Goal: Task Accomplishment & Management: Complete application form

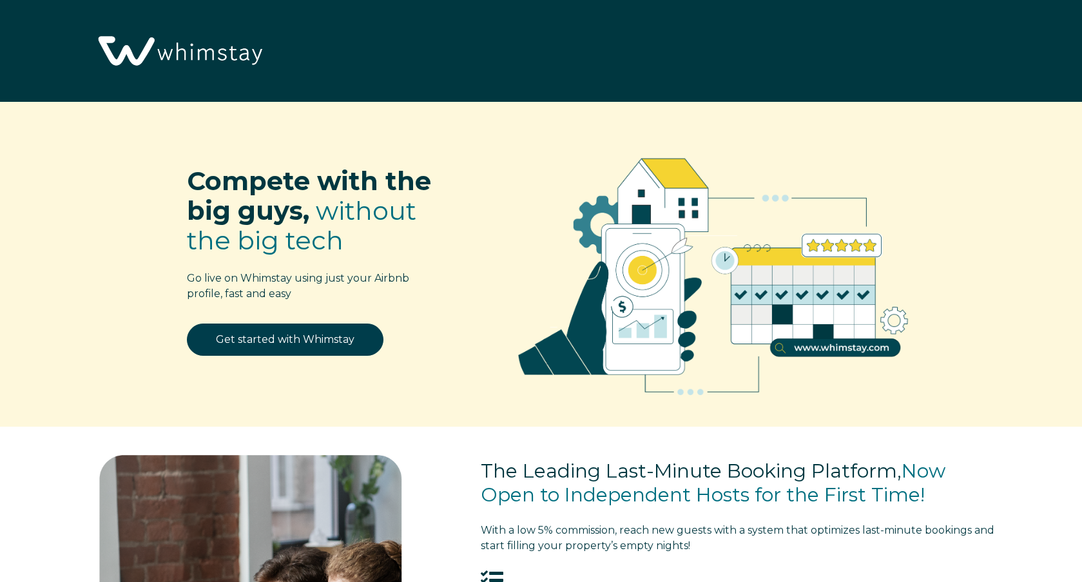
select select "US"
click at [276, 350] on link "Get started with Whimstay" at bounding box center [285, 340] width 197 height 32
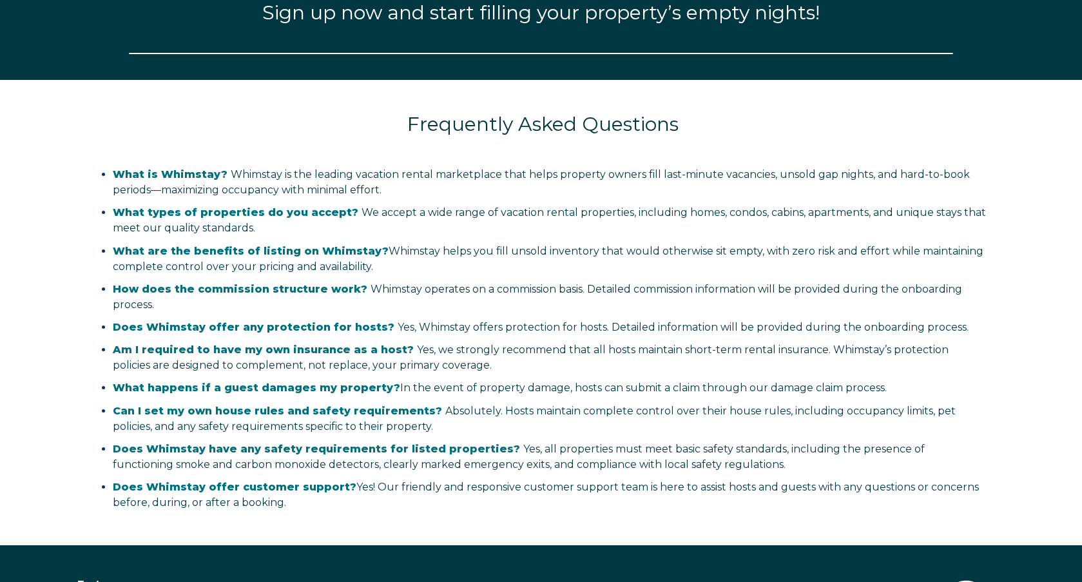
select select "US"
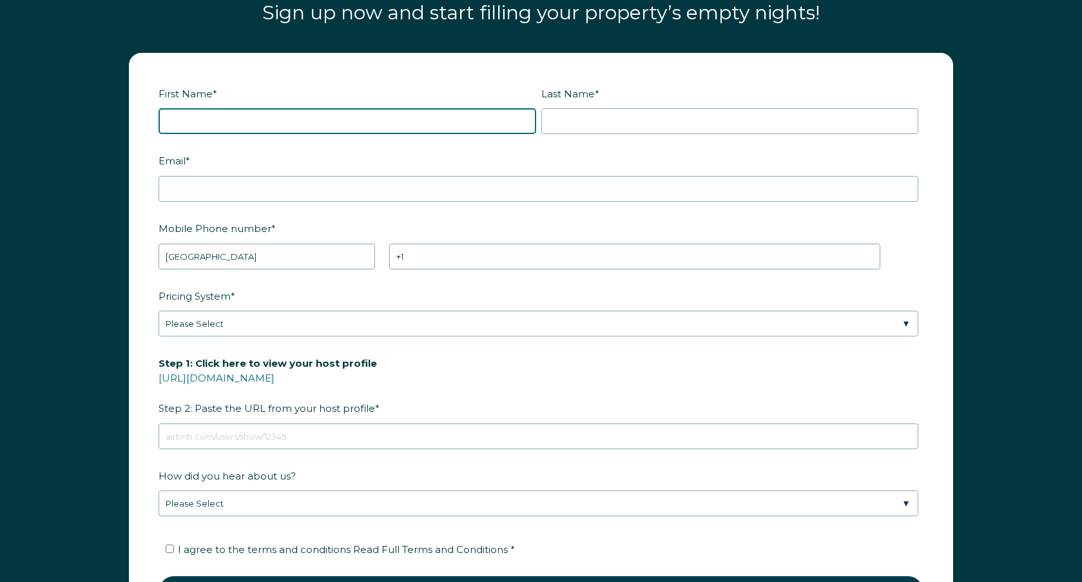
click at [255, 124] on input "First Name *" at bounding box center [348, 121] width 378 height 26
type input "Eran"
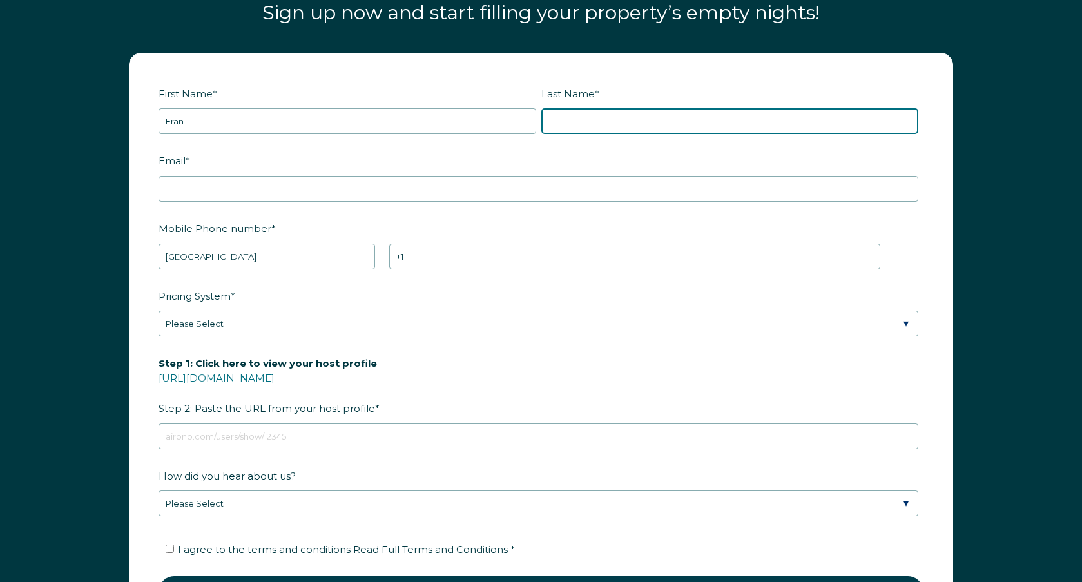
type input "meshulam"
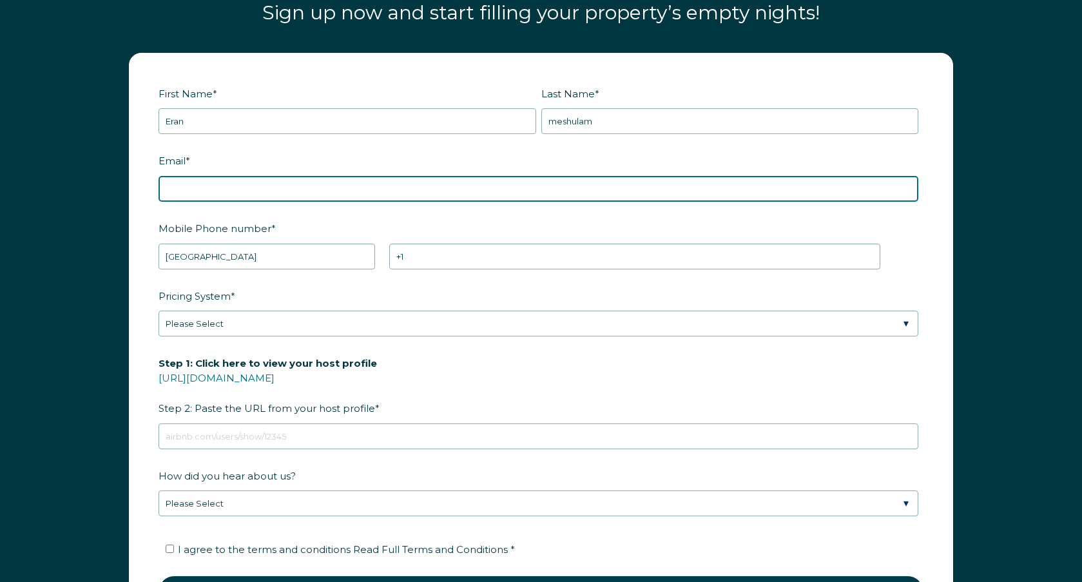
type input "[EMAIL_ADDRESS][DOMAIN_NAME]"
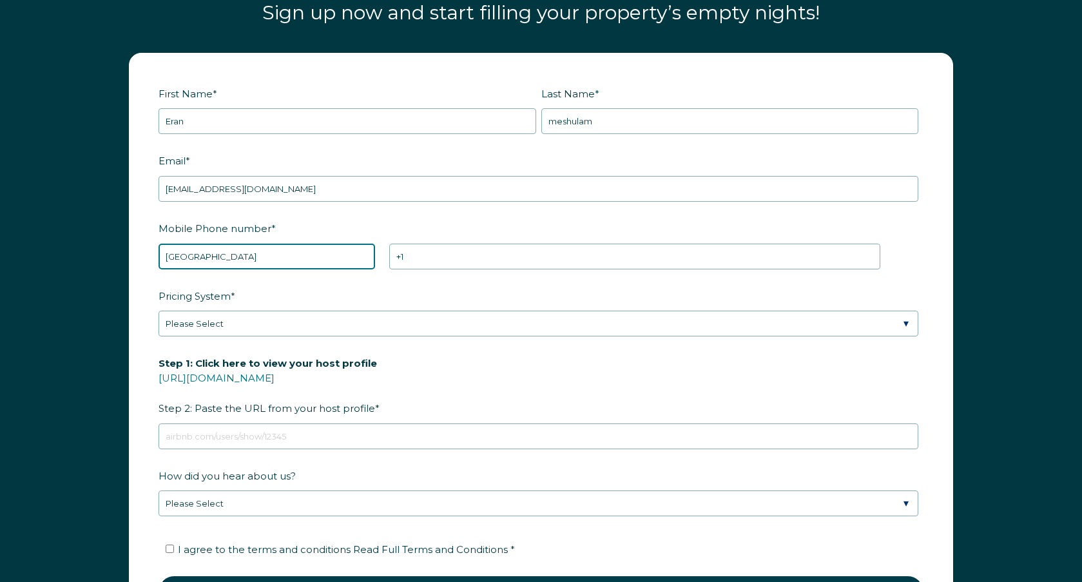
click at [271, 257] on select "* Afghanistan (‫افغانستان‬‎) Albania (Shqipëri) Algeria (‫الجزائر‬‎) American S…" at bounding box center [267, 257] width 217 height 26
click at [159, 244] on select "* Afghanistan (‫افغانستان‬‎) Albania (Shqipëri) Algeria (‫الجزائر‬‎) American S…" at bounding box center [267, 257] width 217 height 26
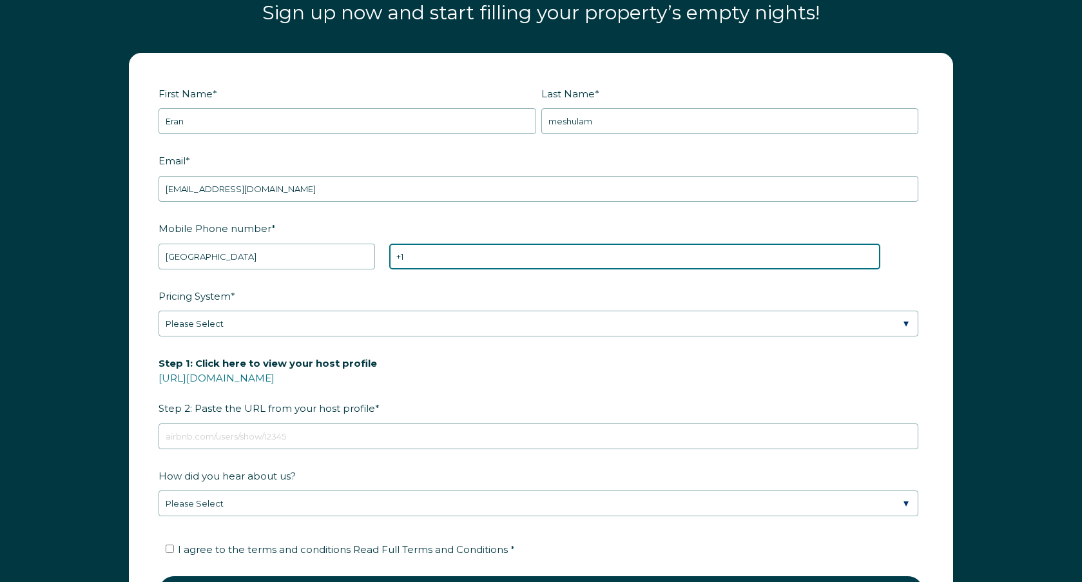
click at [419, 256] on input "+1" at bounding box center [634, 257] width 491 height 26
type input "+1 3232503726"
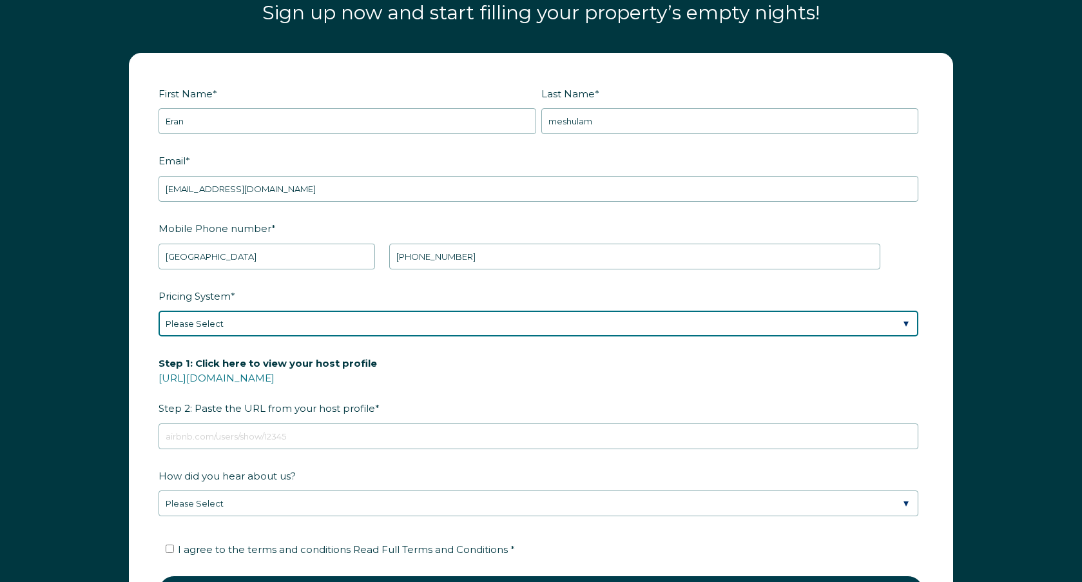
click at [268, 325] on select "Please Select Manual Airbnb Smart Pricing PriceLabs Wheelhouse Beyond Pricing 3…" at bounding box center [539, 324] width 760 height 26
select select "PriceLabs"
click at [159, 311] on select "Please Select Manual Airbnb Smart Pricing PriceLabs Wheelhouse Beyond Pricing 3…" at bounding box center [539, 324] width 760 height 26
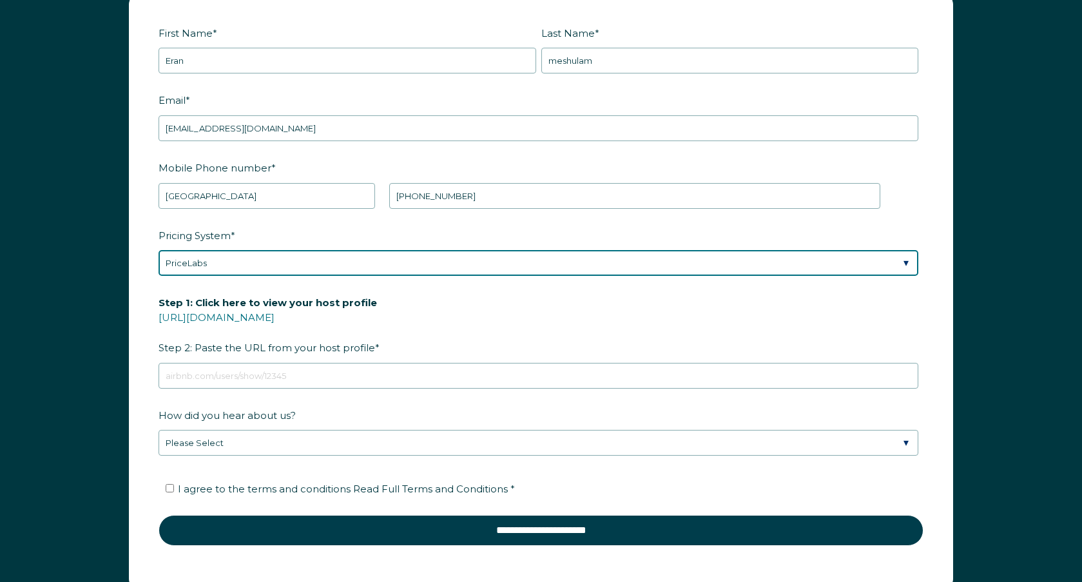
scroll to position [1748, 0]
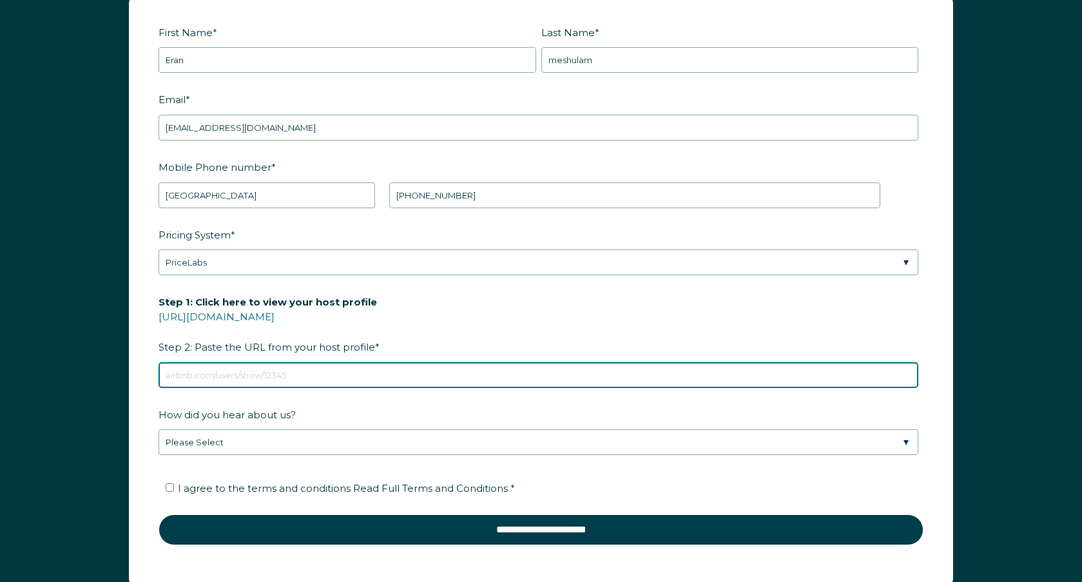
click at [266, 378] on input "Step 1: Click here to view your host profile https://www.airbnb.com/users/show/…" at bounding box center [539, 375] width 760 height 26
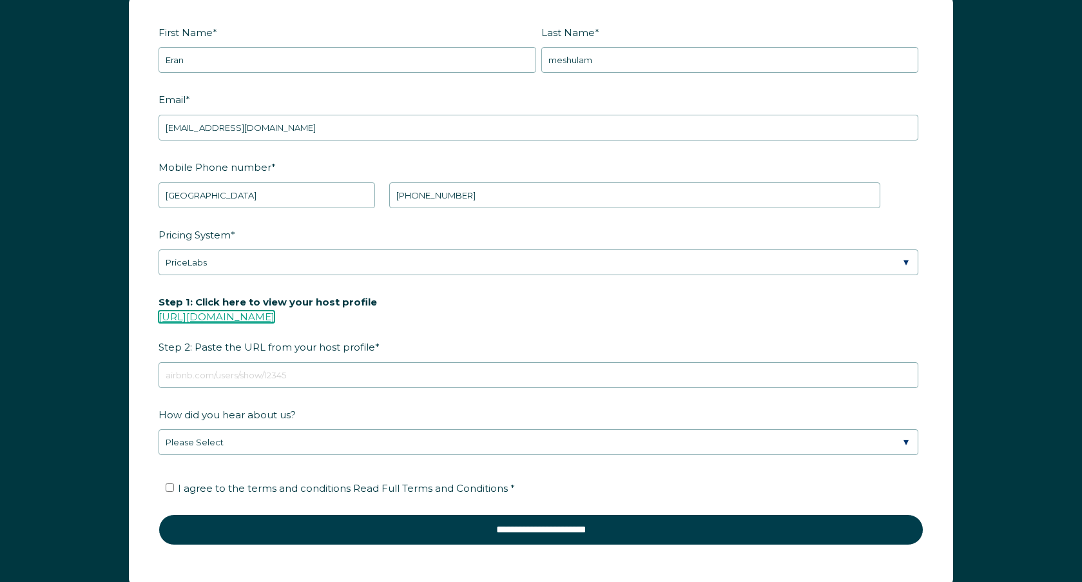
click at [275, 316] on link "https://www.airbnb.com/users/show/" at bounding box center [217, 317] width 116 height 12
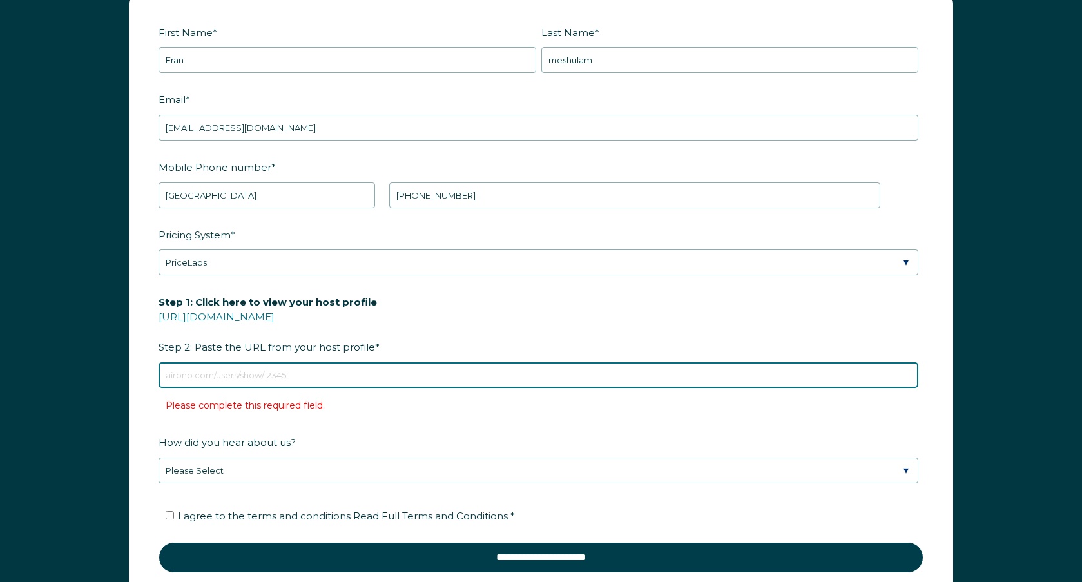
click at [302, 373] on input "Step 1: Click here to view your host profile https://www.airbnb.com/users/show/…" at bounding box center [539, 375] width 760 height 26
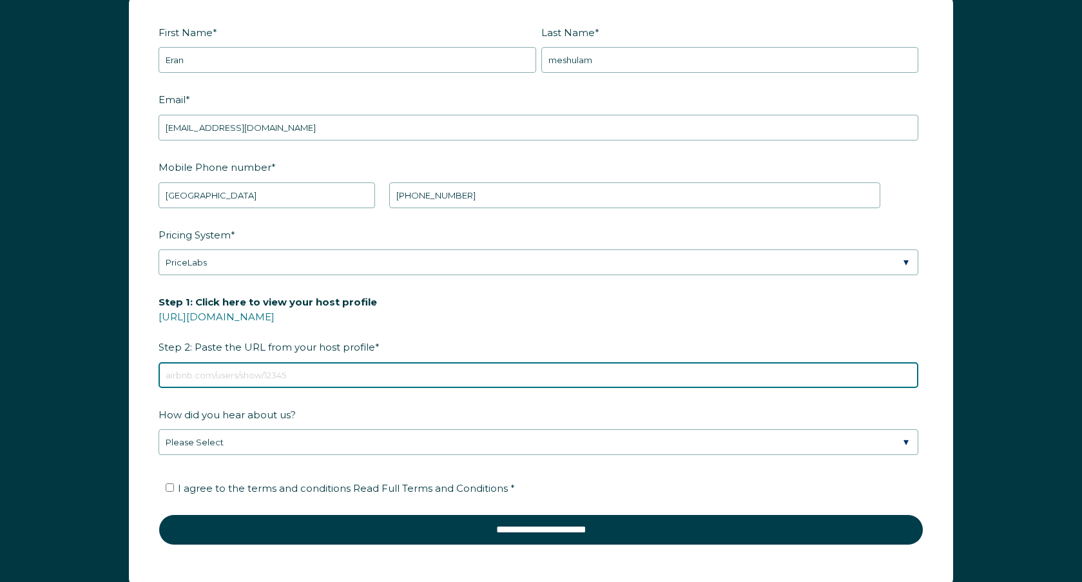
paste input "https://www.airbnb.com/users/show/236793047"
type input "https://www.airbnb.com/users/show/236793047"
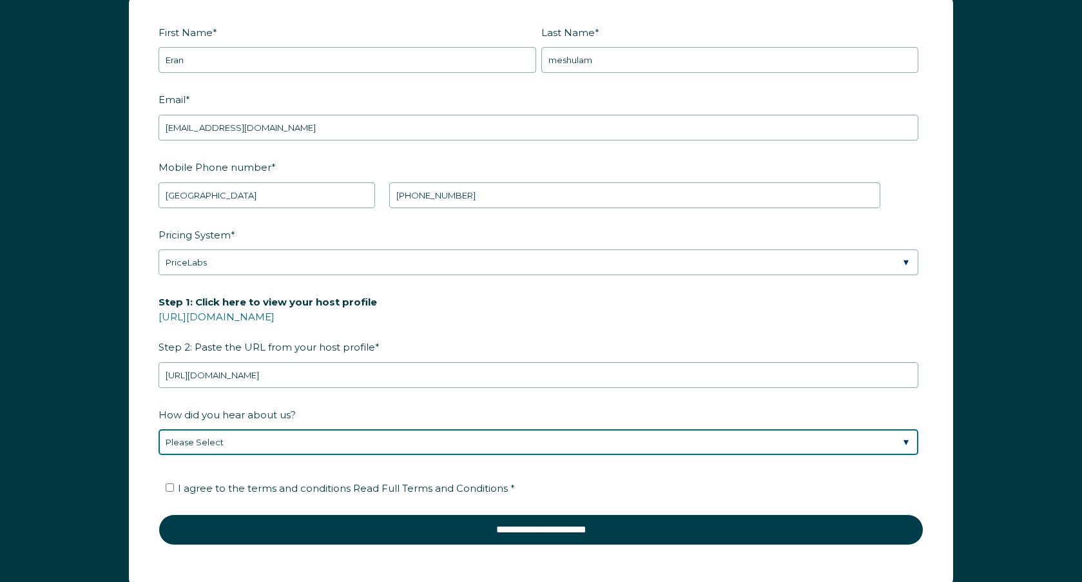
click at [293, 437] on select "Please Select Discovered Whimstay at an event or conference Found Whimstay thro…" at bounding box center [539, 442] width 760 height 26
select select "Other"
click at [159, 429] on select "Please Select Discovered Whimstay at an event or conference Found Whimstay thro…" at bounding box center [539, 442] width 760 height 26
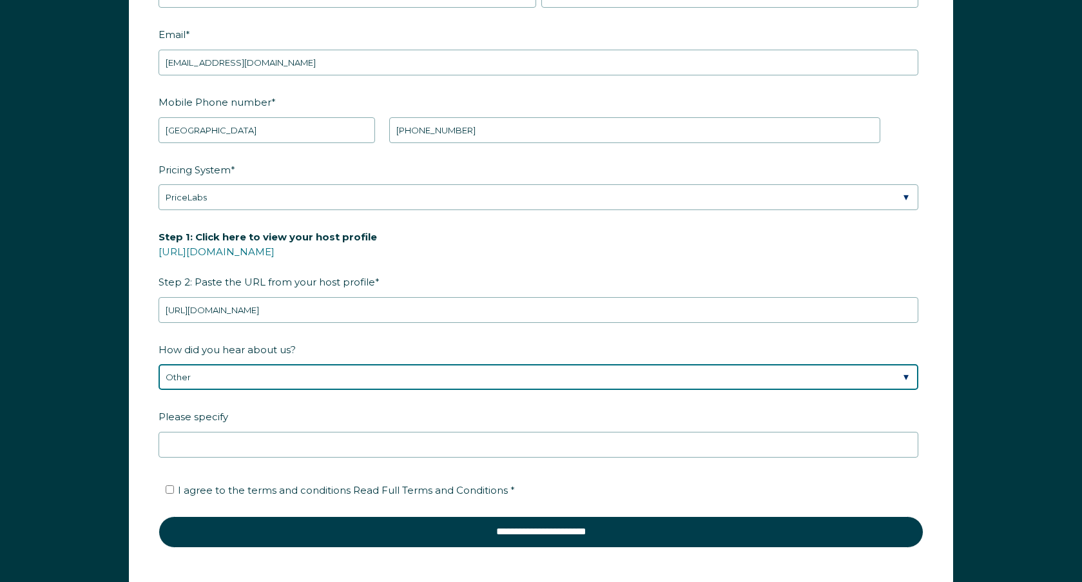
scroll to position [1822, 0]
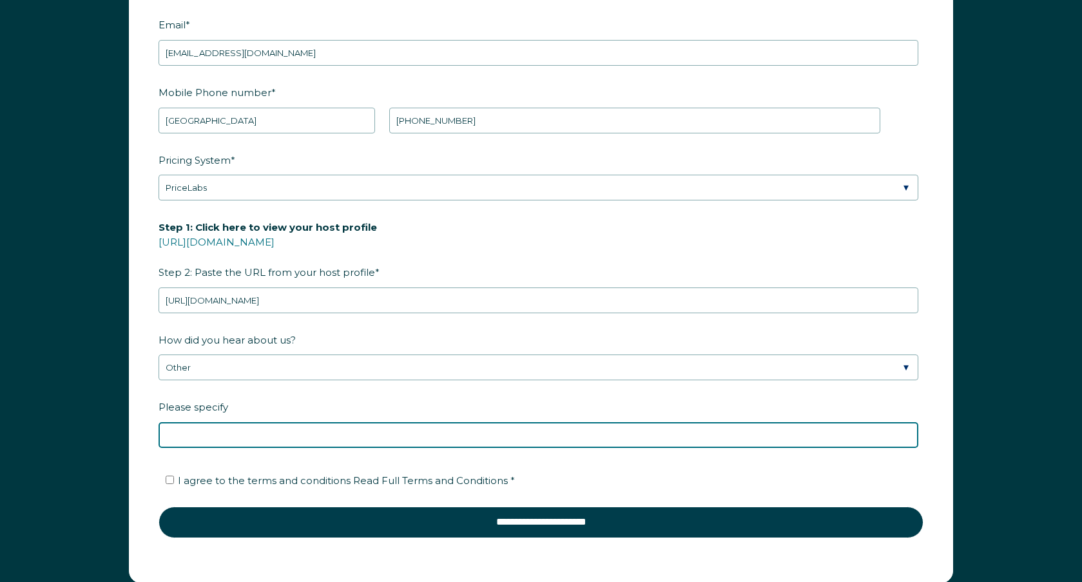
click at [298, 434] on input "Please specify" at bounding box center [539, 435] width 760 height 26
type input "youtube"
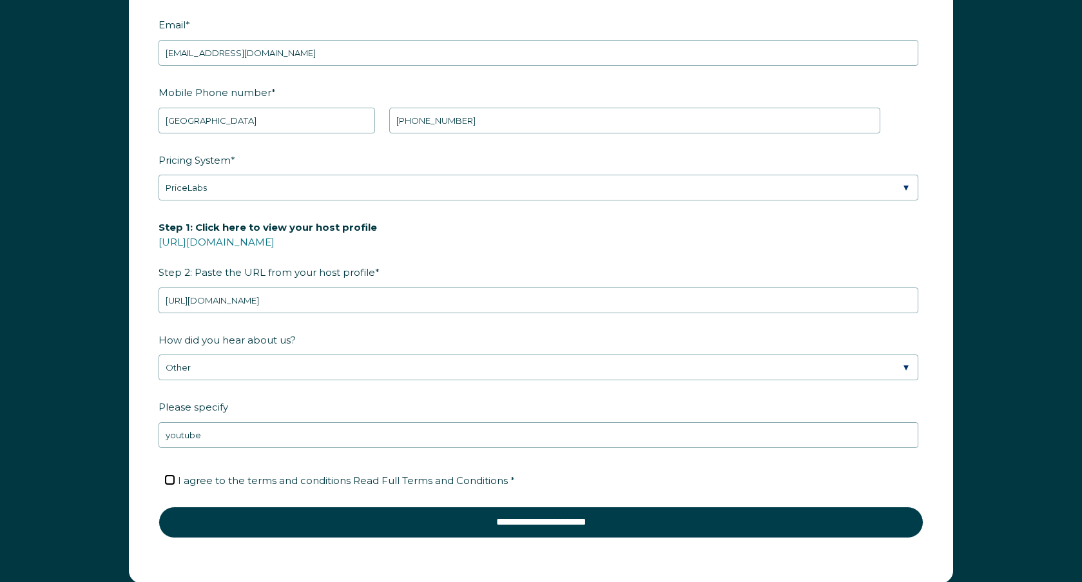
click at [166, 476] on input "I agree to the terms and conditions Read Full Terms and Conditions *" at bounding box center [170, 480] width 8 height 8
checkbox input "true"
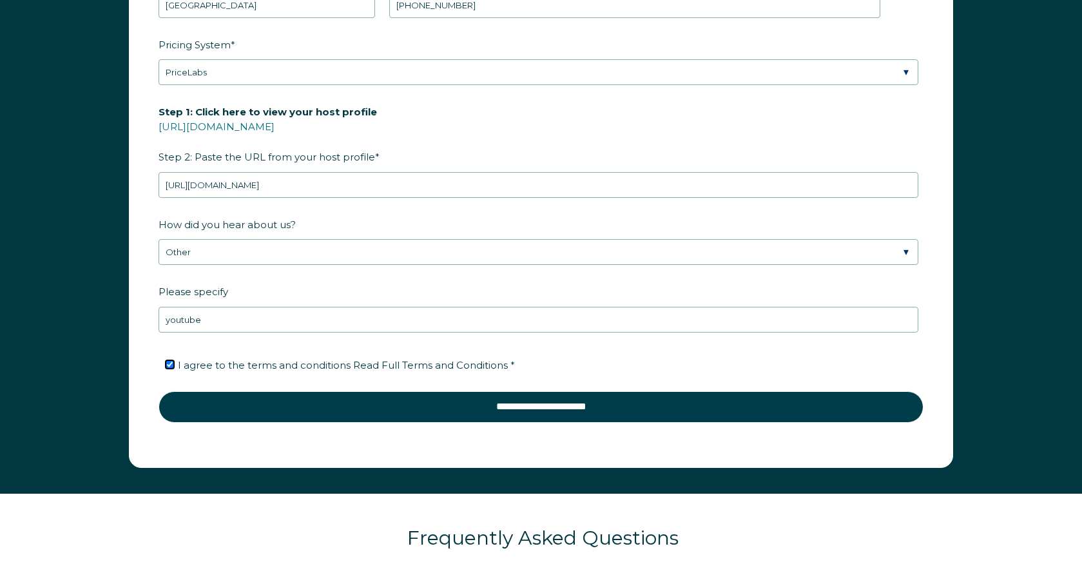
scroll to position [1940, 0]
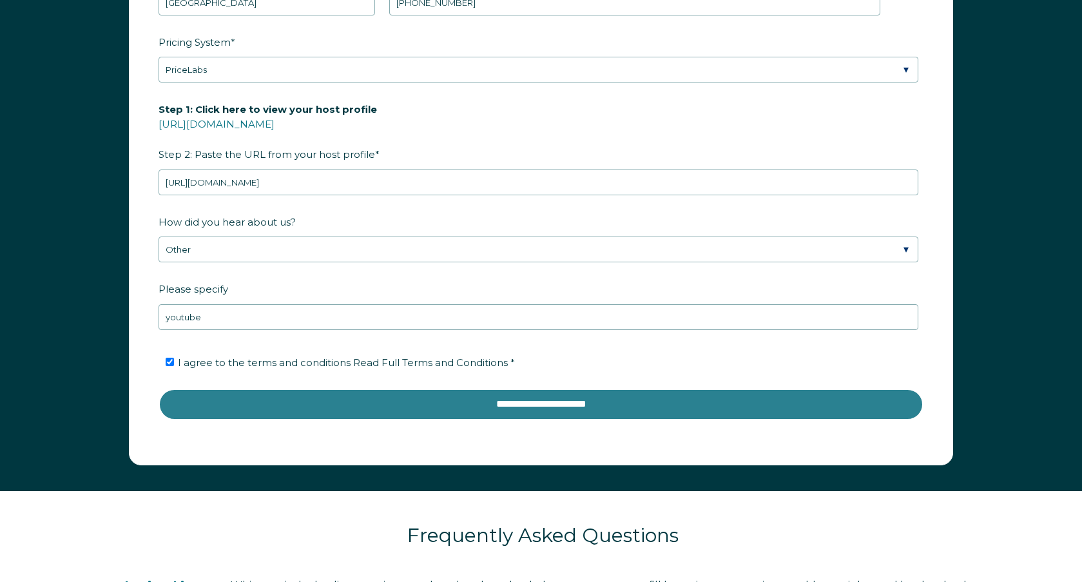
click at [530, 406] on input "**********" at bounding box center [541, 404] width 765 height 31
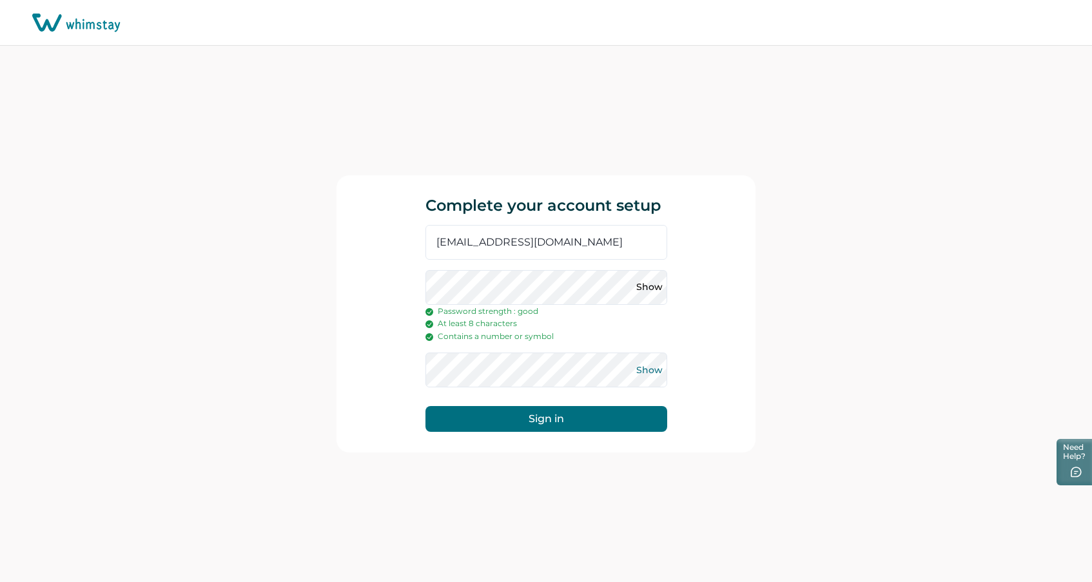
click at [649, 368] on button "Show" at bounding box center [649, 370] width 21 height 21
click at [650, 277] on button "Show" at bounding box center [649, 287] width 21 height 21
click at [547, 423] on button "Sign in" at bounding box center [546, 419] width 242 height 26
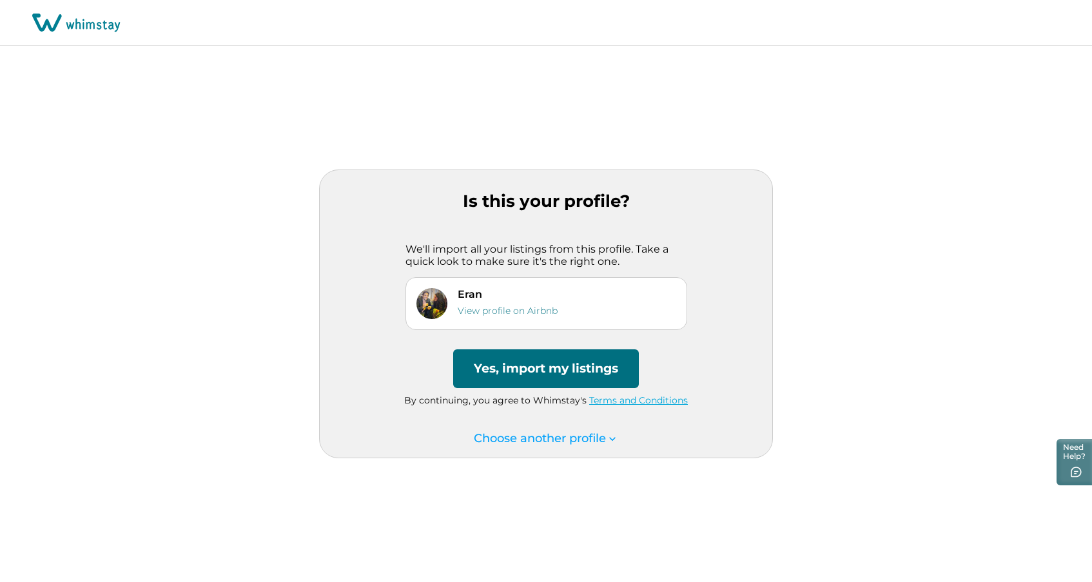
click at [548, 375] on button "Yes, import my listings" at bounding box center [546, 368] width 186 height 39
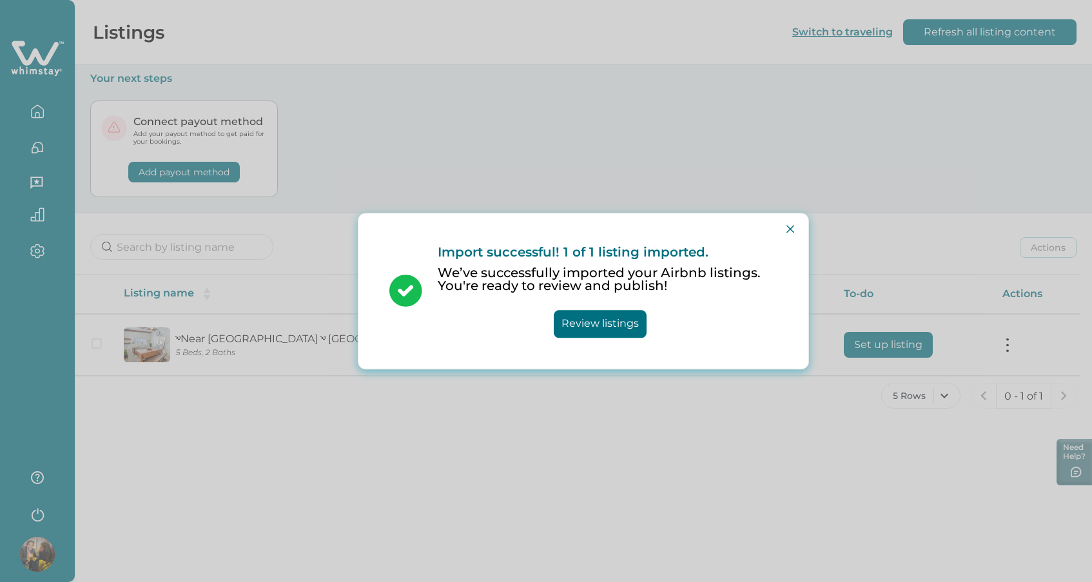
click at [580, 320] on button "Review listings" at bounding box center [600, 324] width 93 height 28
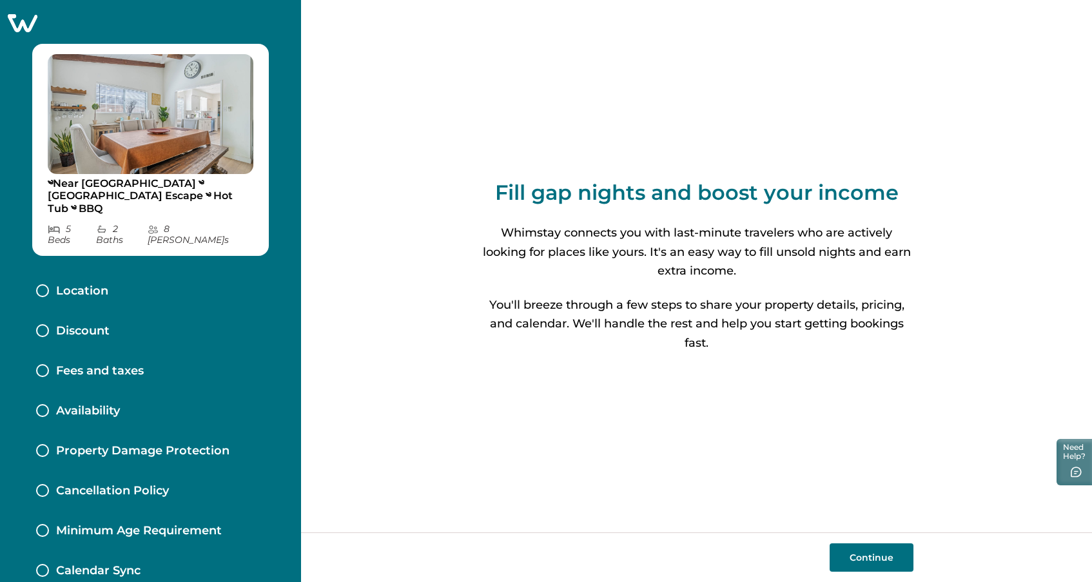
click at [100, 284] on p "Location" at bounding box center [82, 291] width 52 height 14
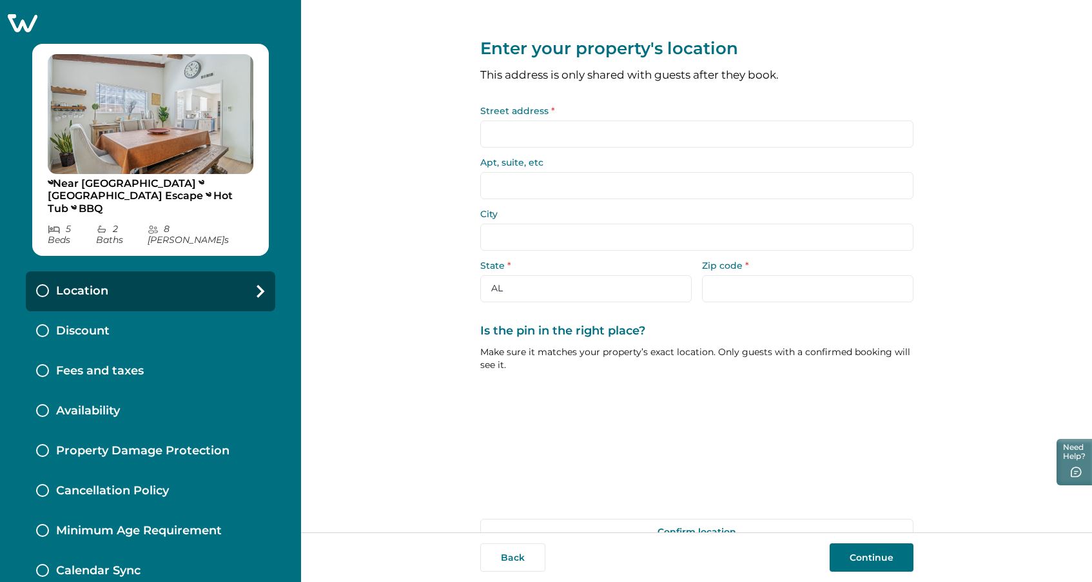
click at [541, 142] on input "Street address *" at bounding box center [696, 134] width 433 height 27
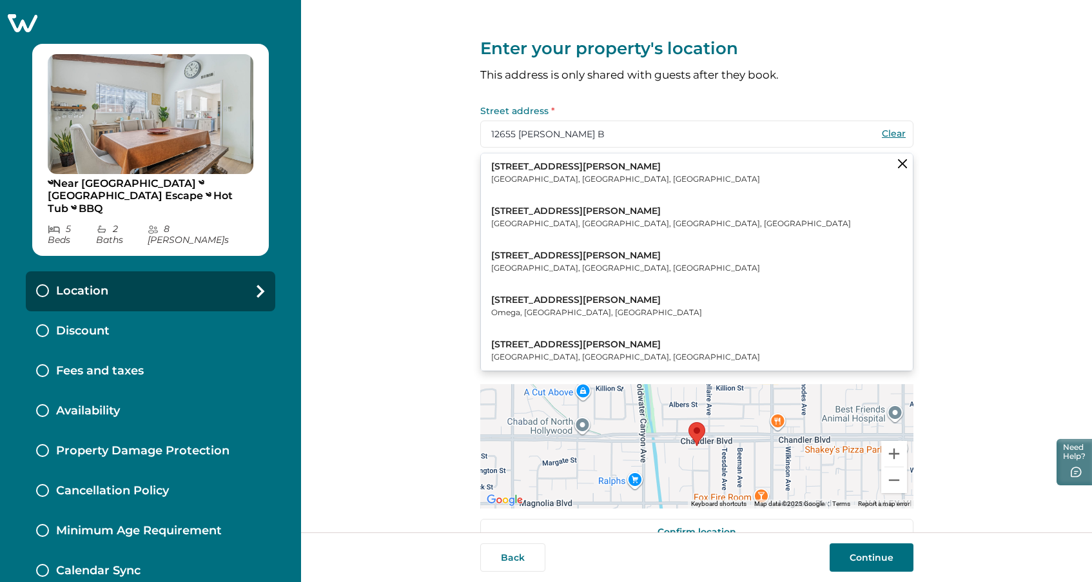
click at [552, 179] on p "North Hollywood, CA, USA" at bounding box center [625, 179] width 269 height 13
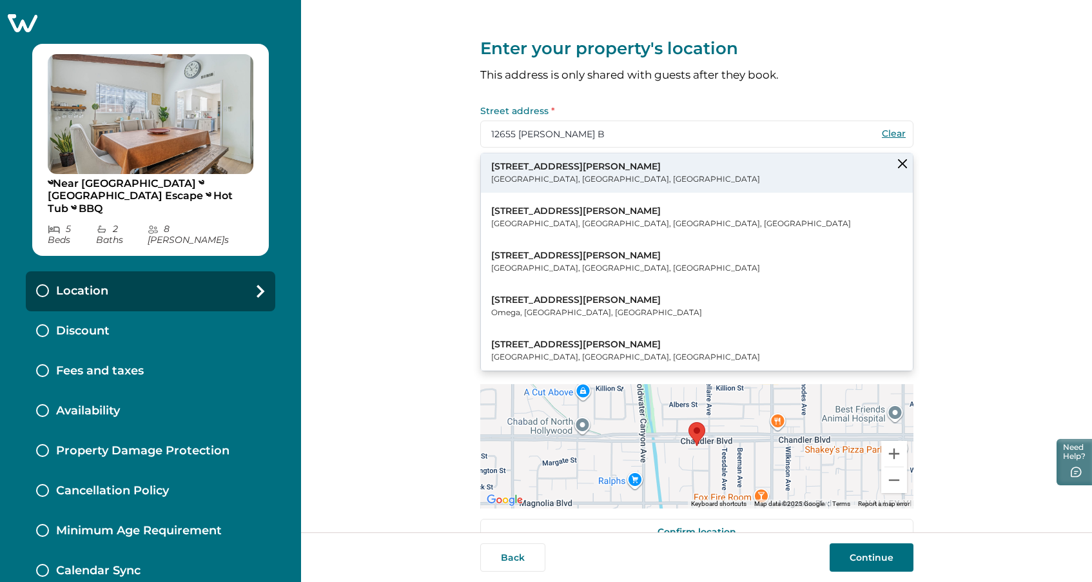
type input "12655 Chandler Blvd"
type input "North Hollywood"
select select "CA"
type input "91607"
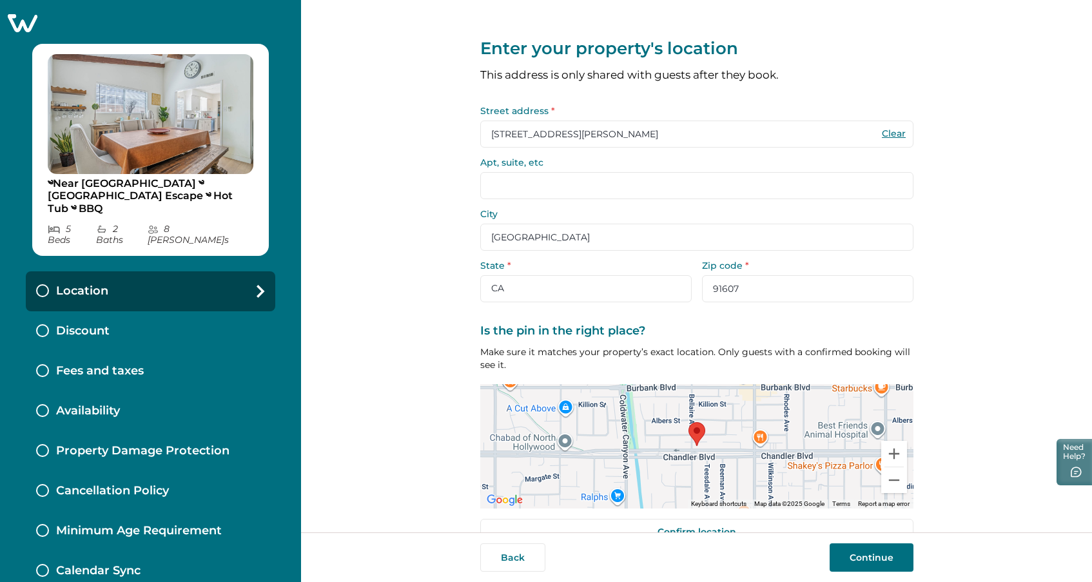
scroll to position [30, 0]
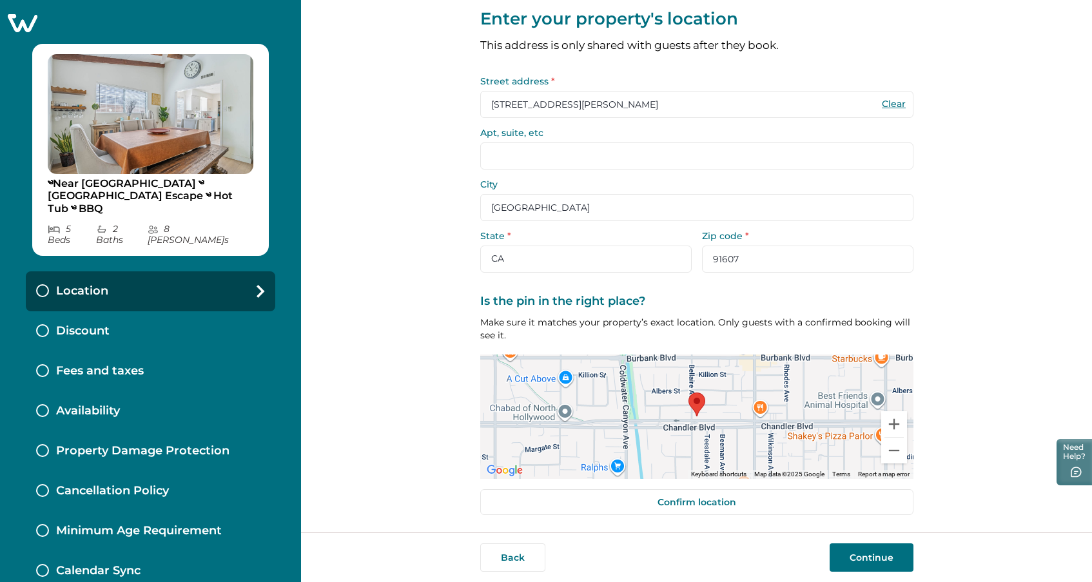
drag, startPoint x: 582, startPoint y: 209, endPoint x: 433, endPoint y: 190, distance: 150.8
click at [433, 190] on div "Enter your property's location This address is only shared with guests after th…" at bounding box center [696, 266] width 791 height 532
click at [601, 210] on input "North Hollywood" at bounding box center [696, 207] width 433 height 27
drag, startPoint x: 600, startPoint y: 209, endPoint x: 463, endPoint y: 204, distance: 137.4
click at [463, 204] on div "Enter your property's location This address is only shared with guests after th…" at bounding box center [696, 266] width 791 height 532
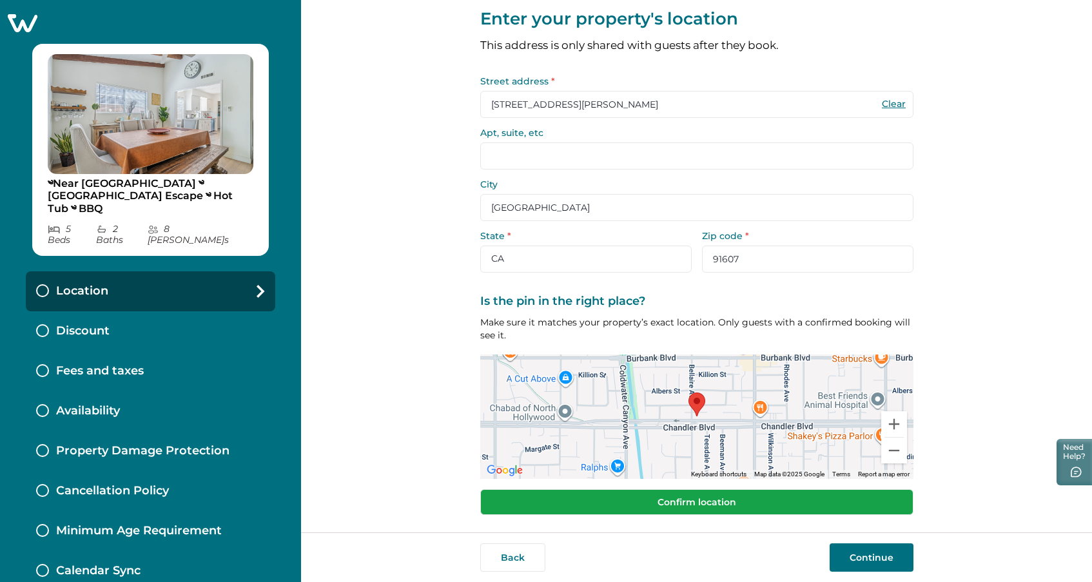
click at [735, 496] on button "Confirm location" at bounding box center [696, 502] width 433 height 26
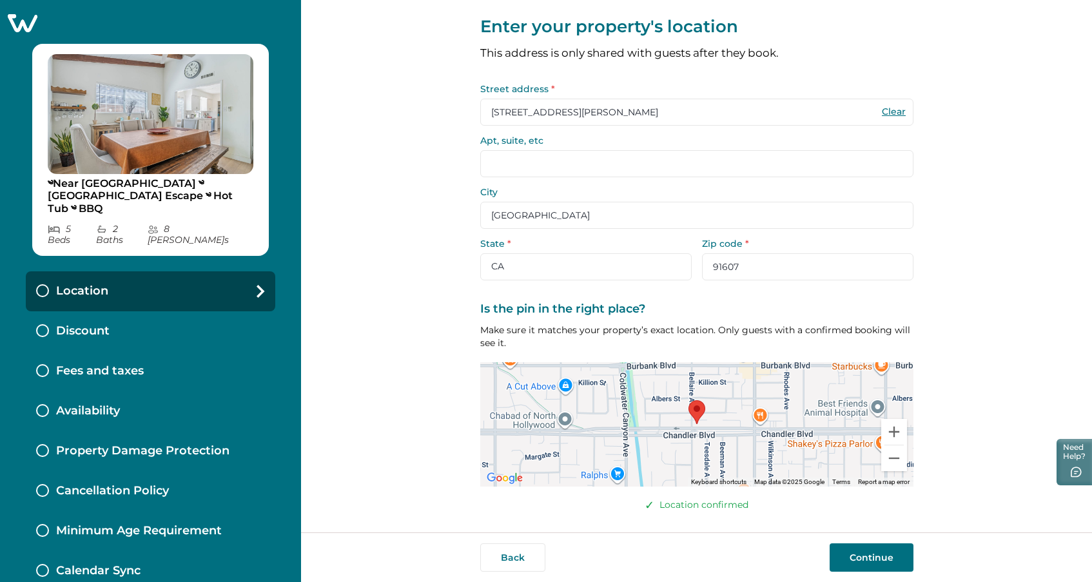
scroll to position [21, 0]
click at [871, 553] on button "Continue" at bounding box center [872, 557] width 84 height 28
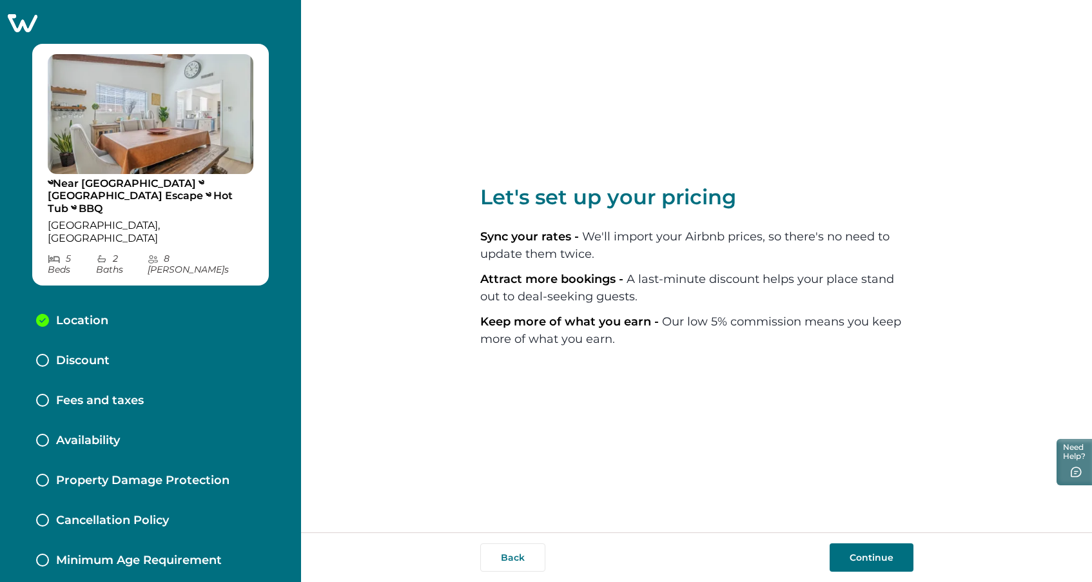
click at [869, 554] on button "Continue" at bounding box center [872, 557] width 84 height 28
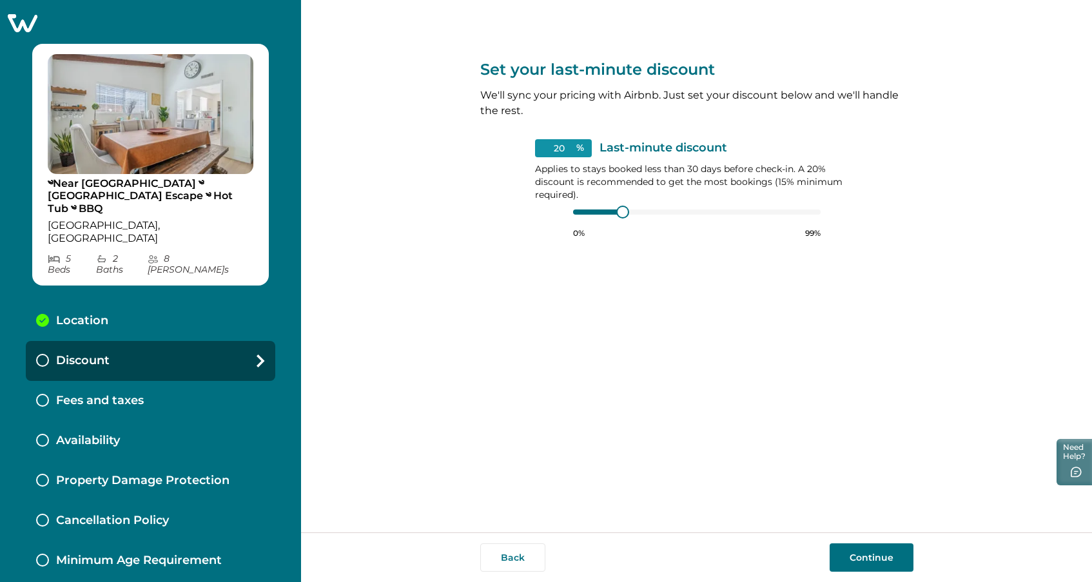
click at [887, 552] on button "Continue" at bounding box center [872, 557] width 84 height 28
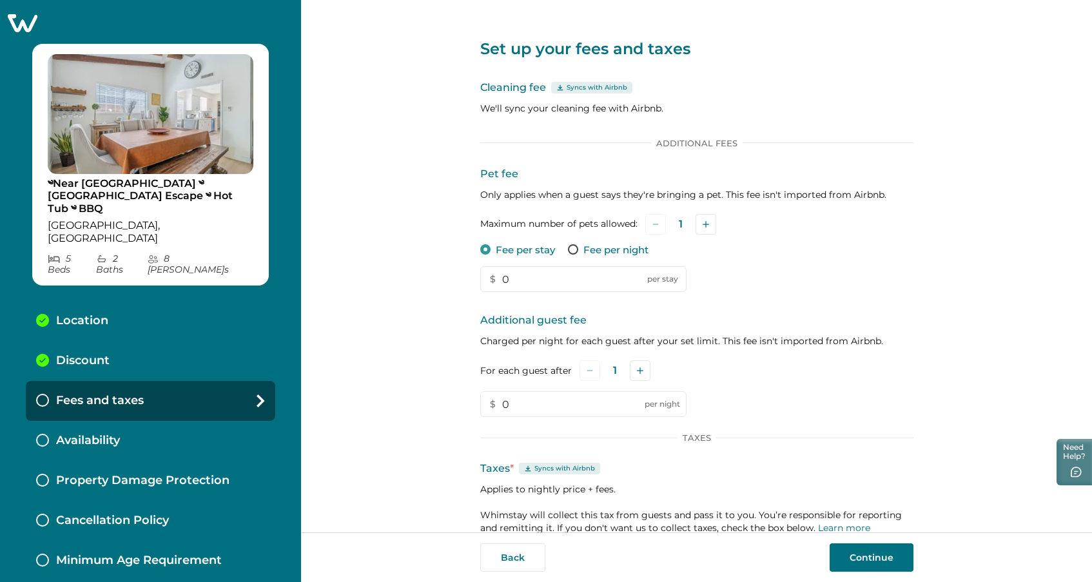
click at [583, 88] on p "Syncs with Airbnb" at bounding box center [597, 88] width 61 height 10
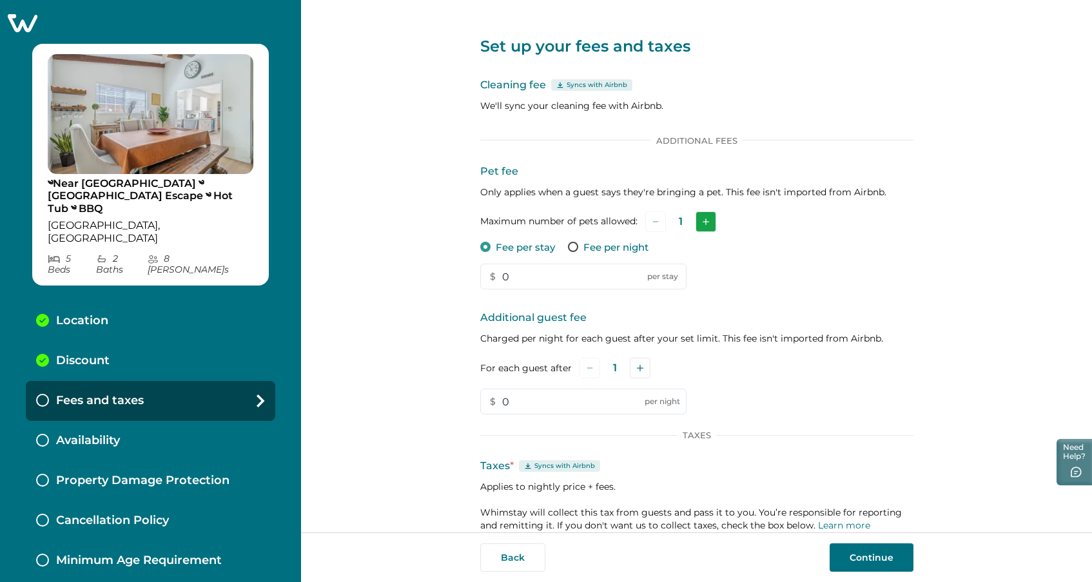
click at [703, 220] on icon "Add" at bounding box center [706, 222] width 6 height 6
drag, startPoint x: 588, startPoint y: 268, endPoint x: 508, endPoint y: 264, distance: 80.1
click at [508, 264] on input "0" at bounding box center [583, 277] width 206 height 26
drag, startPoint x: 514, startPoint y: 277, endPoint x: 493, endPoint y: 275, distance: 21.3
click at [493, 275] on input "0" at bounding box center [583, 277] width 206 height 26
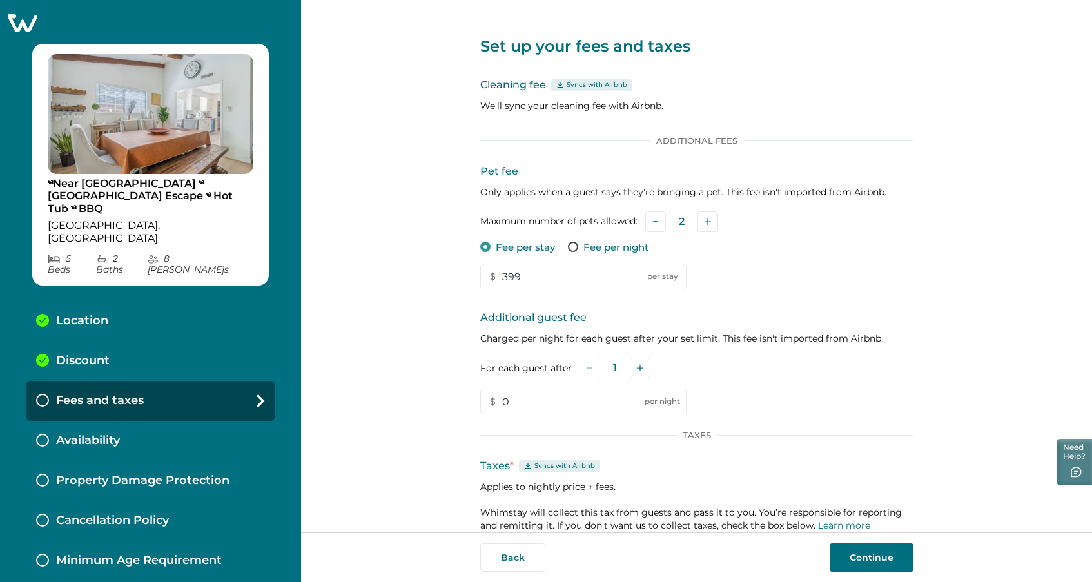
type input "399"
click at [724, 308] on div "Additional Fees Pet fee Only applies when a guest says they're bringing a pet. …" at bounding box center [696, 275] width 433 height 280
click at [641, 337] on p "Charged per night for each guest after your set limit. This fee isn't imported …" at bounding box center [696, 338] width 433 height 13
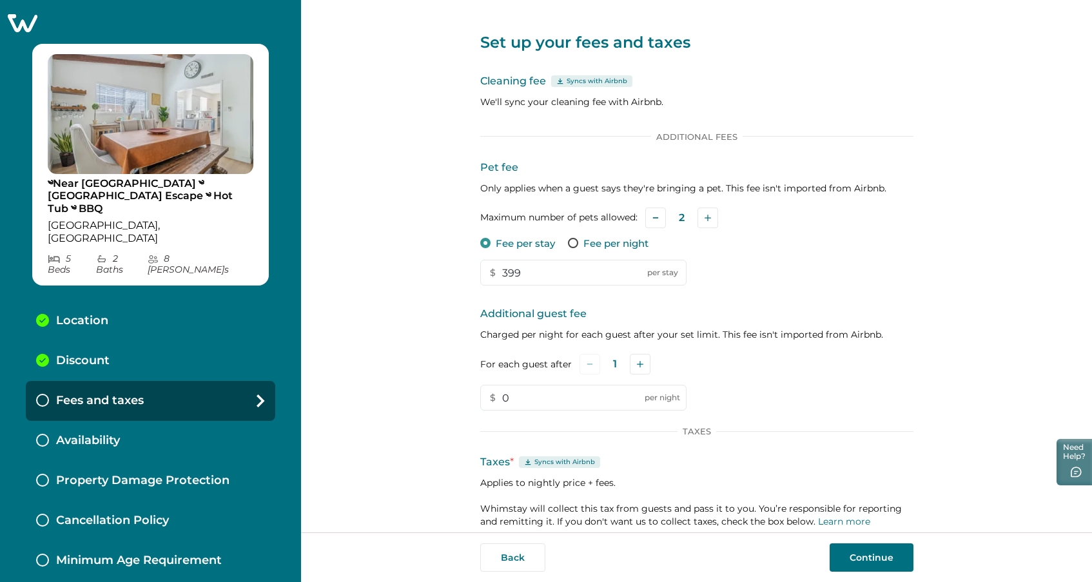
scroll to position [8, 0]
click at [639, 362] on button "Add" at bounding box center [640, 363] width 21 height 21
click at [639, 362] on icon "Add" at bounding box center [640, 363] width 6 height 6
click at [639, 362] on icon "Add" at bounding box center [642, 363] width 6 height 6
drag, startPoint x: 571, startPoint y: 391, endPoint x: 507, endPoint y: 389, distance: 63.9
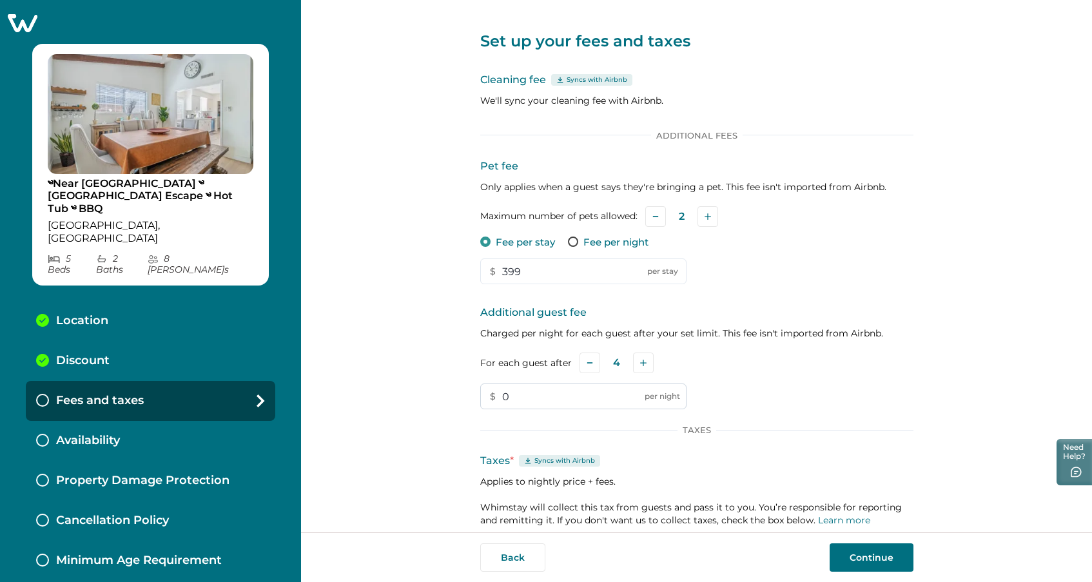
click at [507, 389] on input "0" at bounding box center [583, 397] width 206 height 26
type input "39"
click at [742, 368] on div "For each guest after 4" at bounding box center [696, 363] width 433 height 21
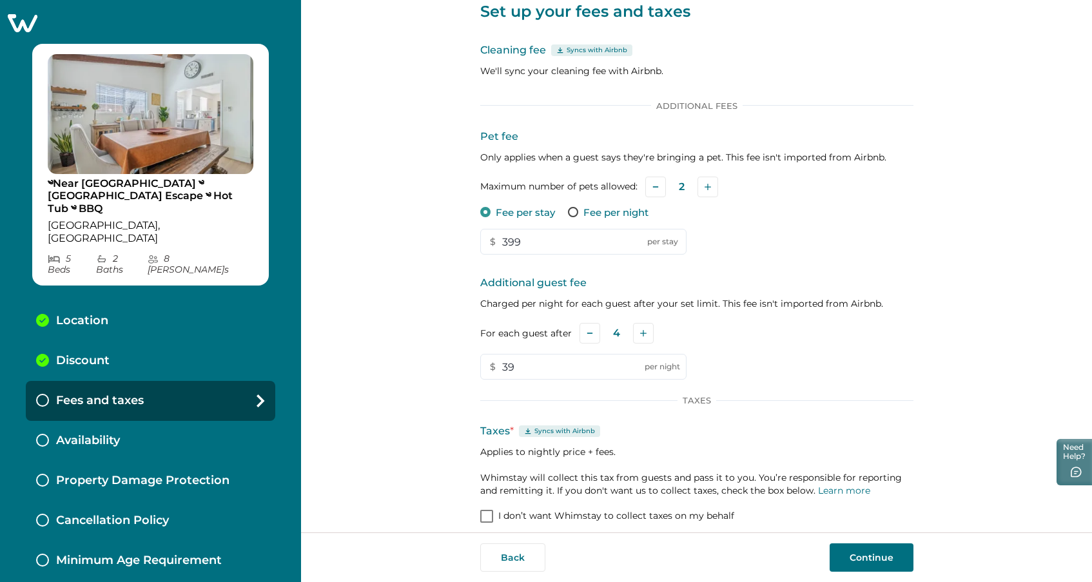
scroll to position [48, 0]
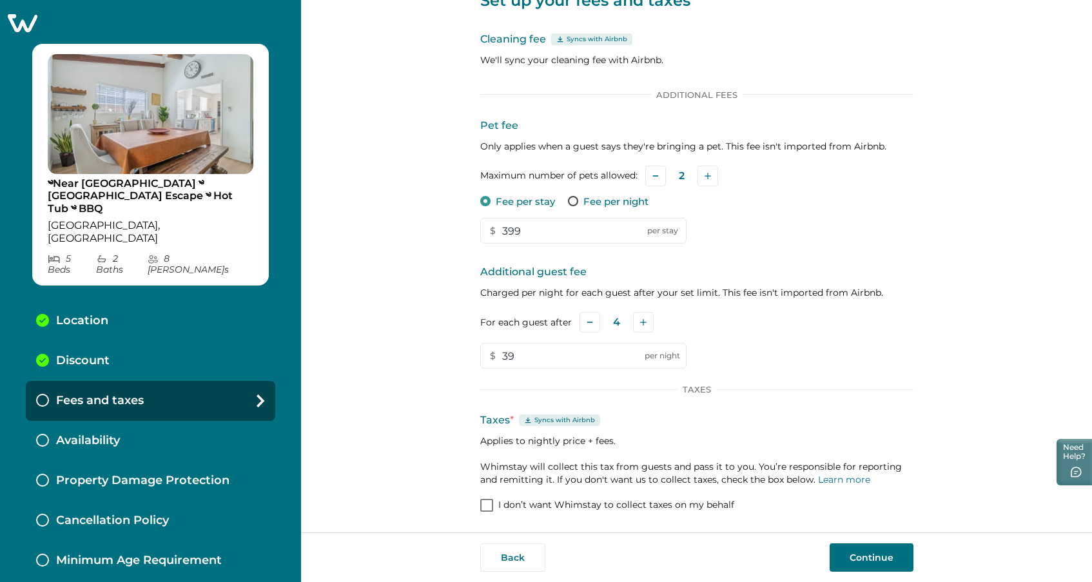
click at [807, 404] on div "Taxes Taxes * Syncs with Airbnb Applies to nightly price + fees. Whimstay will …" at bounding box center [696, 435] width 433 height 102
click at [609, 463] on p "Applies to nightly price + fees. Whimstay will collect this tax from guests and…" at bounding box center [696, 460] width 433 height 52
click at [871, 552] on button "Continue" at bounding box center [872, 557] width 84 height 28
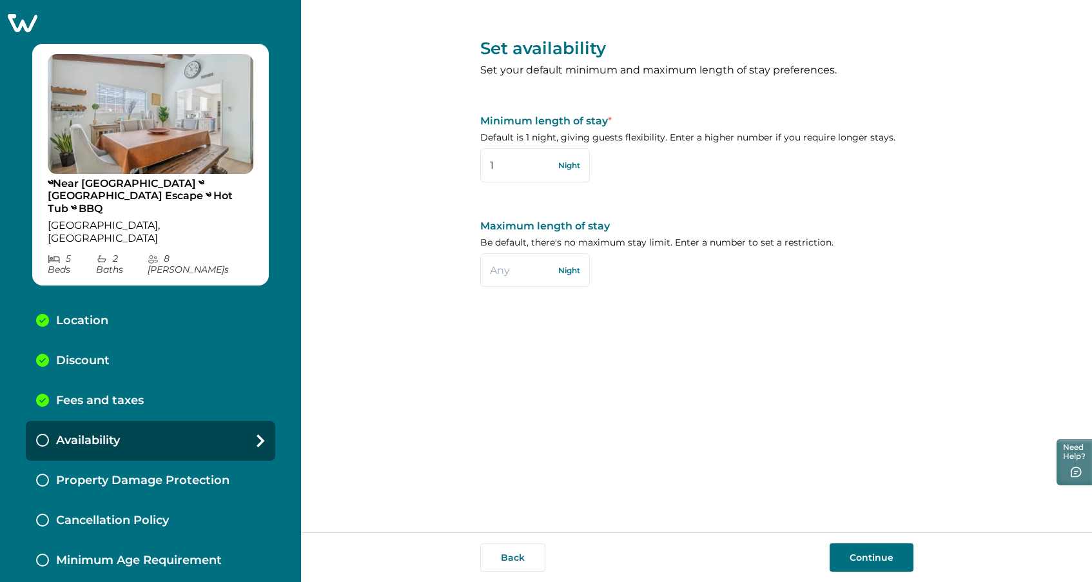
drag, startPoint x: 540, startPoint y: 167, endPoint x: 475, endPoint y: 160, distance: 64.8
click at [475, 160] on div "Set availability Set your default minimum and maximum length of stay preference…" at bounding box center [696, 266] width 791 height 532
type input "3"
click at [673, 179] on div "Minimum length of stay * Default is 1 night, giving guests flexibility. Enter a…" at bounding box center [696, 149] width 433 height 68
drag, startPoint x: 518, startPoint y: 271, endPoint x: 471, endPoint y: 264, distance: 47.6
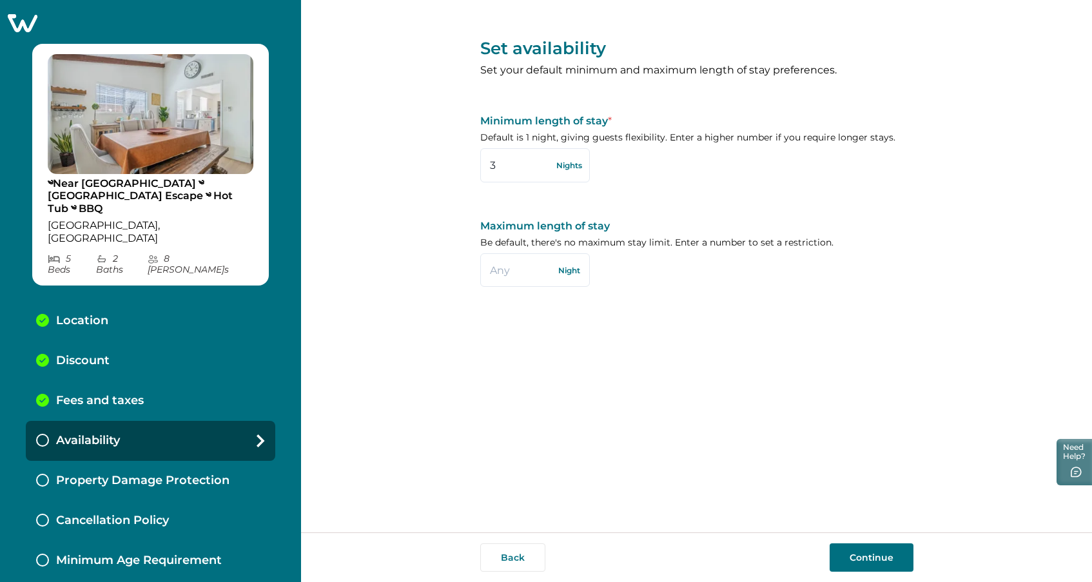
click at [471, 264] on div "Set availability Set your default minimum and maximum length of stay preference…" at bounding box center [696, 266] width 791 height 532
type input "28"
click at [634, 289] on div "Set availability Set your default minimum and maximum length of stay preference…" at bounding box center [696, 159] width 433 height 318
click at [874, 550] on button "Continue" at bounding box center [872, 557] width 84 height 28
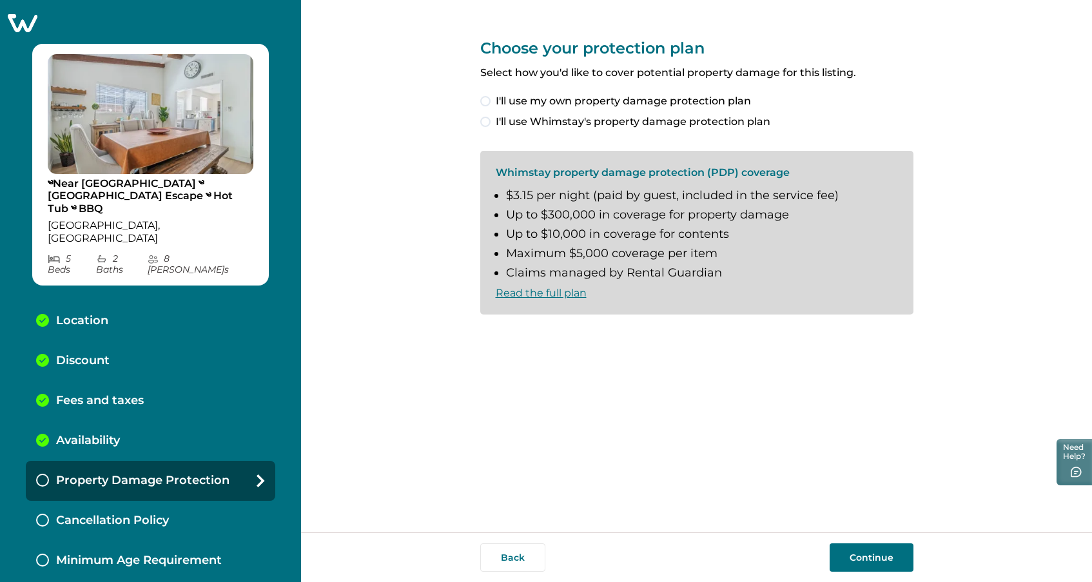
click at [488, 121] on span at bounding box center [485, 122] width 10 height 10
click at [523, 295] on link "Read the full plan" at bounding box center [541, 293] width 91 height 12
click at [490, 335] on span at bounding box center [485, 336] width 10 height 10
click at [888, 552] on button "Continue" at bounding box center [872, 557] width 84 height 28
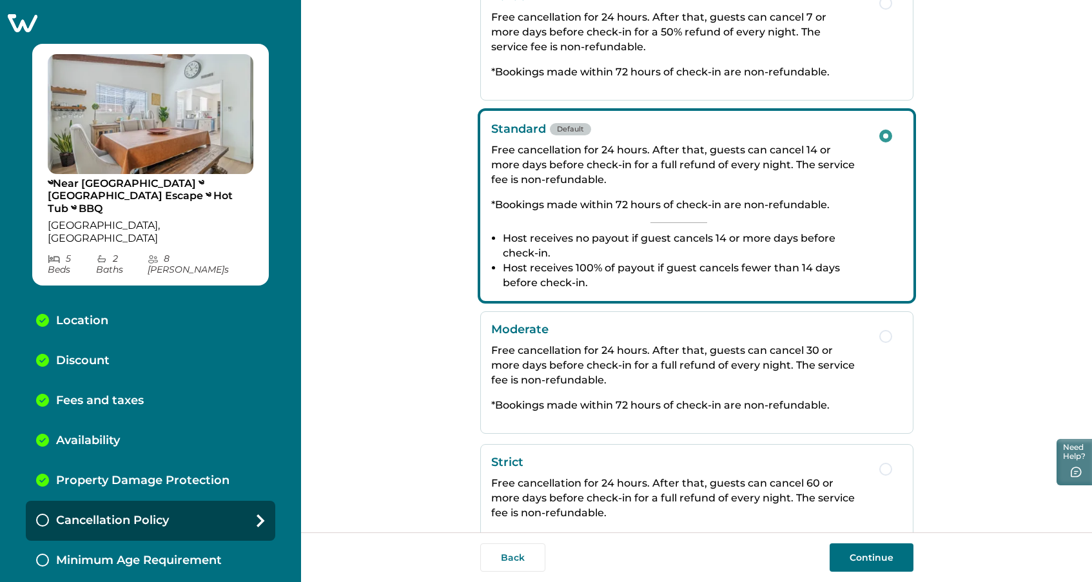
scroll to position [173, 0]
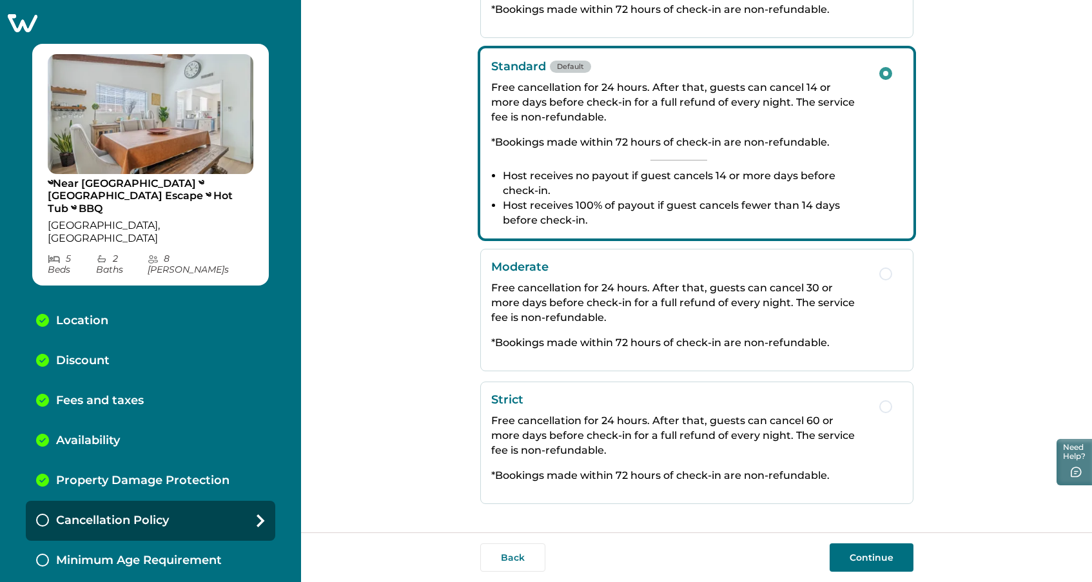
click at [772, 439] on p "Free cancellation for 24 hours. After that, guests can cancel 60 or more days b…" at bounding box center [678, 435] width 375 height 44
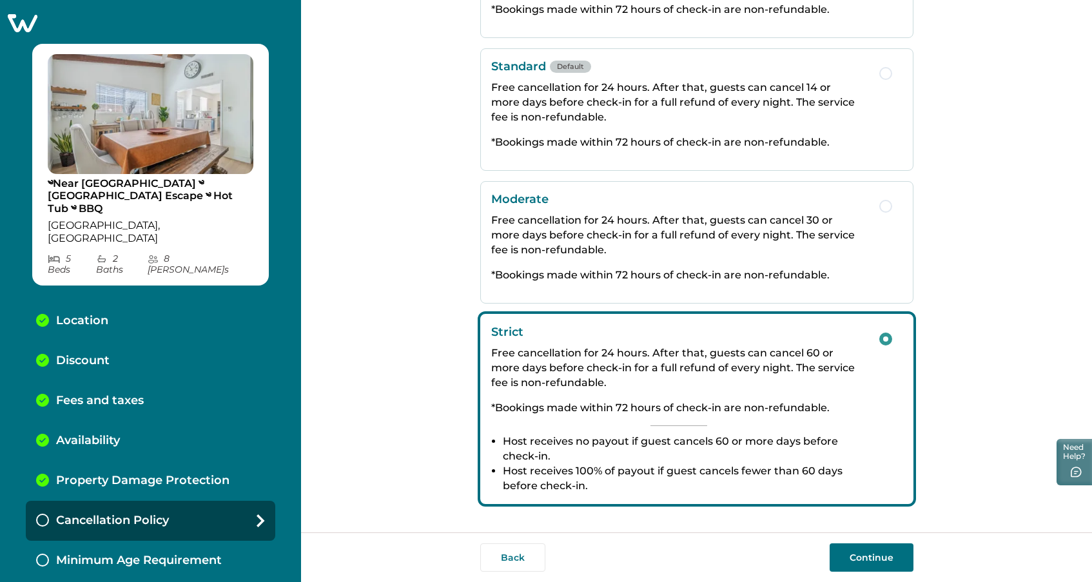
click at [857, 550] on button "Continue" at bounding box center [872, 557] width 84 height 28
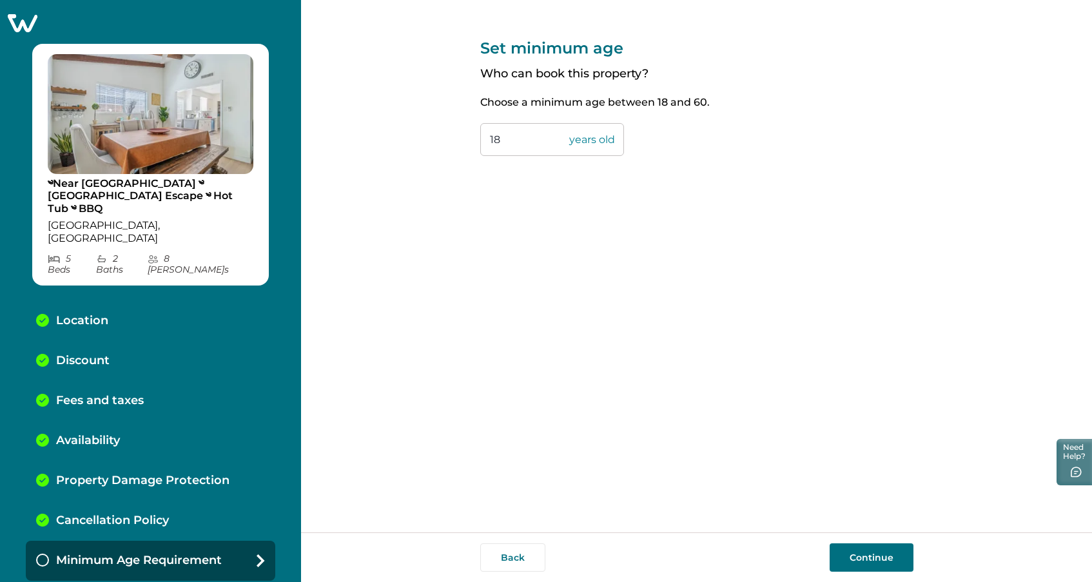
click at [567, 151] on input "18" at bounding box center [552, 139] width 144 height 33
drag, startPoint x: 498, startPoint y: 143, endPoint x: 482, endPoint y: 143, distance: 16.1
click at [482, 143] on input "18" at bounding box center [552, 139] width 144 height 33
type input "27"
click at [563, 228] on div "Set minimum age Who can book this property? Choose a minimum age between 18 and…" at bounding box center [696, 266] width 433 height 532
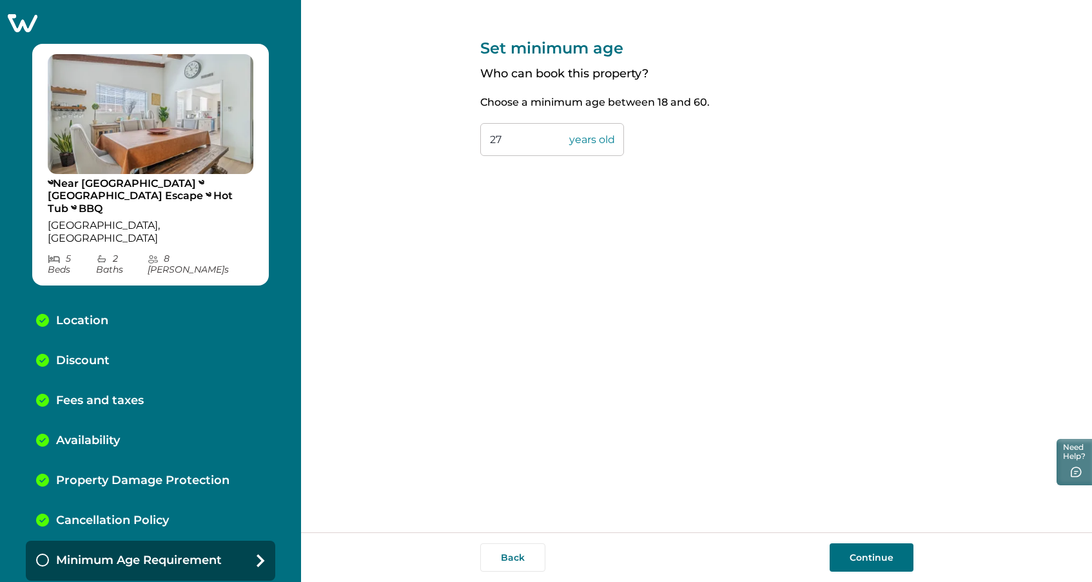
click at [857, 557] on button "Continue" at bounding box center [872, 557] width 84 height 28
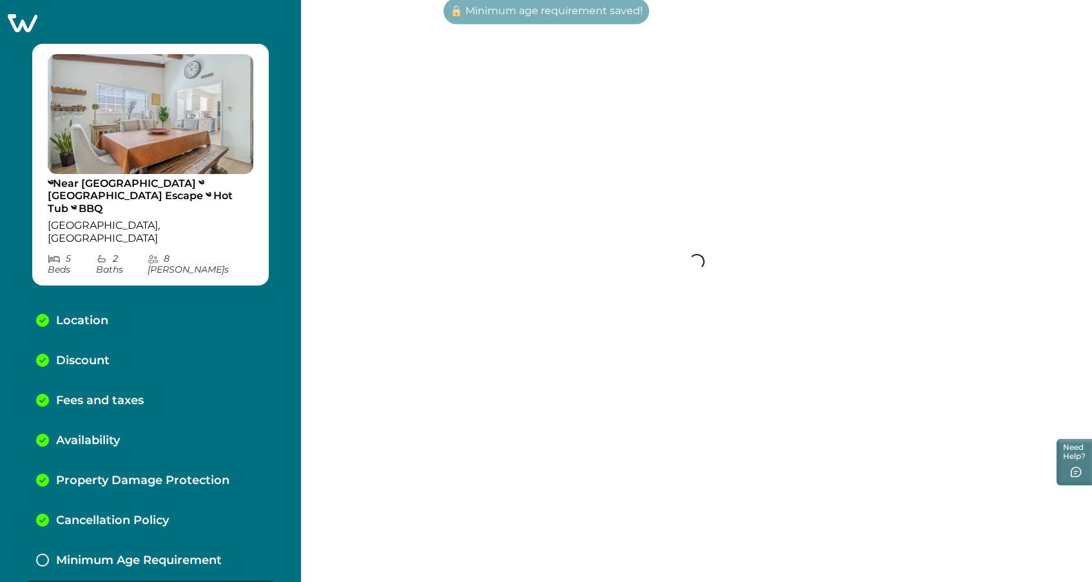
scroll to position [2, 0]
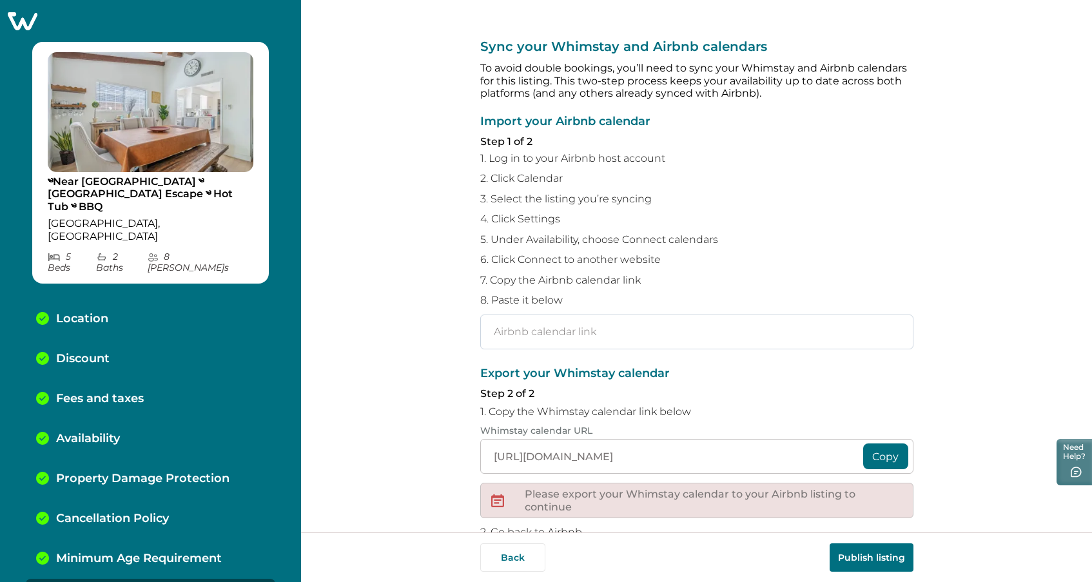
click at [666, 343] on input "text" at bounding box center [696, 332] width 433 height 35
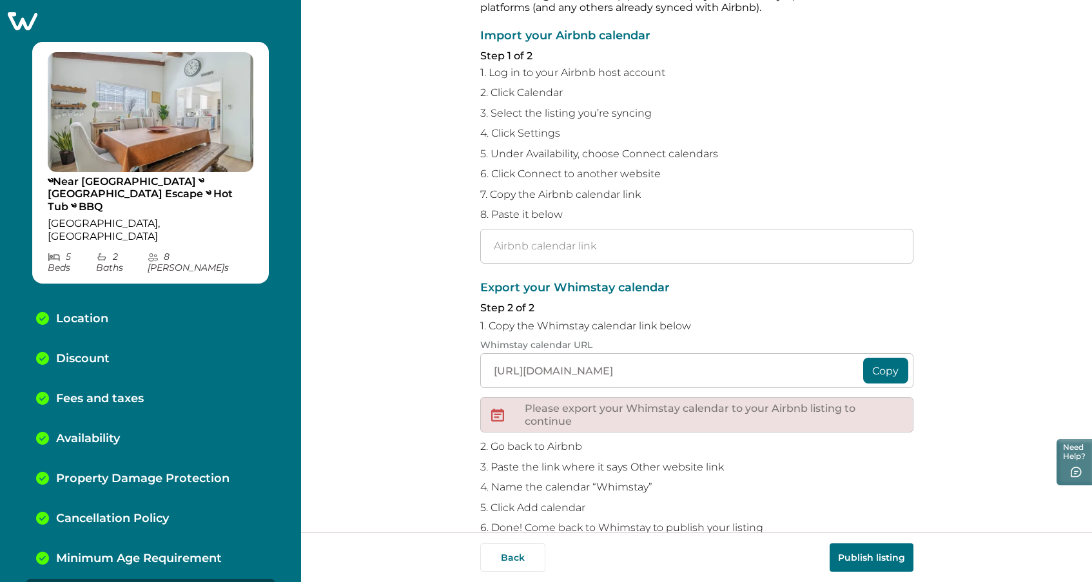
scroll to position [15, 0]
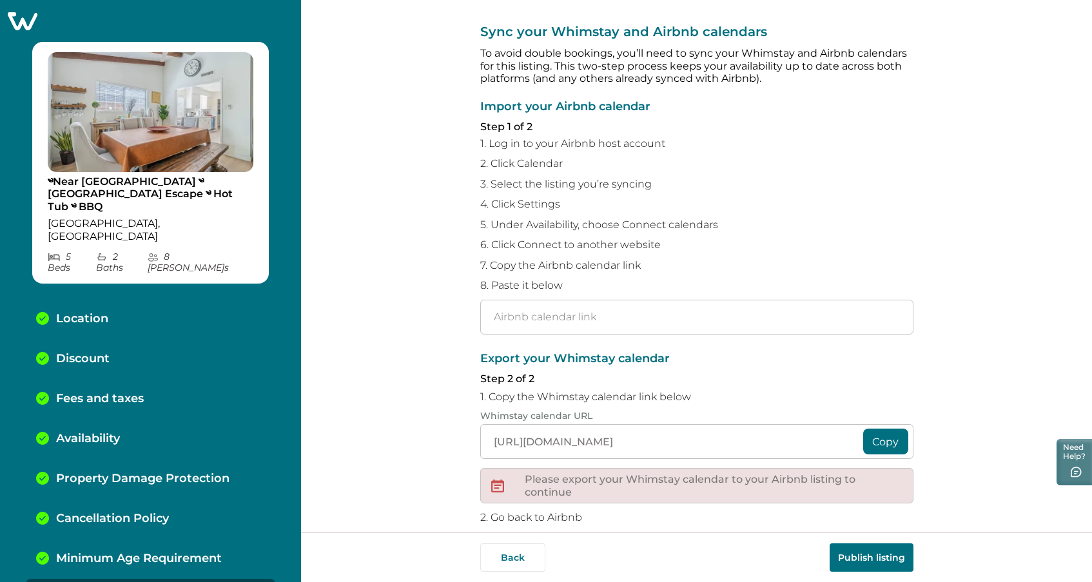
drag, startPoint x: 902, startPoint y: 139, endPoint x: 910, endPoint y: 124, distance: 16.2
click at [903, 139] on p "1. Log in to your Airbnb host account" at bounding box center [696, 143] width 433 height 13
click at [639, 316] on input "text" at bounding box center [696, 317] width 433 height 35
paste input "https://www.airbnb.com/calendar/ical/1298726742000216251.ics?s=c0176c9986579b85…"
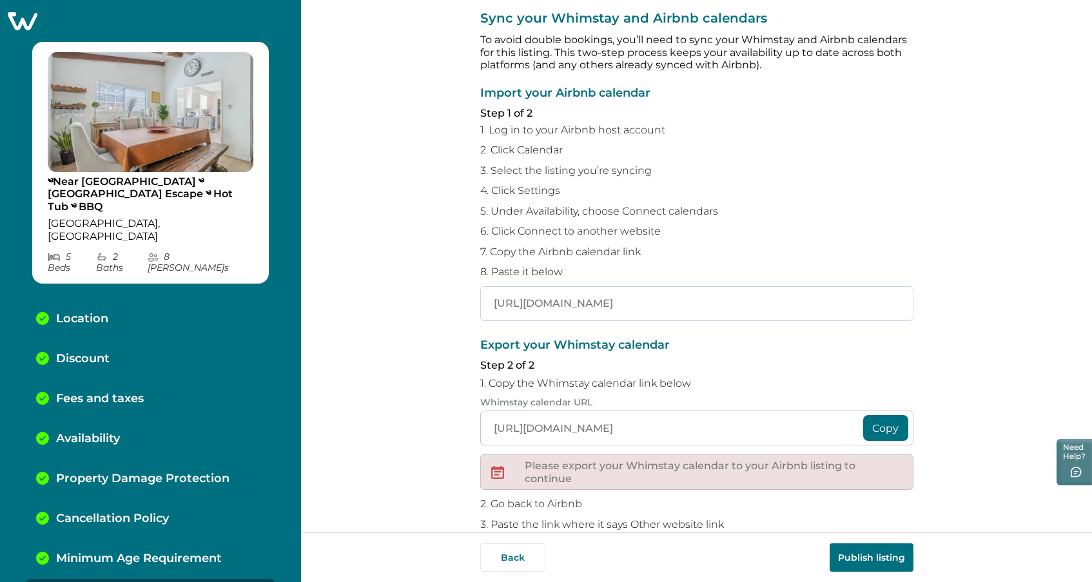
scroll to position [43, 0]
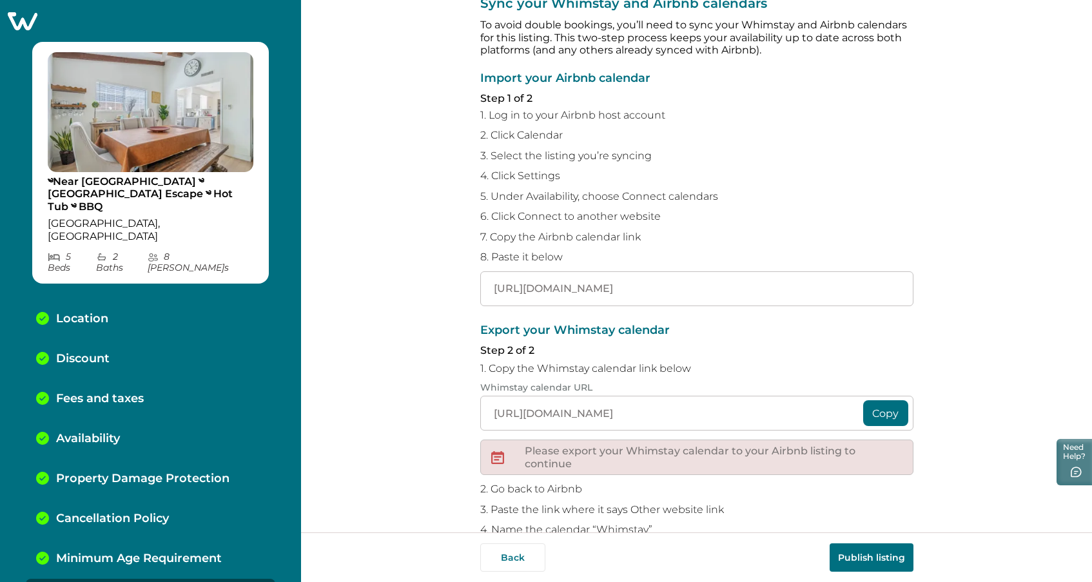
type input "https://www.airbnb.com/calendar/ical/1298726742000216251.ics?s=c0176c9986579b85…"
click at [877, 409] on button "Copy" at bounding box center [885, 413] width 45 height 26
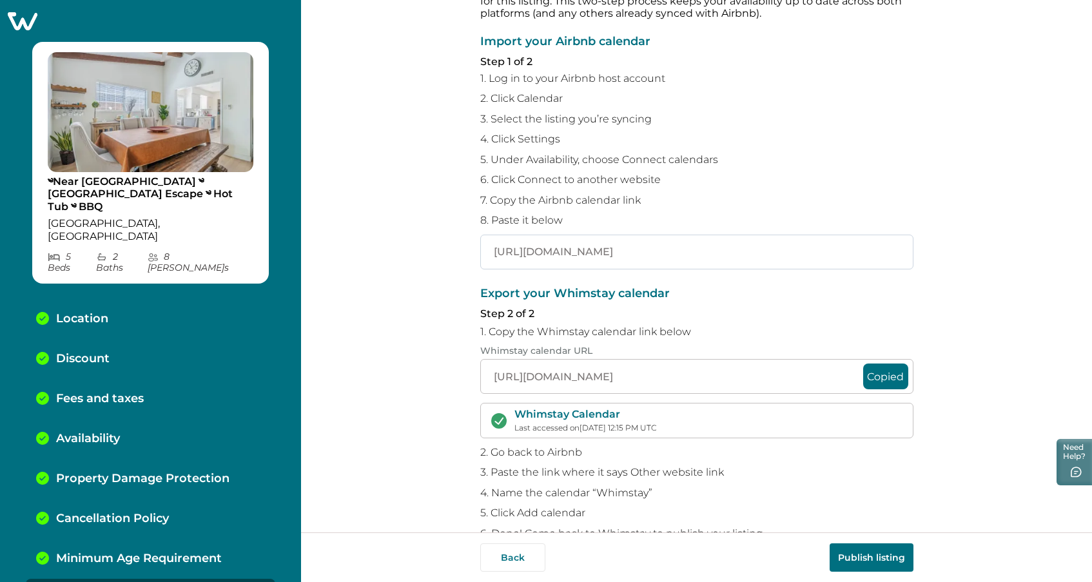
scroll to position [113, 0]
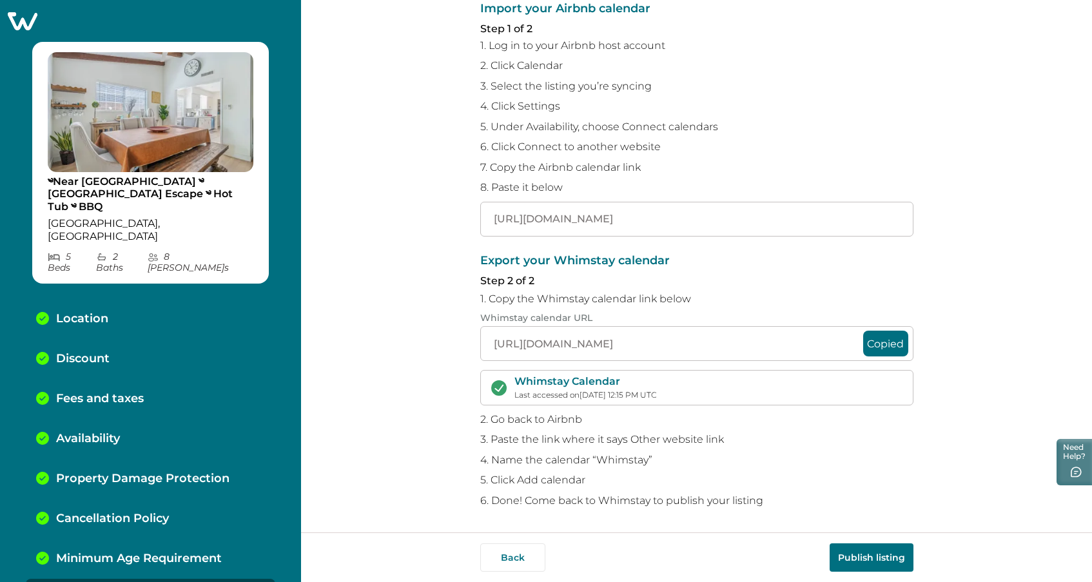
click at [887, 560] on button "Publish listing" at bounding box center [872, 557] width 84 height 28
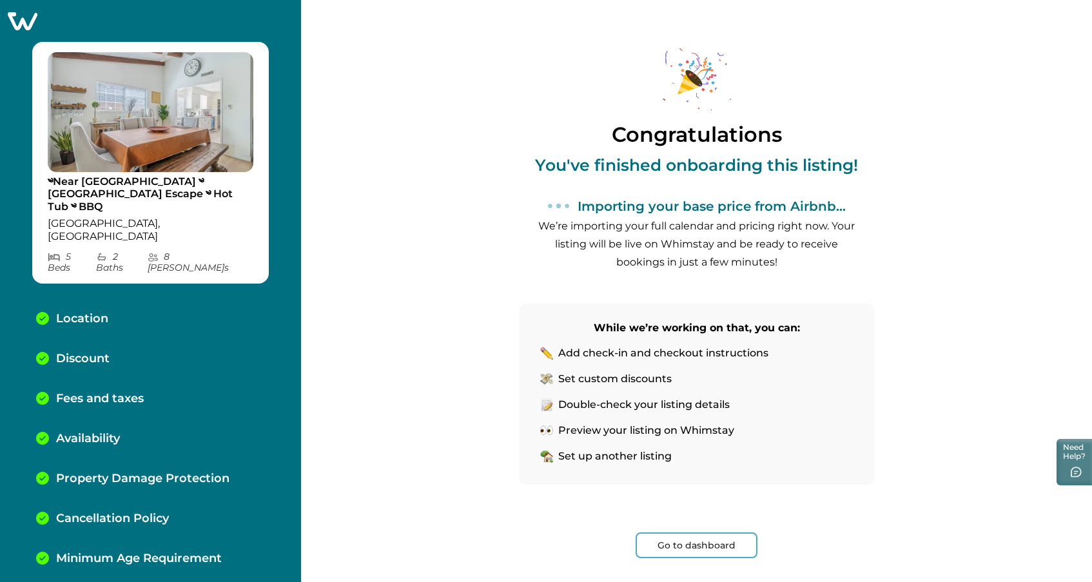
click at [696, 558] on div "Congratulations You've finished onboarding this listing! Importing your base pr…" at bounding box center [697, 312] width 355 height 625
click at [699, 545] on button "Go to dashboard" at bounding box center [697, 545] width 122 height 26
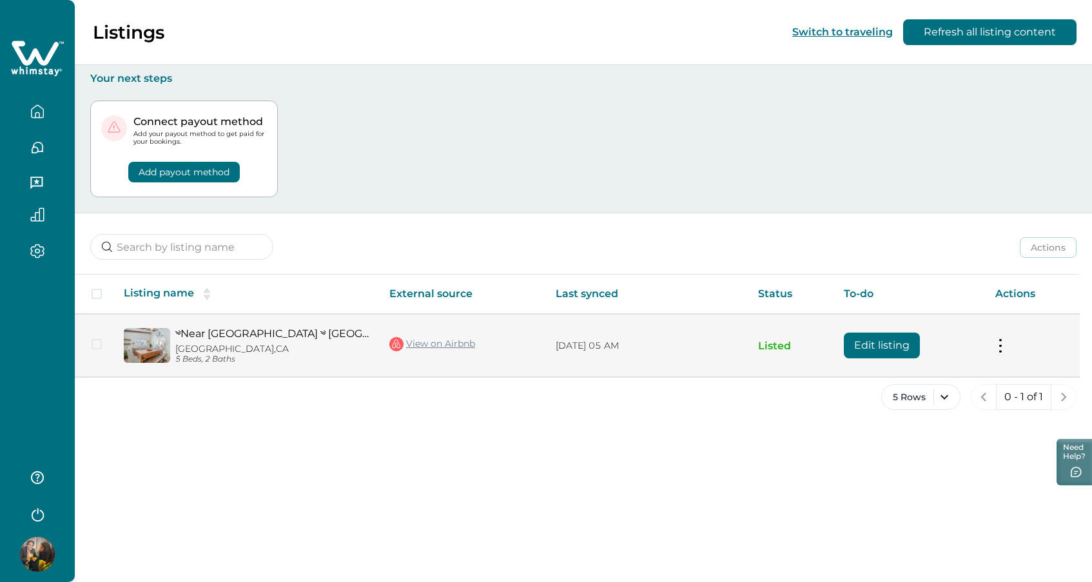
click at [260, 333] on link "༄Near [GEOGRAPHIC_DATA] ༄ [GEOGRAPHIC_DATA] Escape ༄ Hot Tub ༄ BBQ" at bounding box center [271, 333] width 193 height 12
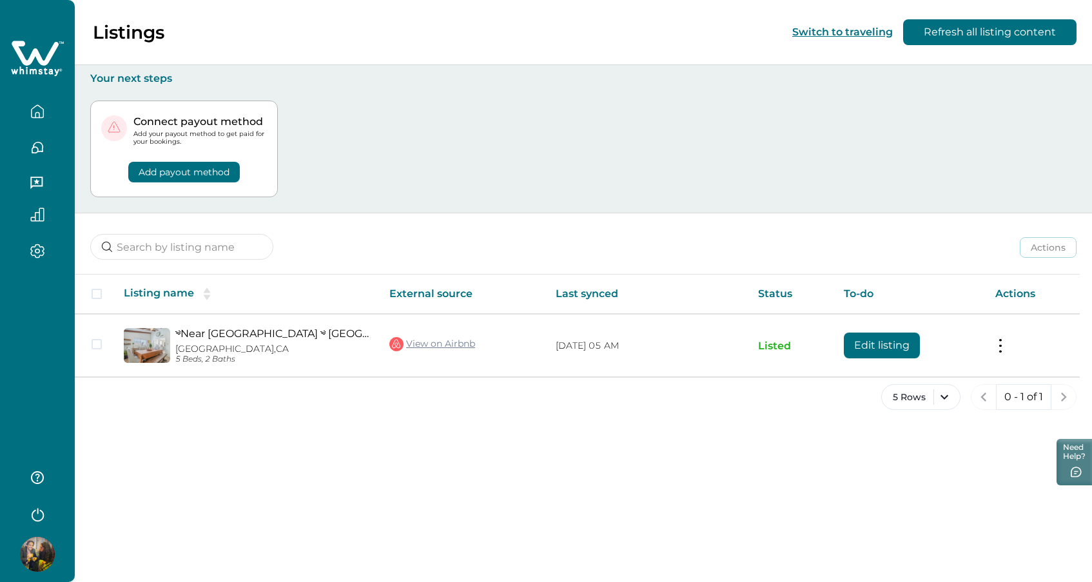
click at [42, 245] on icon "button" at bounding box center [37, 251] width 14 height 15
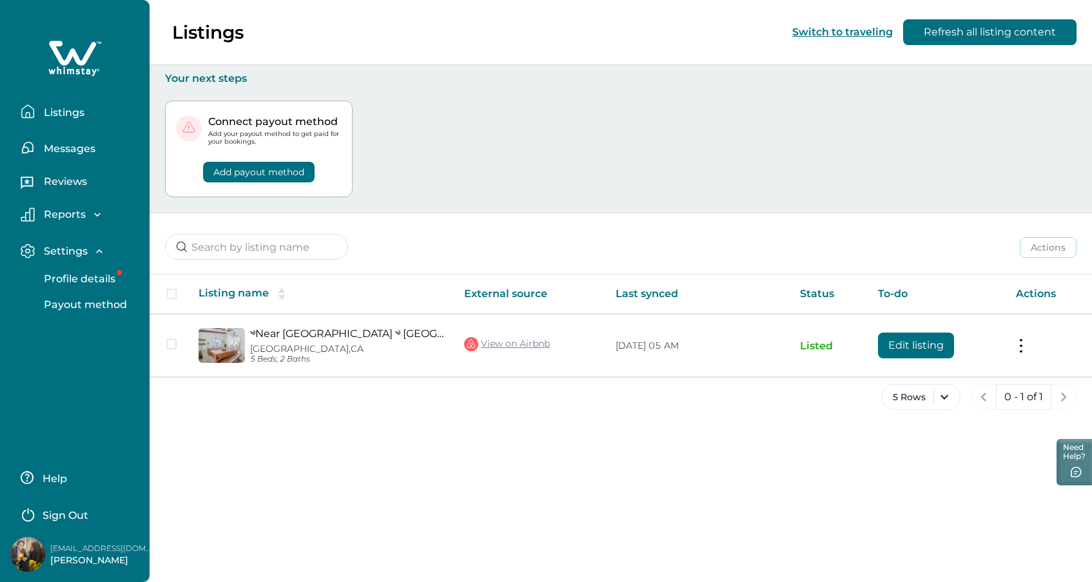
click at [92, 249] on div "Settings" at bounding box center [70, 251] width 71 height 13
click at [64, 107] on p "Listings" at bounding box center [62, 112] width 44 height 13
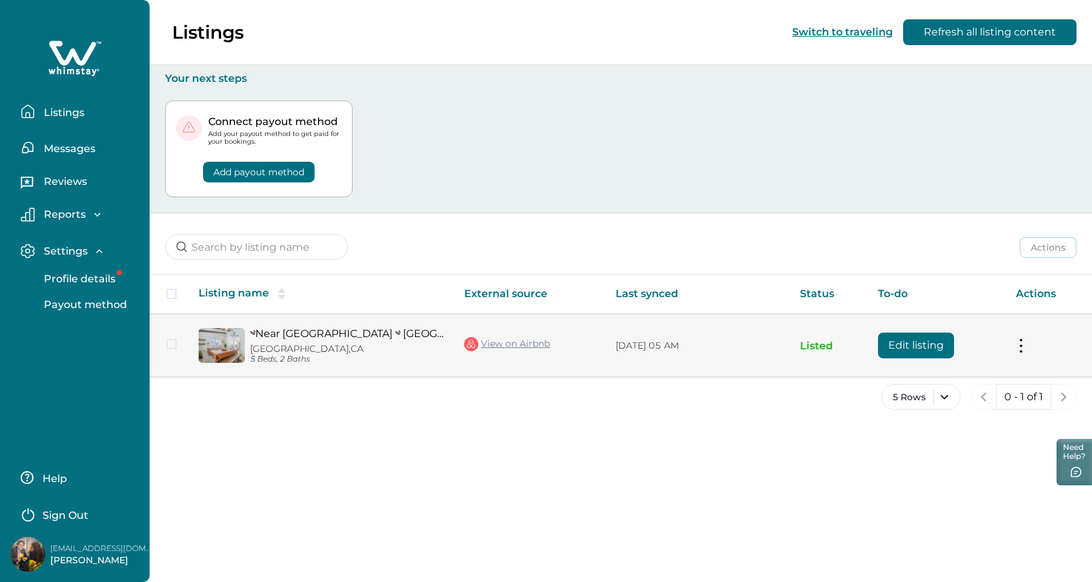
click at [895, 345] on button "Edit listing" at bounding box center [916, 346] width 76 height 26
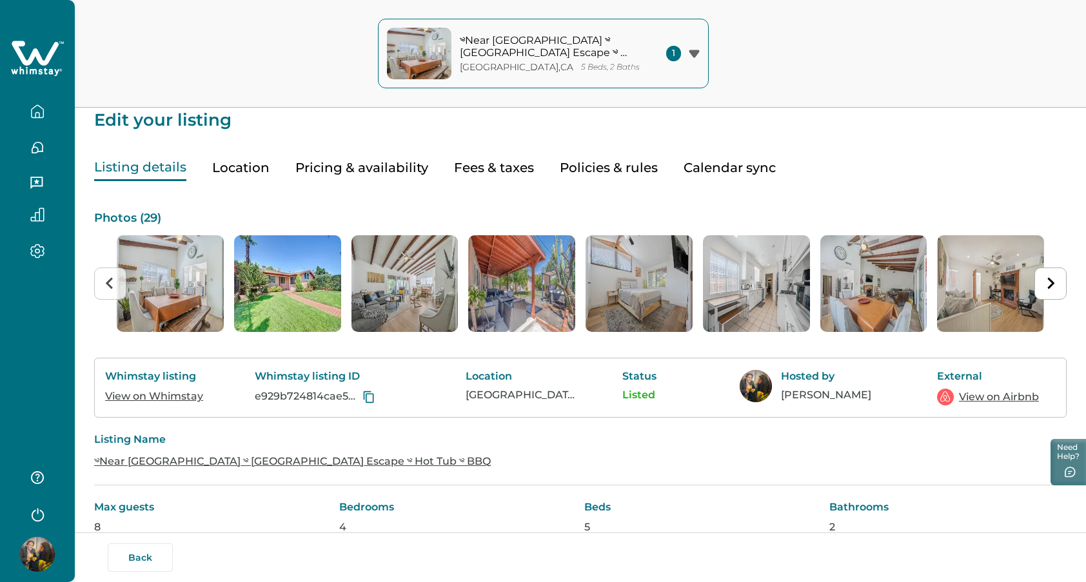
scroll to position [17, 0]
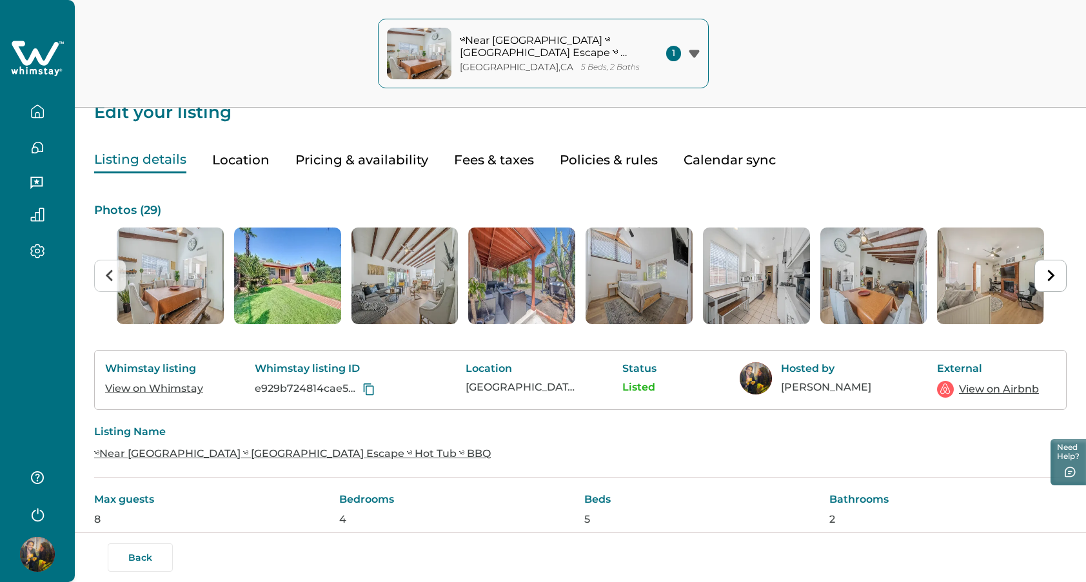
click at [393, 157] on button "Pricing & availability" at bounding box center [361, 160] width 133 height 26
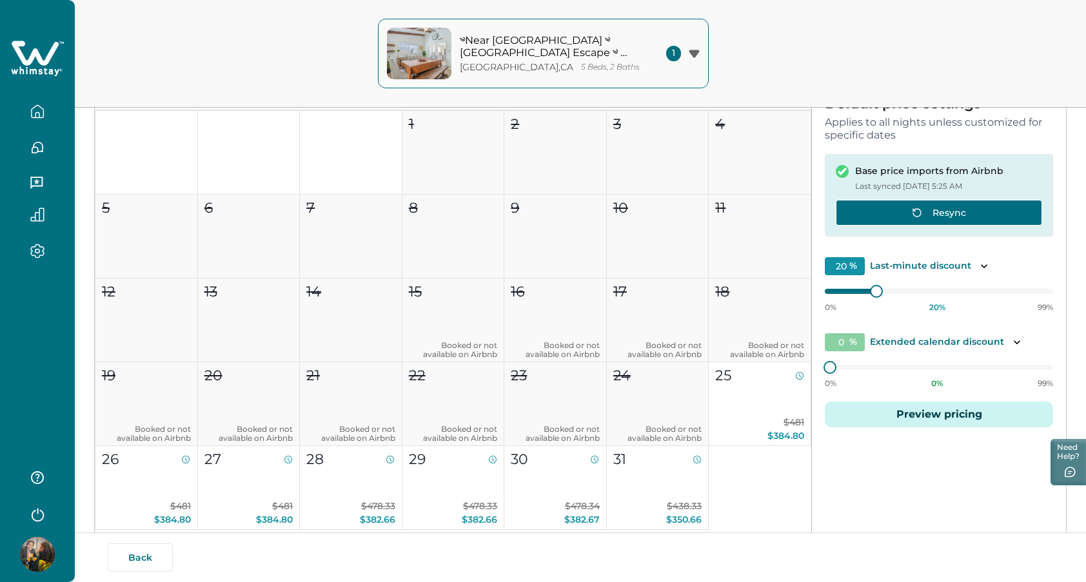
scroll to position [196, 0]
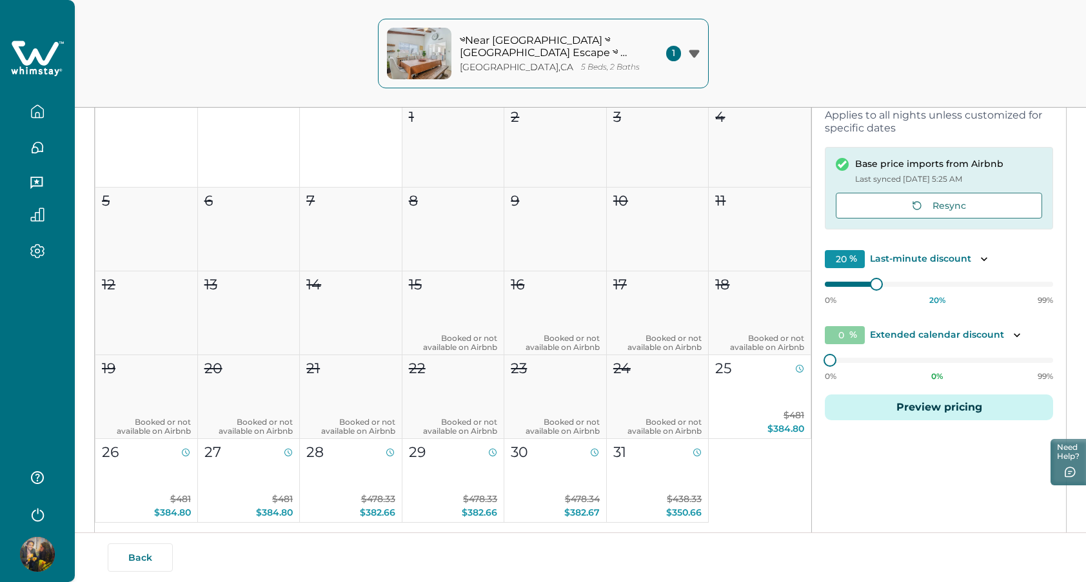
click at [857, 289] on div "0% 20 % 99%" at bounding box center [938, 289] width 228 height 32
click at [857, 284] on div at bounding box center [847, 284] width 46 height 5
type input "15"
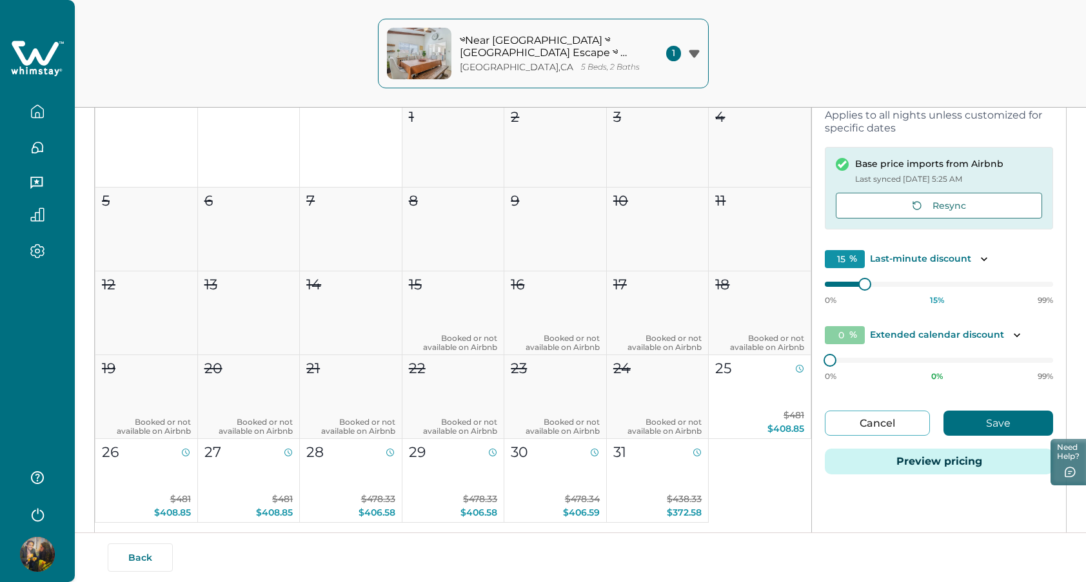
click at [976, 420] on button "Save" at bounding box center [998, 423] width 110 height 25
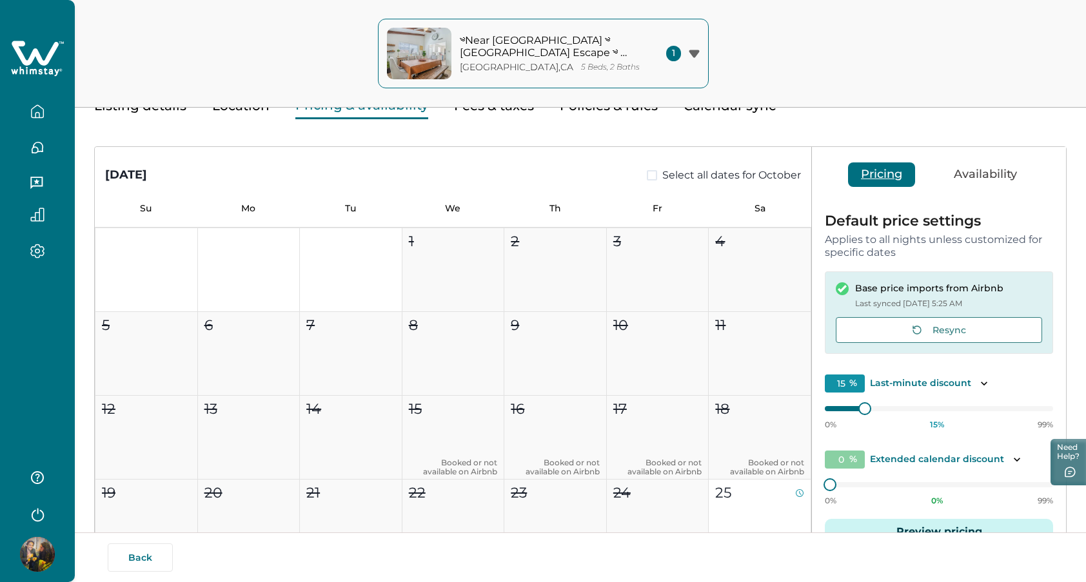
scroll to position [0, 0]
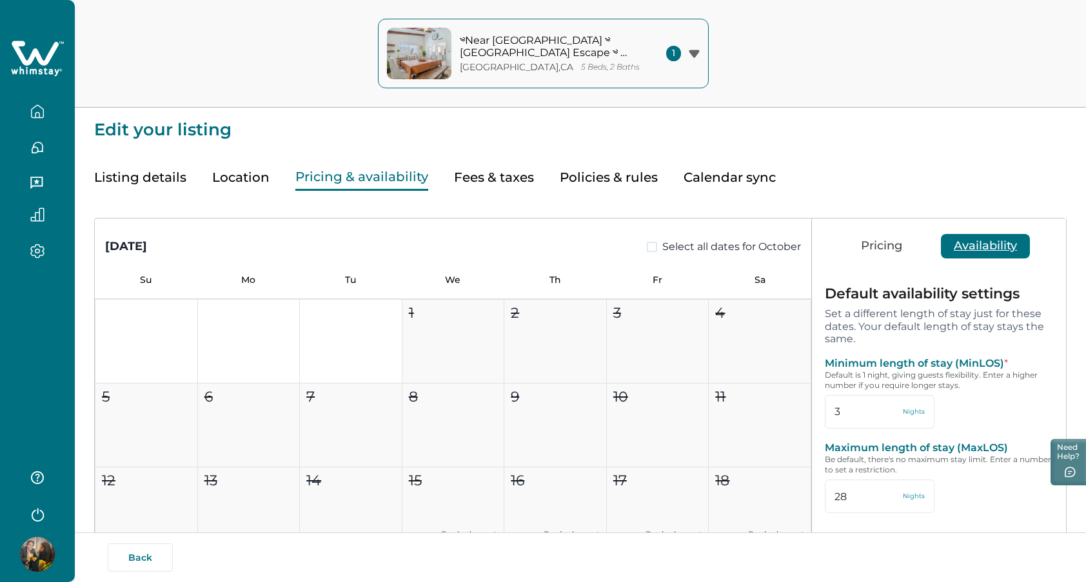
click at [985, 242] on button "Availability" at bounding box center [984, 246] width 89 height 24
click at [141, 180] on button "Listing details" at bounding box center [140, 177] width 92 height 26
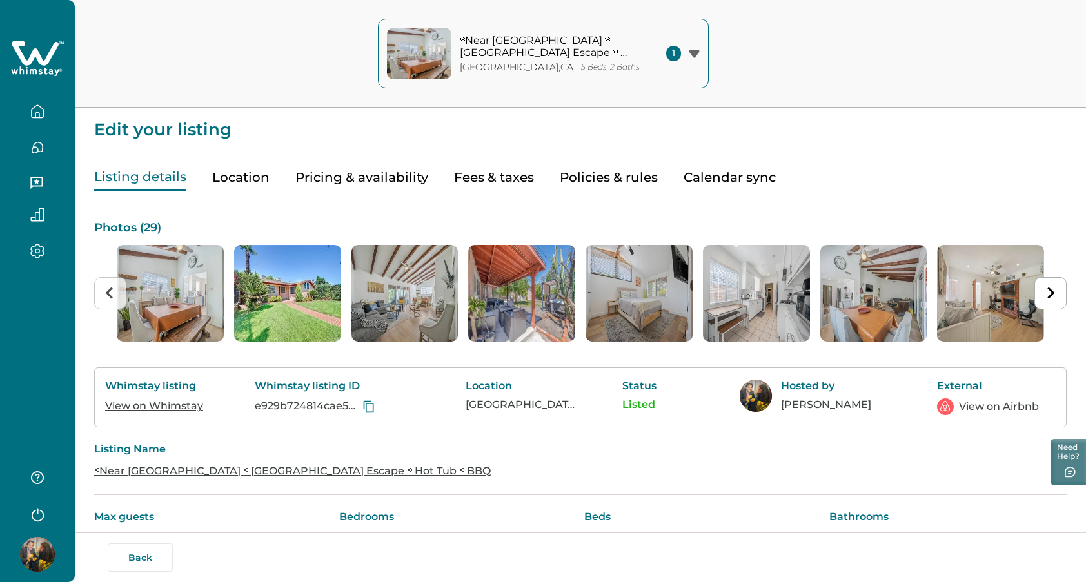
click at [584, 177] on button "Policies & rules" at bounding box center [609, 177] width 98 height 26
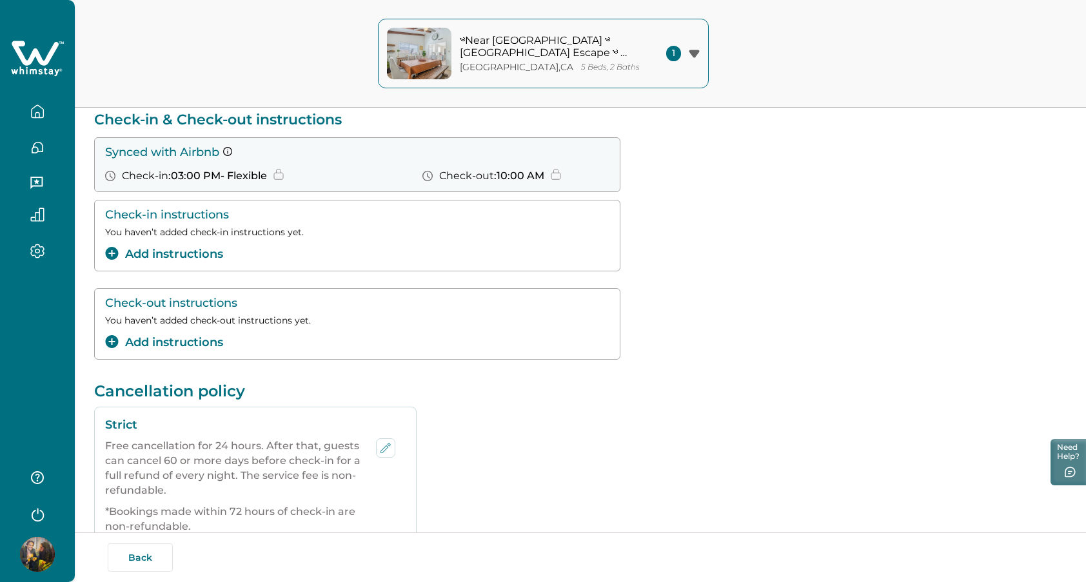
scroll to position [21, 0]
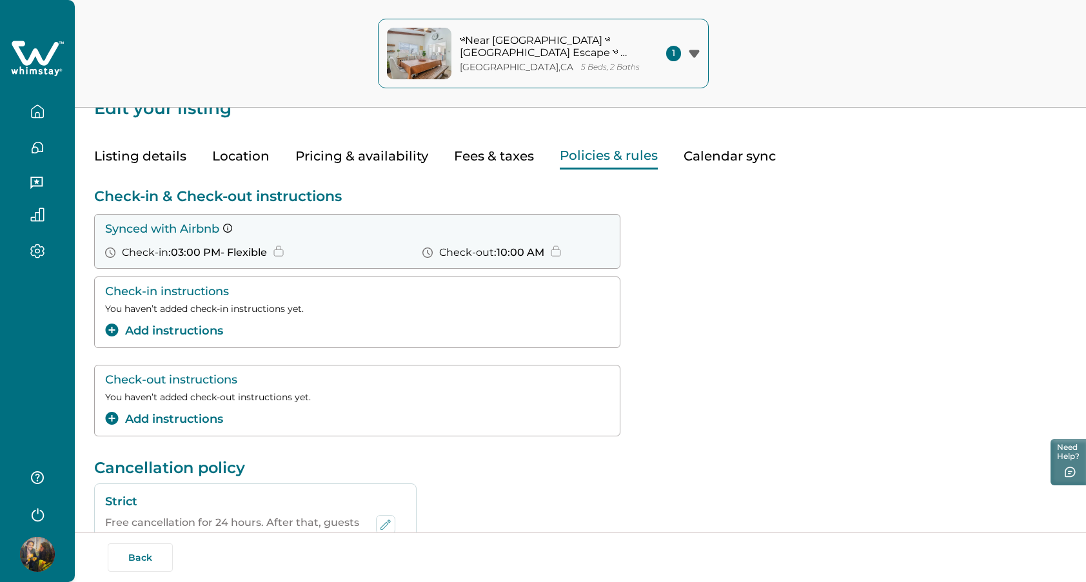
click at [458, 156] on button "Fees & taxes" at bounding box center [494, 156] width 80 height 26
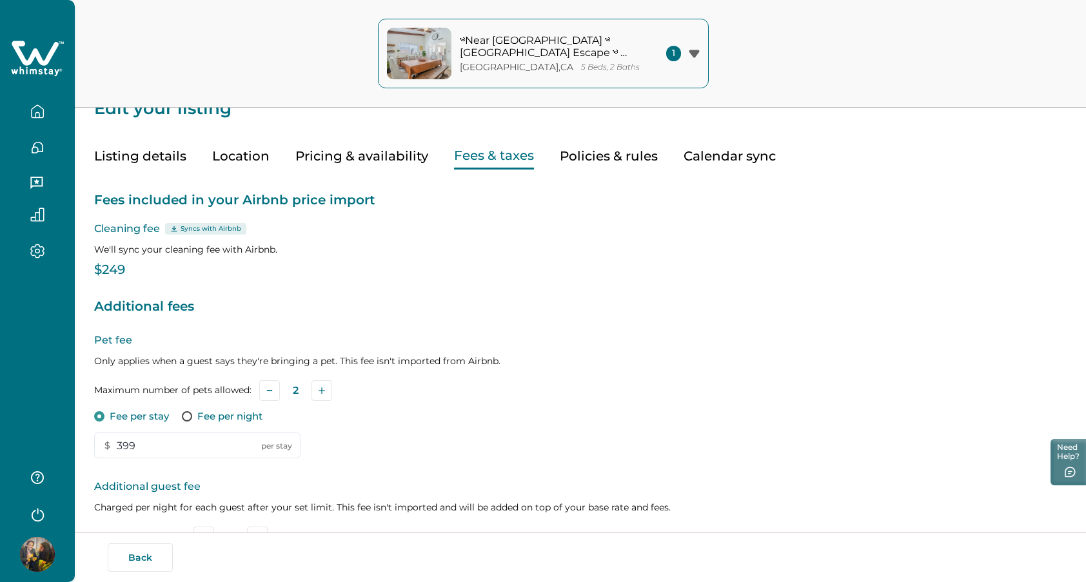
click at [386, 154] on button "Pricing & availability" at bounding box center [361, 156] width 133 height 26
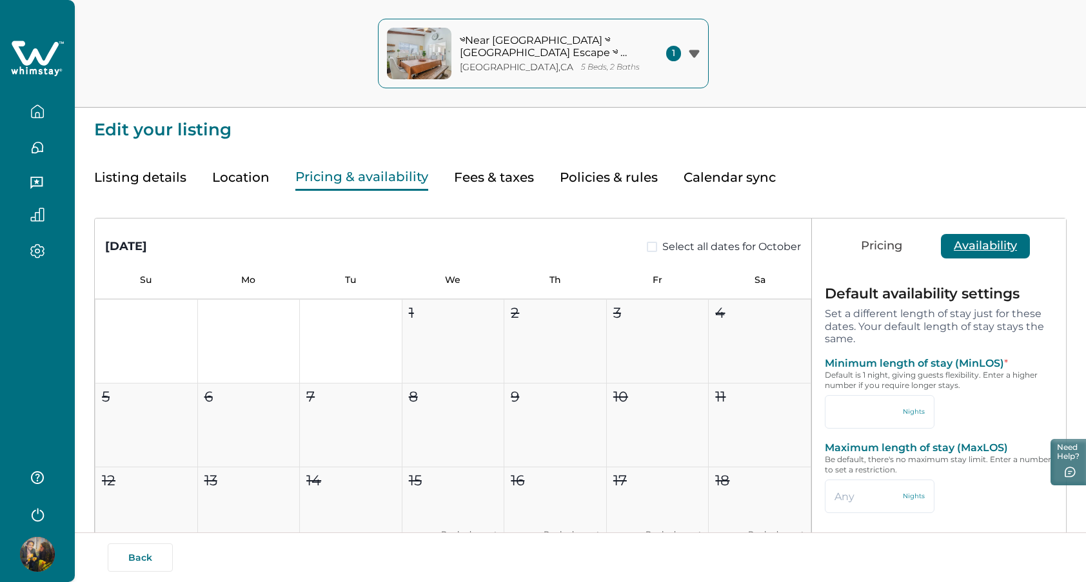
click at [135, 180] on button "Listing details" at bounding box center [140, 177] width 92 height 26
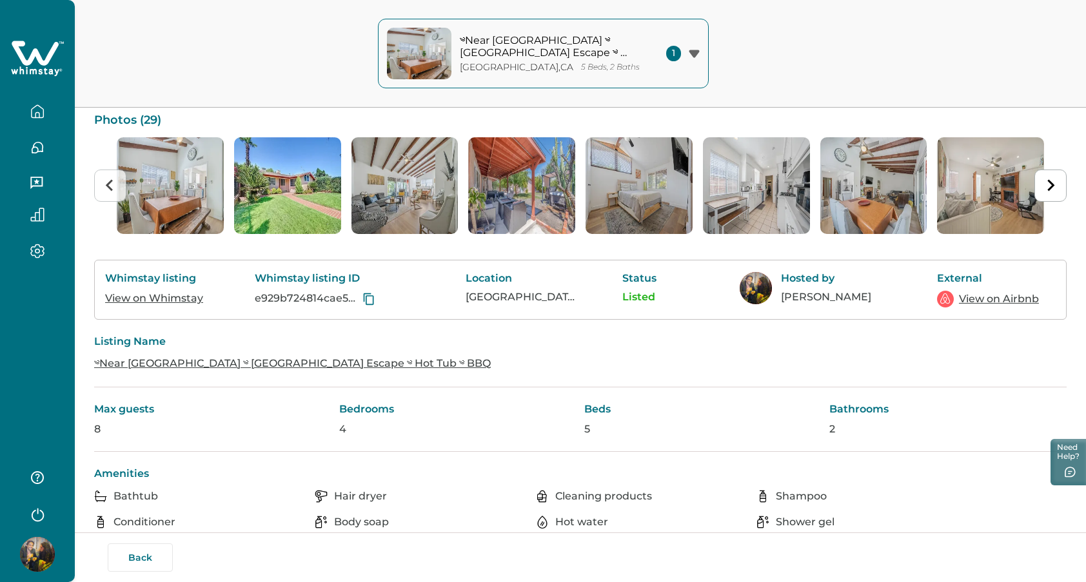
scroll to position [109, 0]
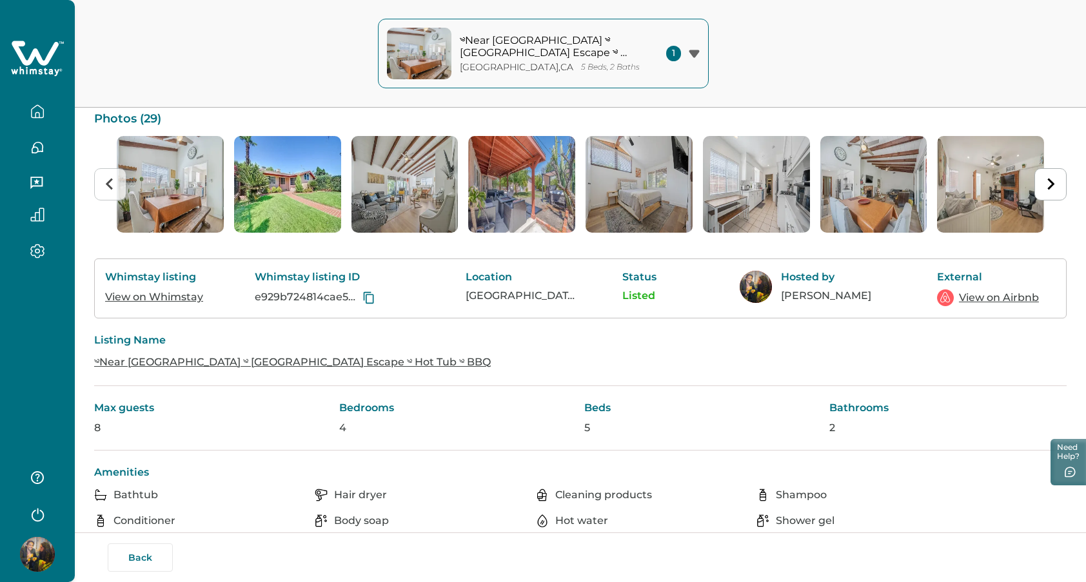
click at [33, 258] on icon "button" at bounding box center [37, 251] width 14 height 15
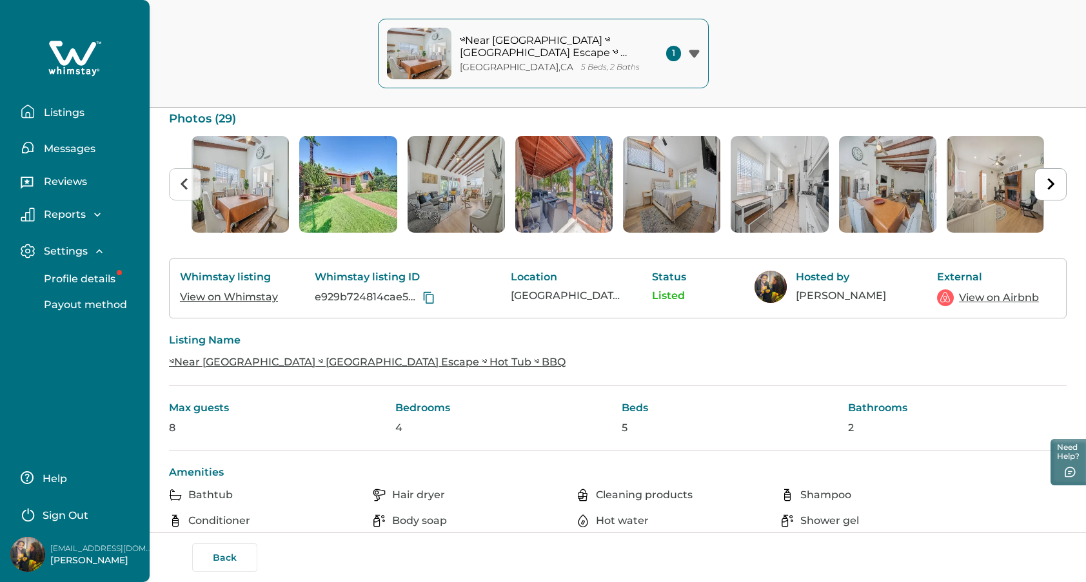
click at [110, 307] on p "Payout method" at bounding box center [83, 304] width 87 height 13
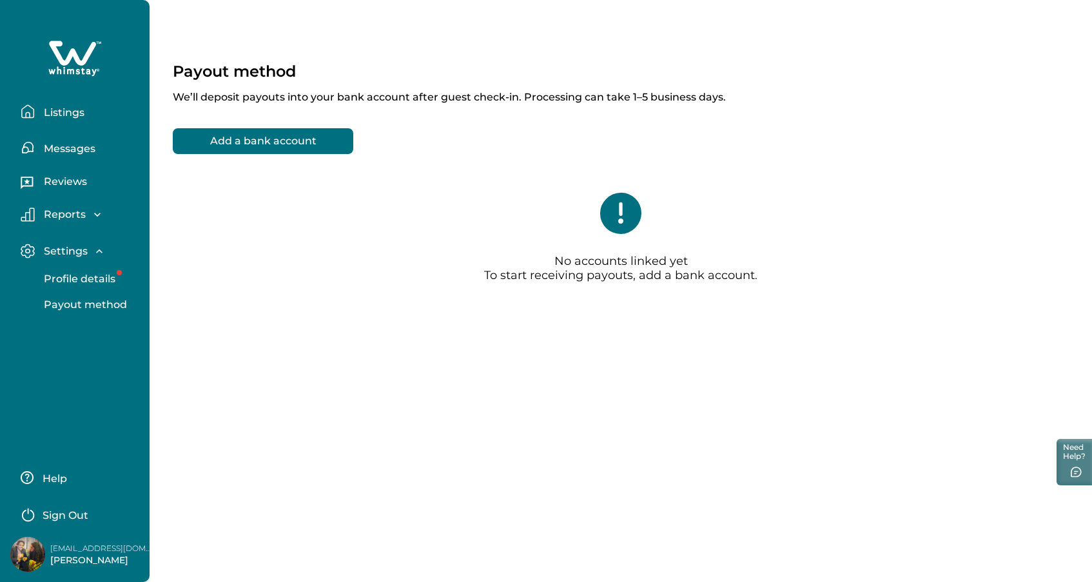
click at [88, 281] on p "Profile details" at bounding box center [77, 279] width 75 height 13
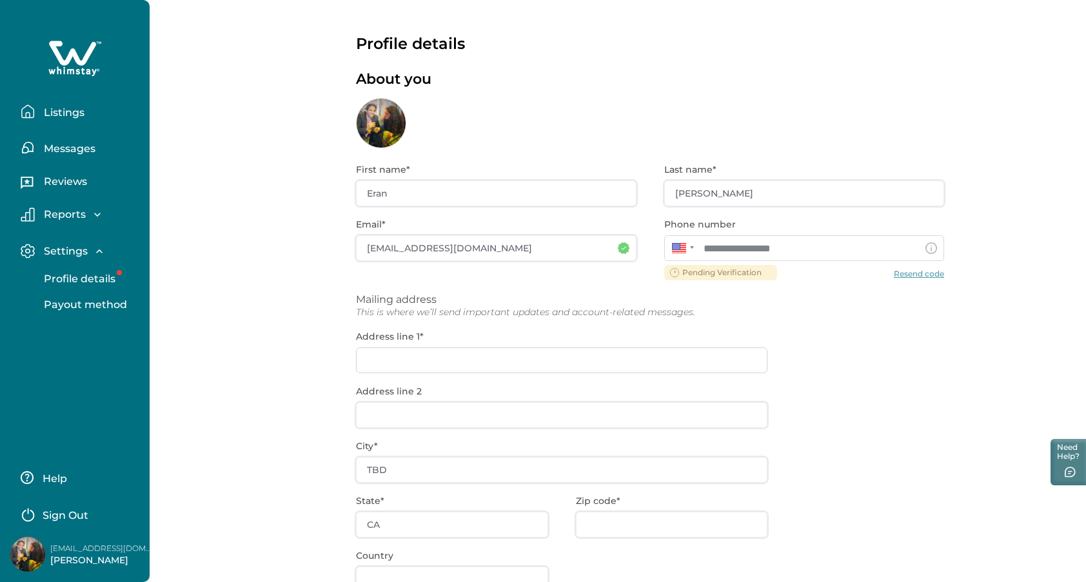
click at [70, 108] on p "Listings" at bounding box center [62, 112] width 44 height 13
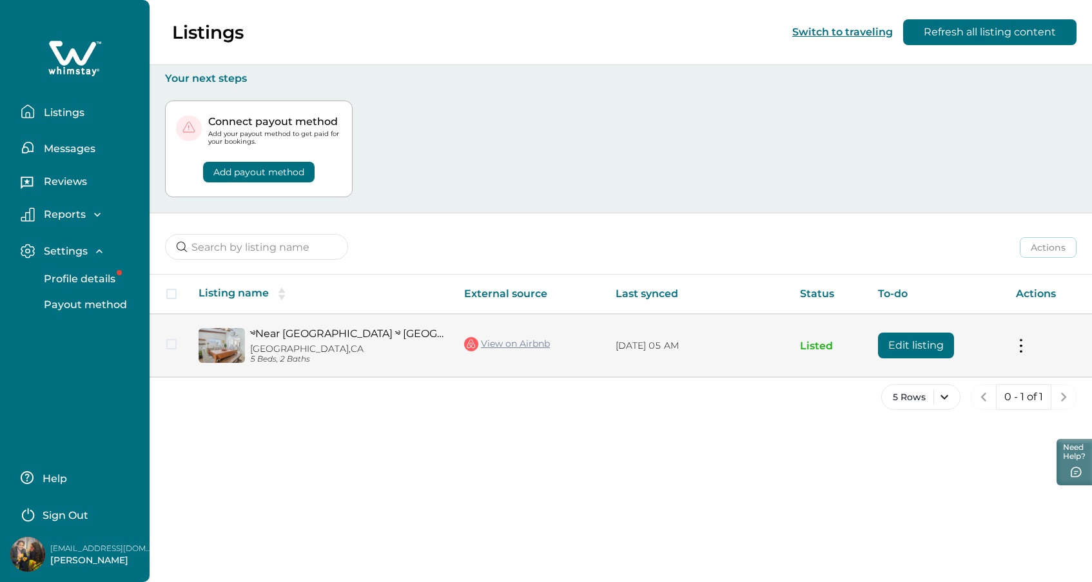
click at [1018, 344] on button at bounding box center [1021, 346] width 10 height 14
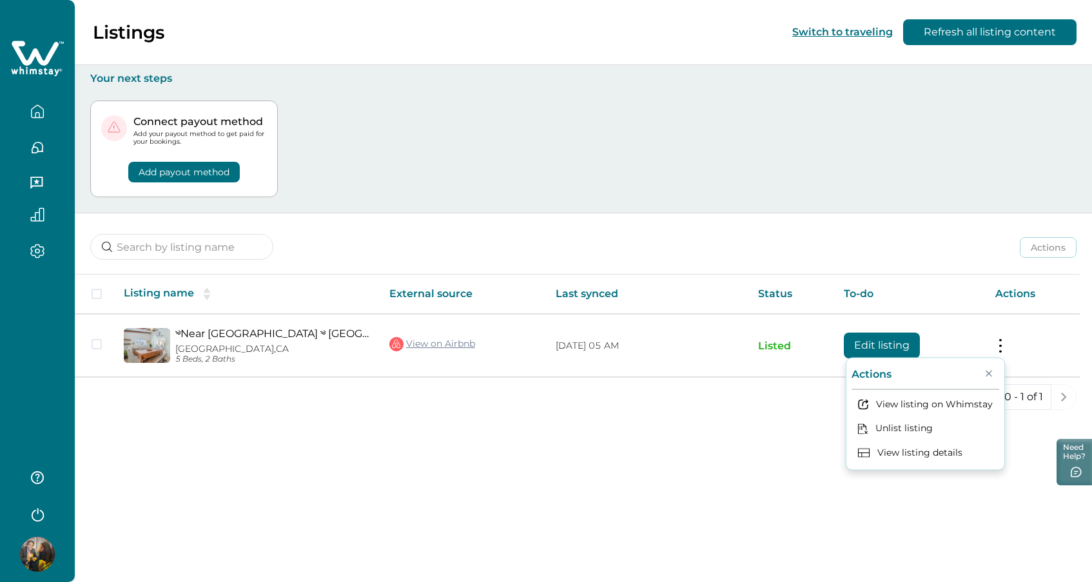
click at [891, 231] on div "Actions Actions Publish listing Unlist listing" at bounding box center [583, 237] width 1017 height 48
click at [37, 213] on icon "button" at bounding box center [37, 215] width 14 height 14
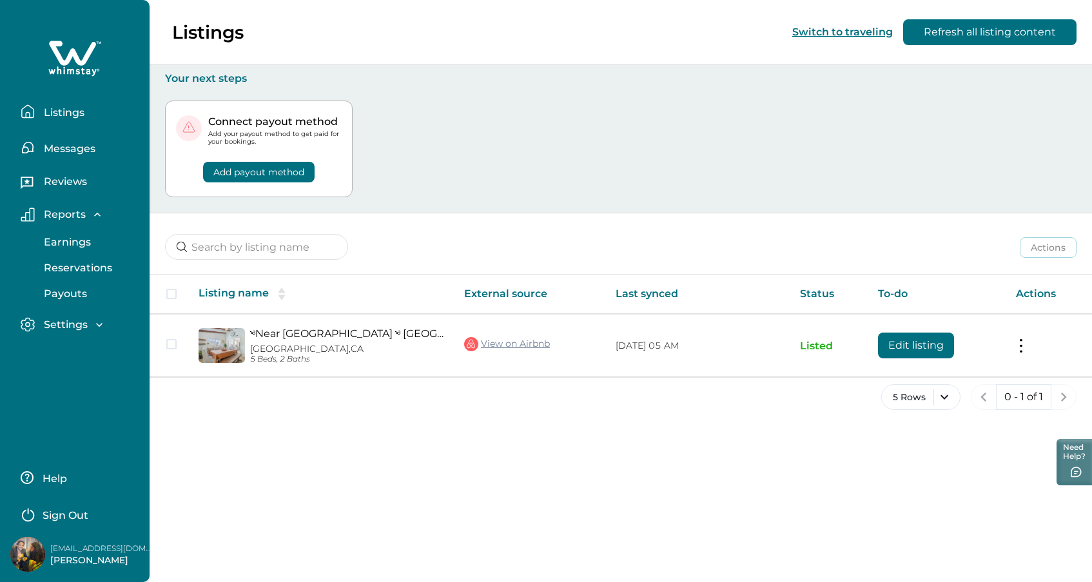
click at [64, 318] on p "Settings" at bounding box center [64, 324] width 48 height 13
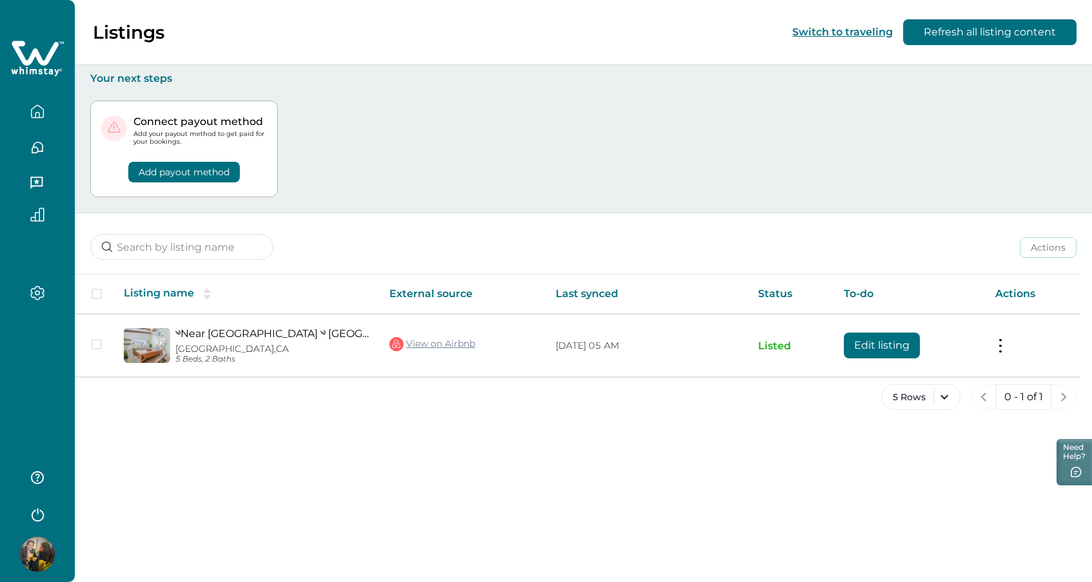
click at [195, 34] on div "Listings Switch to traveling Refresh all listing content" at bounding box center [546, 32] width 1092 height 65
click at [51, 73] on icon at bounding box center [51, 71] width 4 height 5
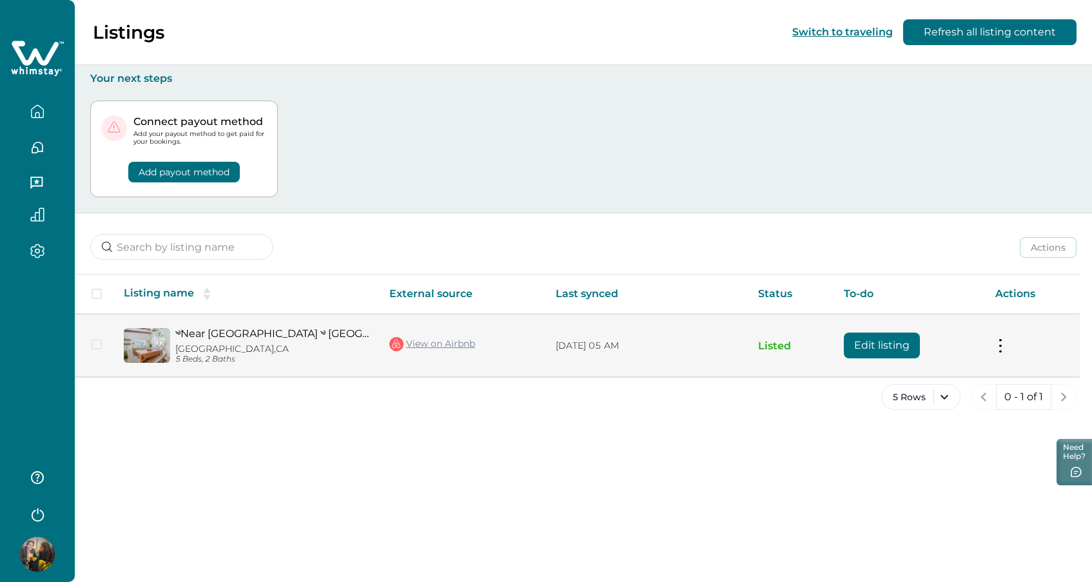
click at [97, 344] on span at bounding box center [97, 344] width 10 height 10
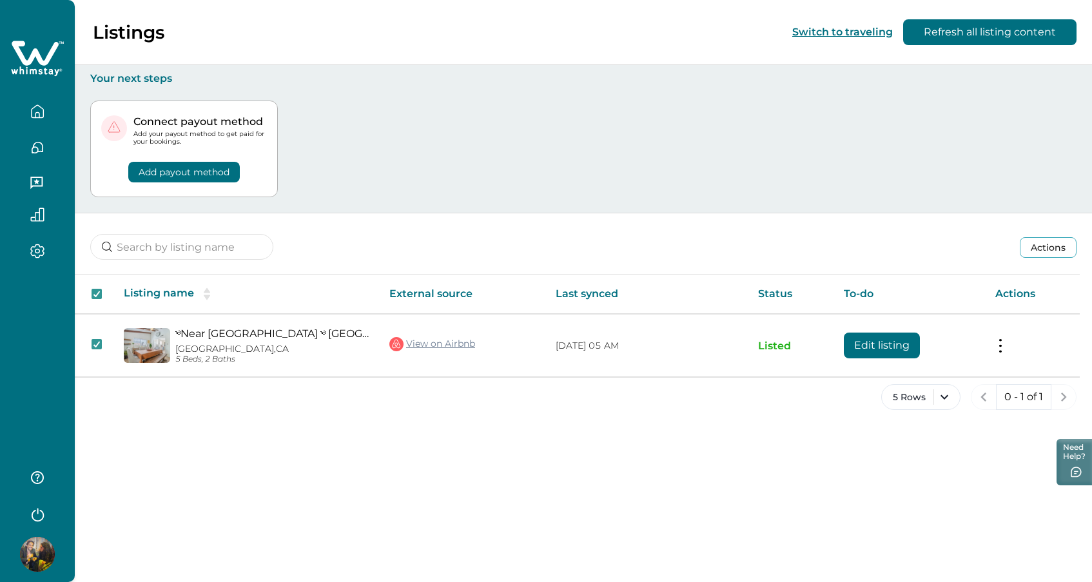
click at [33, 251] on icon "button" at bounding box center [37, 251] width 14 height 15
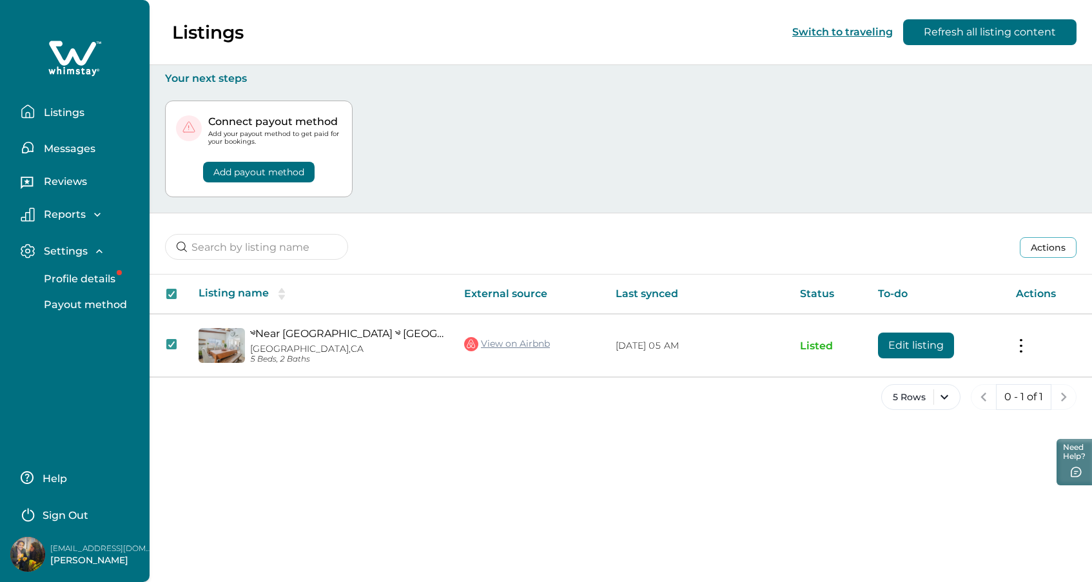
click at [59, 107] on p "Listings" at bounding box center [62, 112] width 44 height 13
click at [60, 116] on p "Listings" at bounding box center [62, 112] width 44 height 13
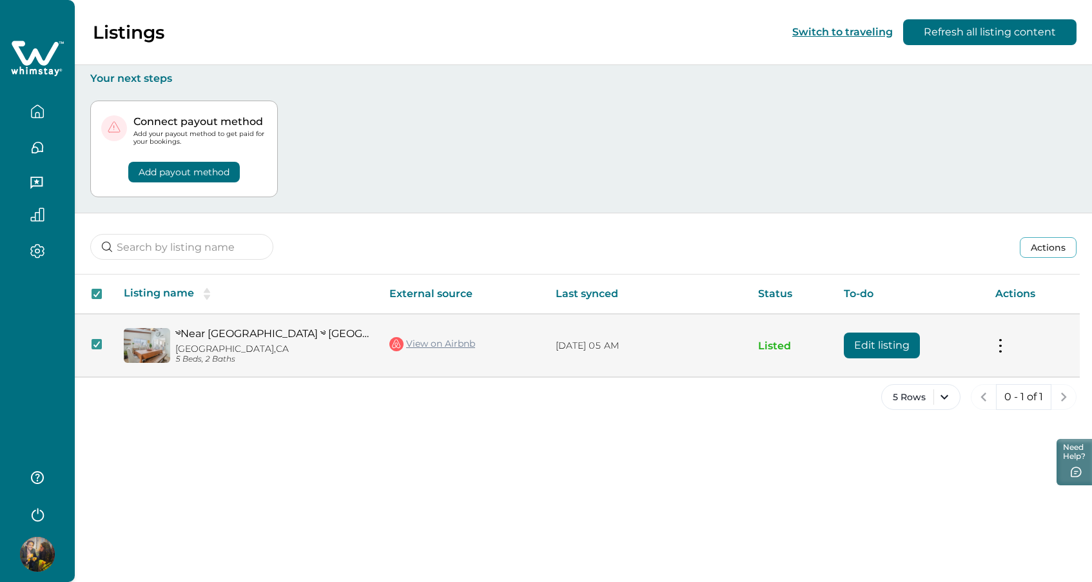
click at [369, 336] on link "༄Near [GEOGRAPHIC_DATA] ༄ [GEOGRAPHIC_DATA] Escape ༄ Hot Tub ༄ BBQ" at bounding box center [271, 333] width 193 height 12
click at [1006, 342] on td "Actions View listing on Whimstay Unlist listing View listing details" at bounding box center [1032, 345] width 95 height 63
click at [997, 342] on button at bounding box center [1000, 346] width 10 height 14
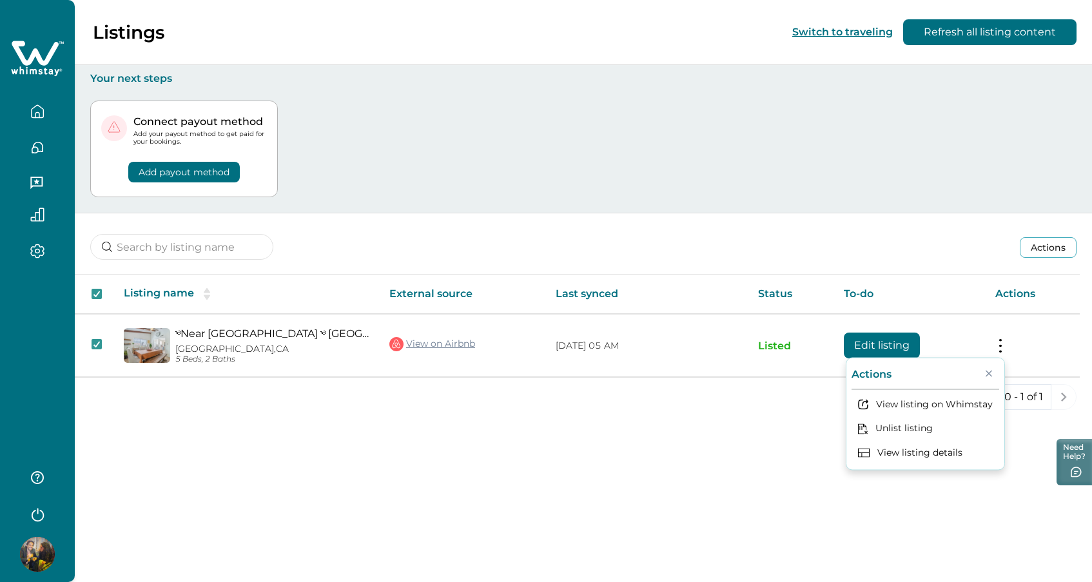
click at [704, 408] on div "5 Rows 0 - 1 of 1" at bounding box center [583, 407] width 1017 height 46
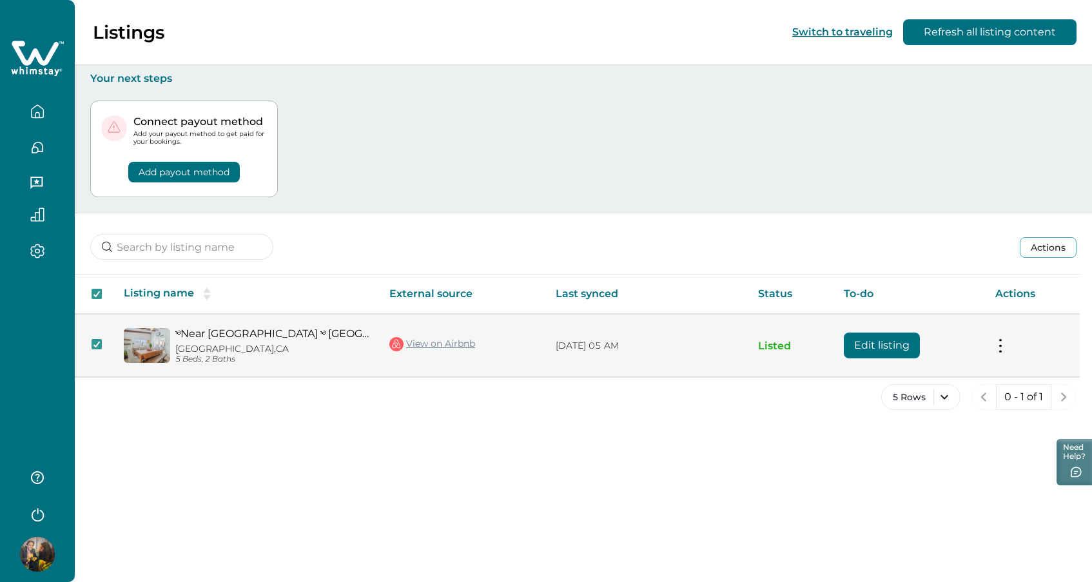
click at [209, 344] on p "North Hollywood, CA" at bounding box center [271, 349] width 193 height 11
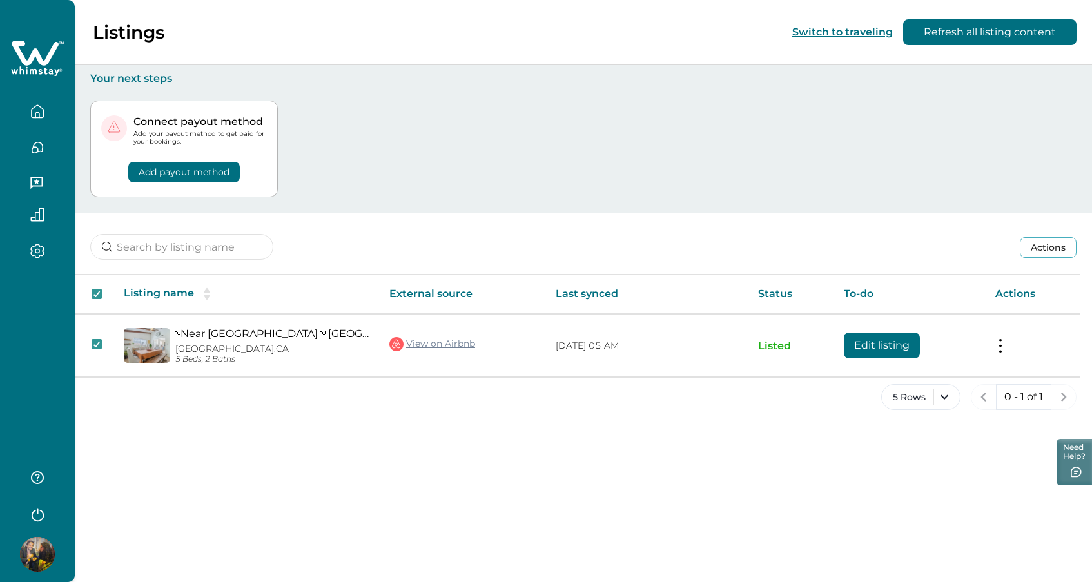
click at [37, 149] on icon "button" at bounding box center [37, 148] width 14 height 14
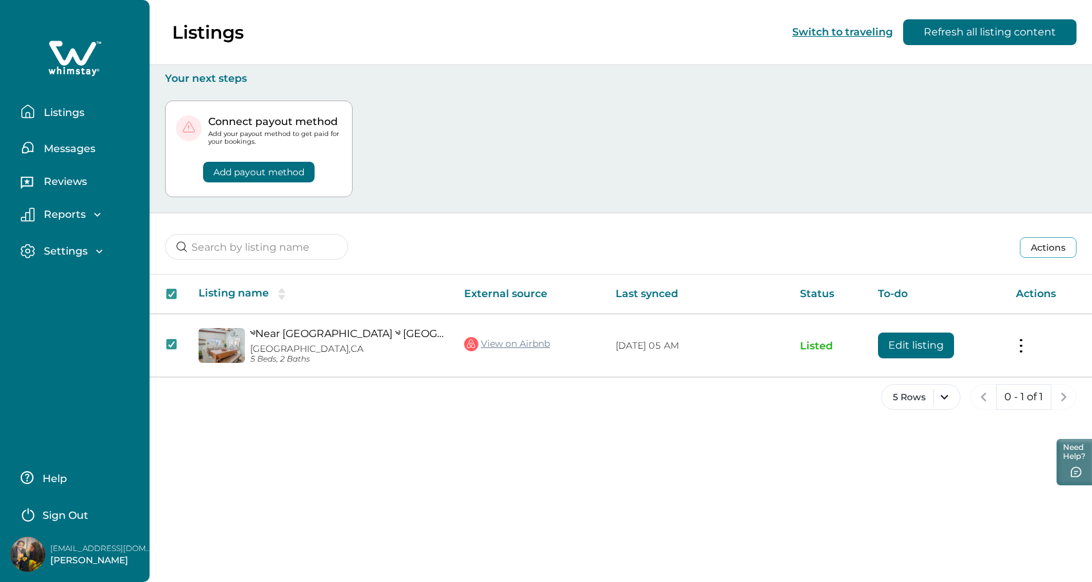
click at [55, 117] on p "Listings" at bounding box center [62, 112] width 44 height 13
click at [60, 212] on p "Reports" at bounding box center [63, 214] width 46 height 13
click at [66, 262] on p "Reservations" at bounding box center [76, 268] width 72 height 13
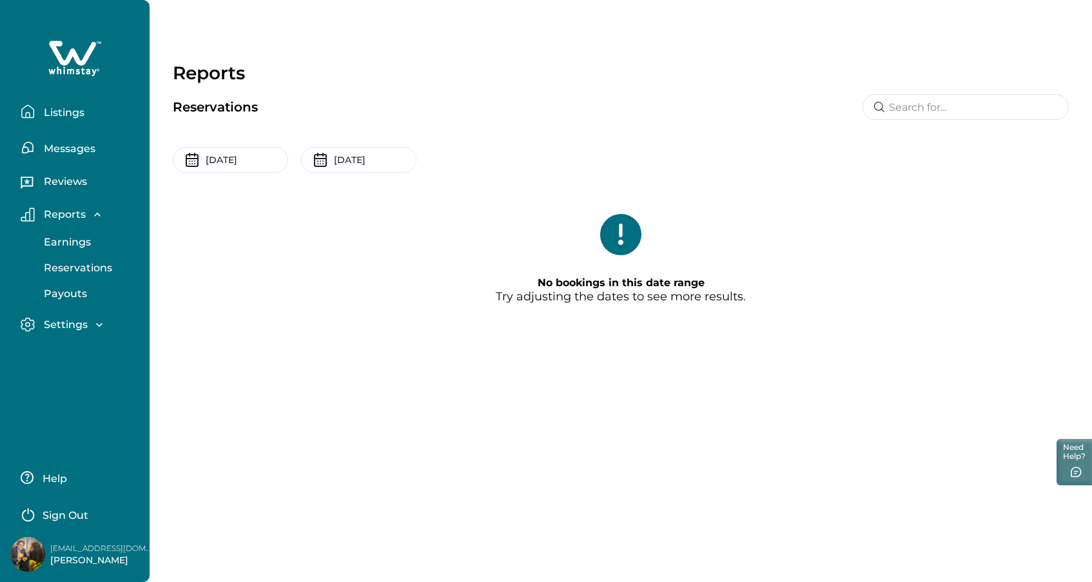
click at [64, 322] on p "Settings" at bounding box center [64, 324] width 48 height 13
click at [70, 346] on p "Profile details" at bounding box center [77, 352] width 75 height 13
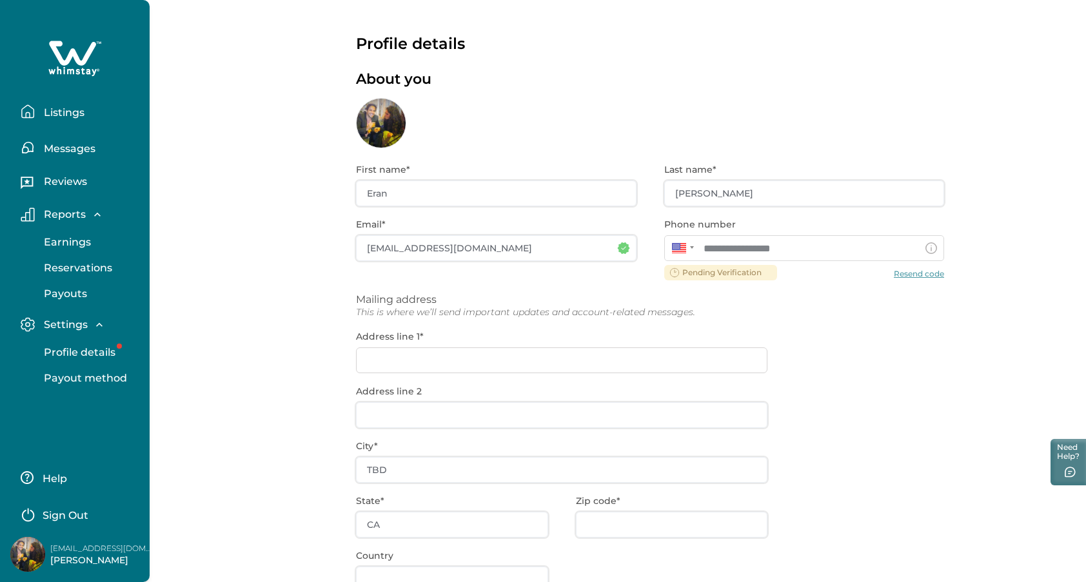
scroll to position [97, 0]
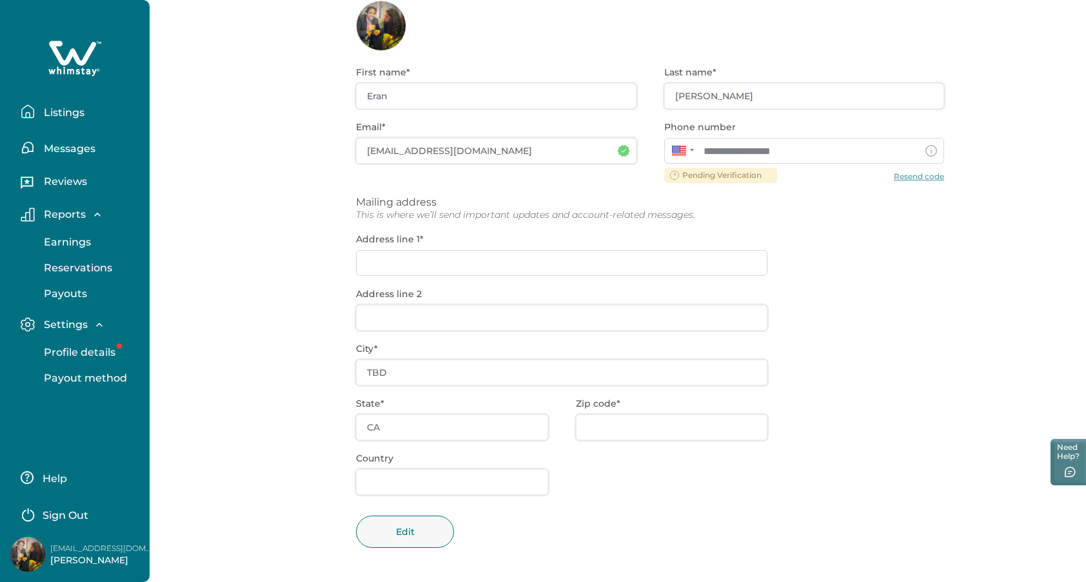
click at [118, 558] on p "[PERSON_NAME]" at bounding box center [101, 560] width 103 height 13
click at [291, 309] on div "**********" at bounding box center [618, 242] width 936 height 679
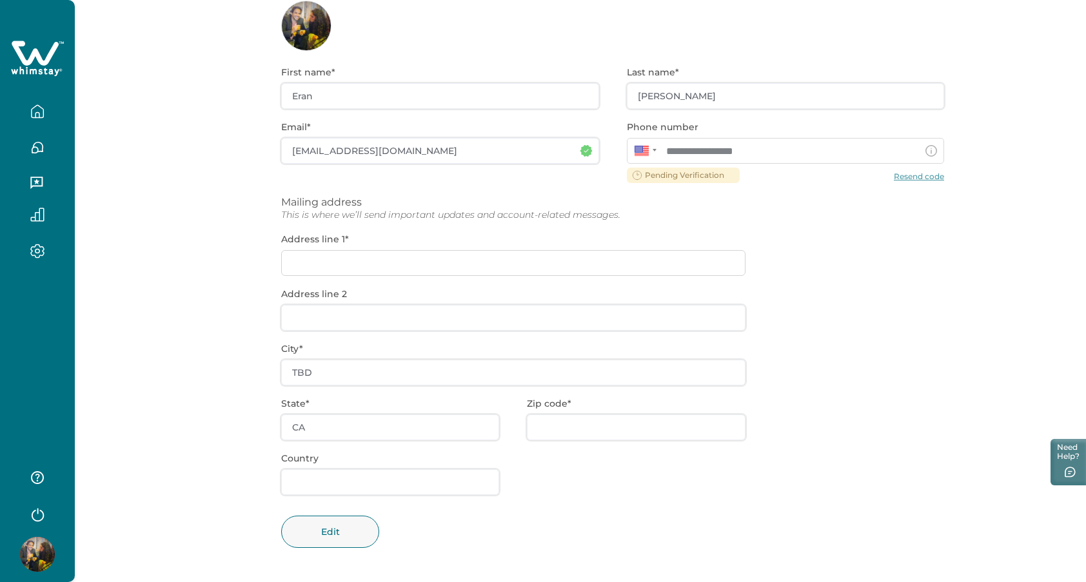
click at [930, 172] on div "**********" at bounding box center [612, 316] width 663 height 531
click at [928, 174] on div "**********" at bounding box center [612, 316] width 663 height 531
drag, startPoint x: 866, startPoint y: 226, endPoint x: 906, endPoint y: 198, distance: 49.0
click at [866, 226] on div "**********" at bounding box center [612, 316] width 663 height 531
click at [906, 173] on div "**********" at bounding box center [612, 316] width 663 height 531
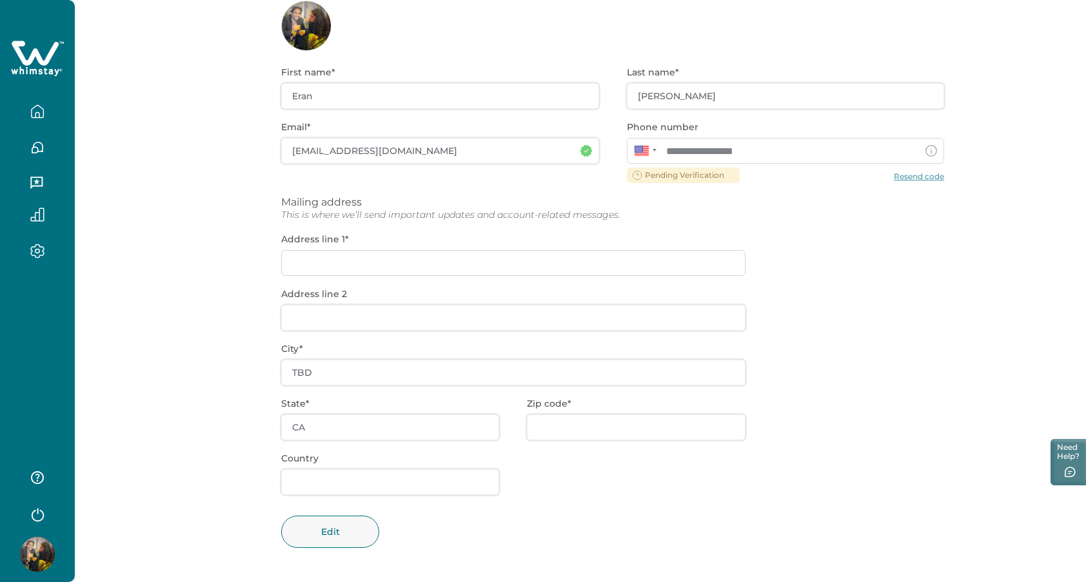
click at [906, 176] on div "**********" at bounding box center [612, 316] width 663 height 531
click at [899, 234] on div "**********" at bounding box center [612, 316] width 663 height 531
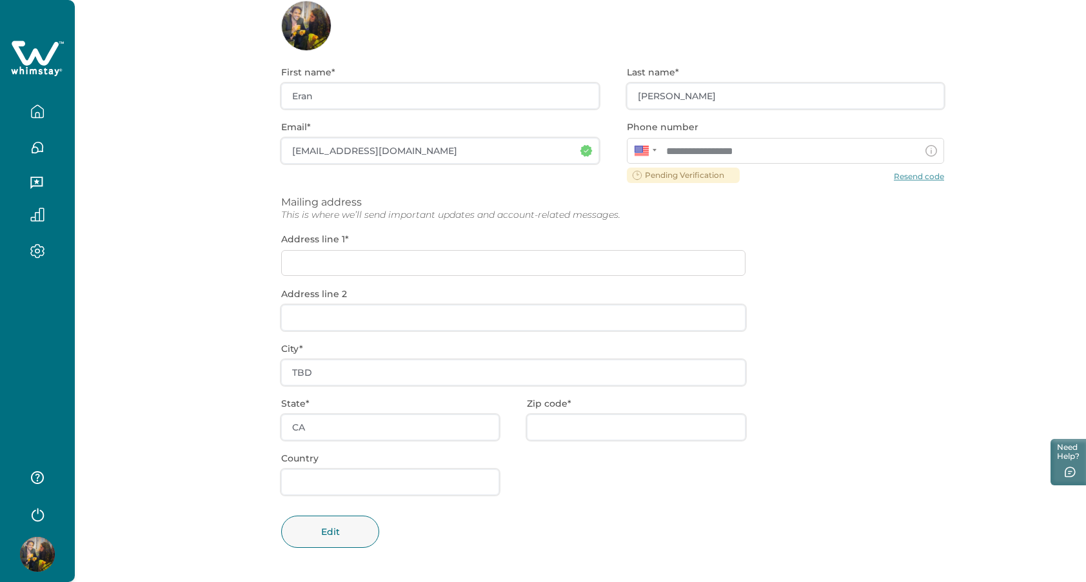
click at [907, 180] on div "**********" at bounding box center [612, 316] width 663 height 531
click at [908, 177] on div "**********" at bounding box center [612, 316] width 663 height 531
click at [32, 106] on icon "button" at bounding box center [37, 111] width 14 height 14
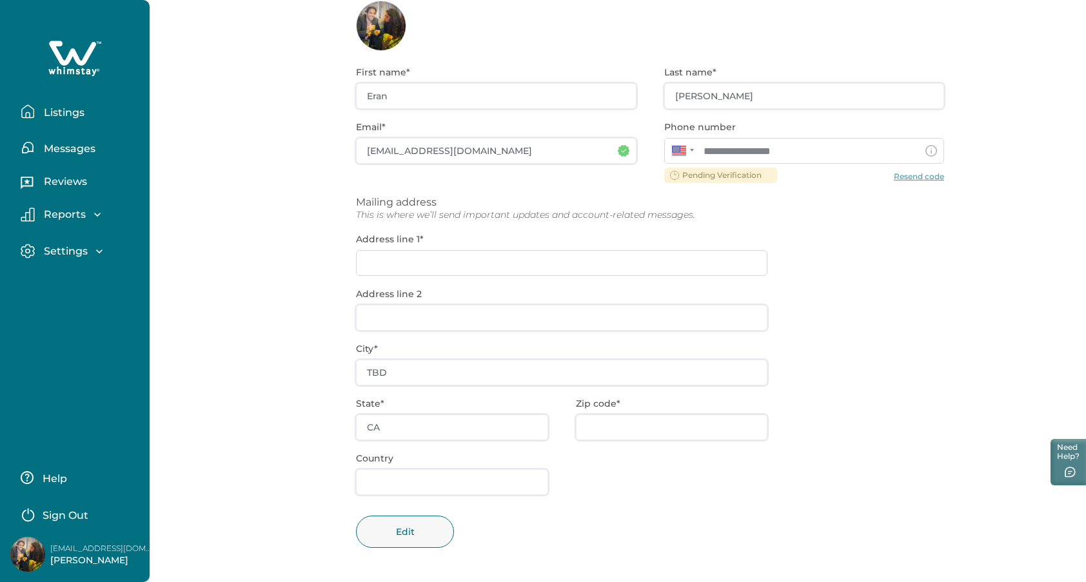
click at [42, 110] on p "Listings" at bounding box center [62, 112] width 44 height 13
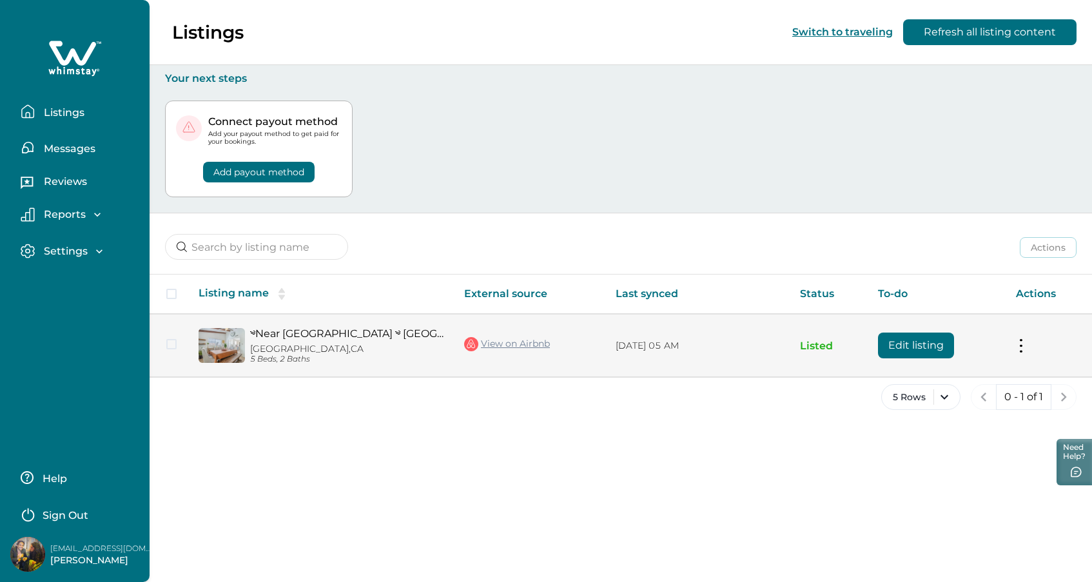
click at [275, 340] on div "༄Near Hollywood ༄ LA Cozy Escape ༄ Hot Tub ༄ BBQ North Hollywood, CA 5 Beds, 2 …" at bounding box center [344, 345] width 199 height 36
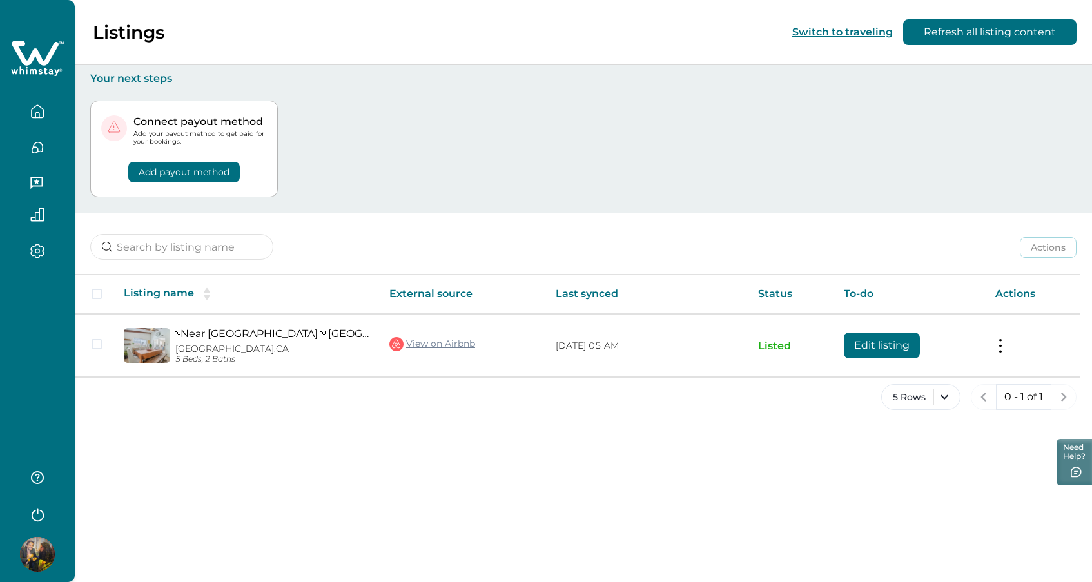
click at [56, 250] on button "button" at bounding box center [37, 251] width 54 height 15
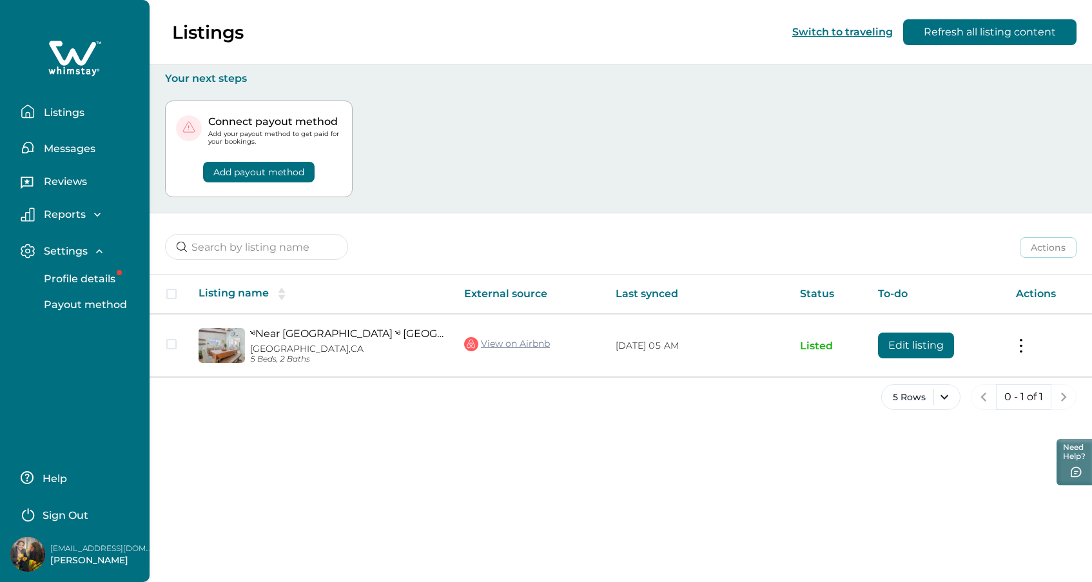
click at [70, 108] on p "Listings" at bounding box center [62, 112] width 44 height 13
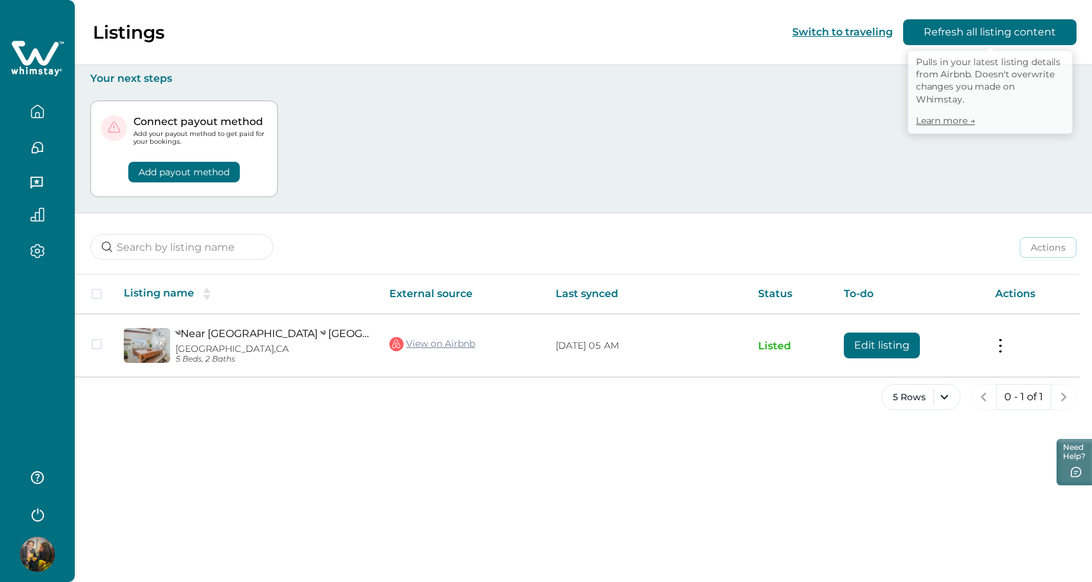
click at [958, 35] on button "Refresh all listing content" at bounding box center [989, 32] width 173 height 26
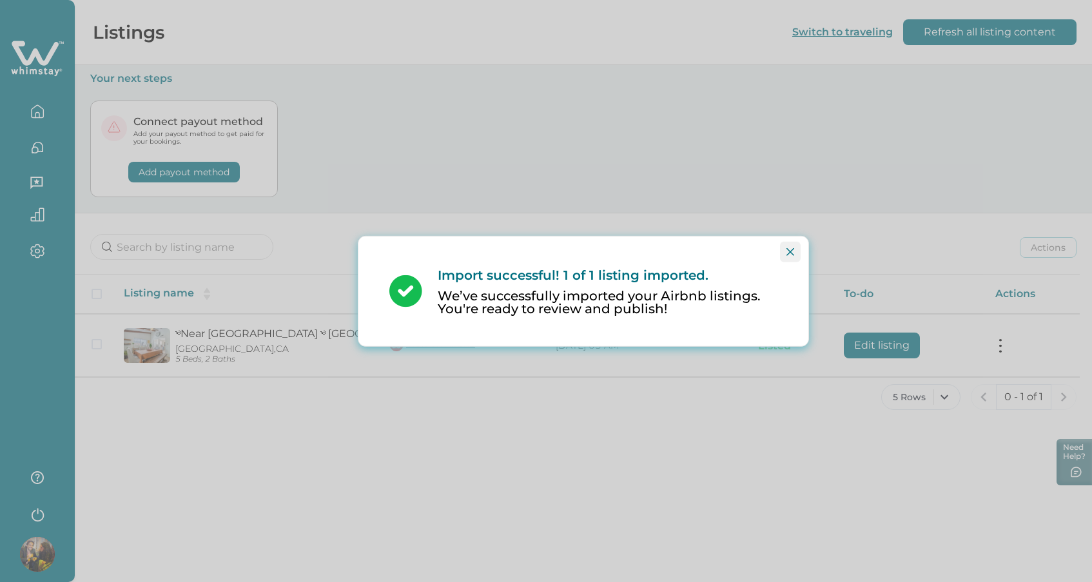
click at [785, 251] on button "Close" at bounding box center [790, 251] width 21 height 21
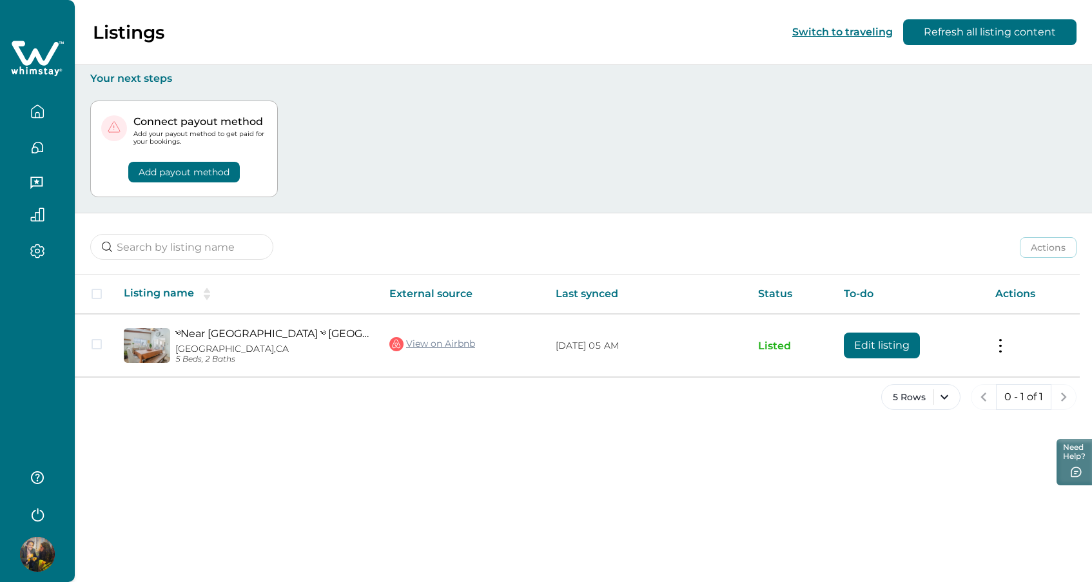
click at [575, 131] on div "Connect payout method Add your payout method to get paid for your bookings. Add…" at bounding box center [583, 149] width 986 height 128
click at [39, 250] on icon "button" at bounding box center [37, 251] width 4 height 4
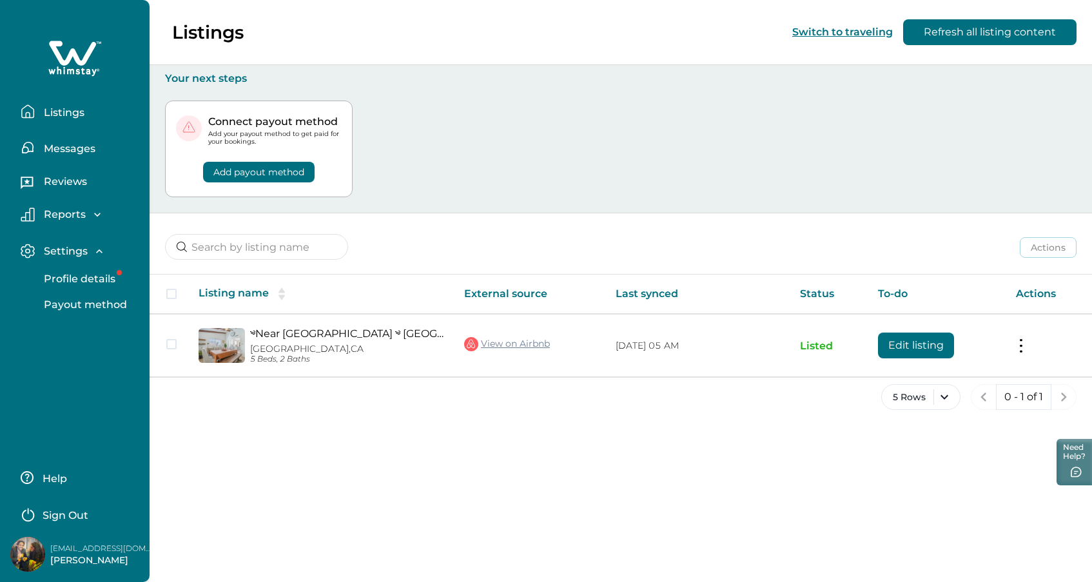
click at [75, 212] on p "Reports" at bounding box center [63, 214] width 46 height 13
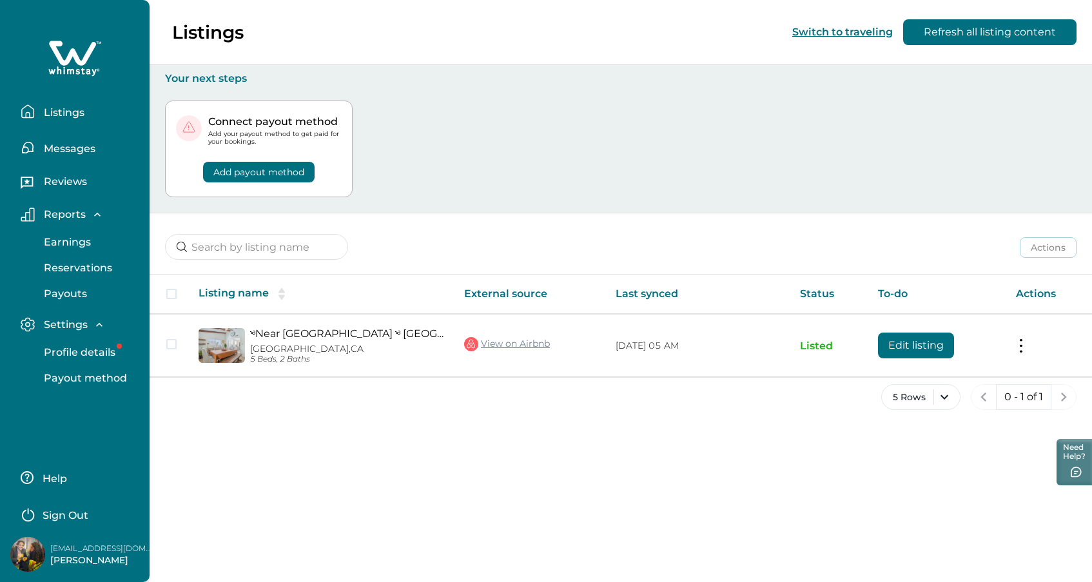
click at [72, 186] on p "Reviews" at bounding box center [63, 181] width 47 height 13
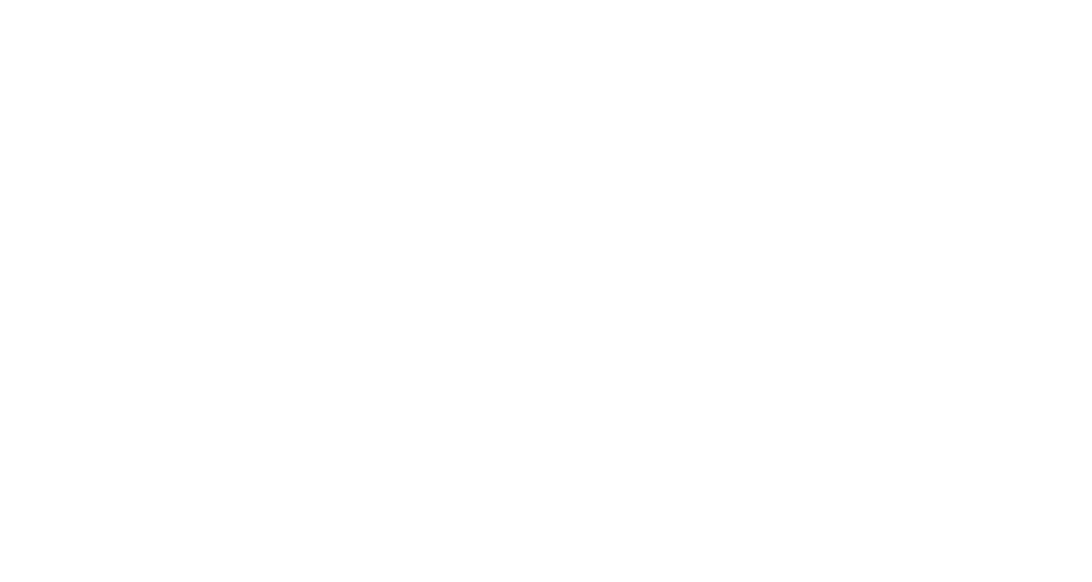
click at [79, 13] on html at bounding box center [546, 6] width 1092 height 13
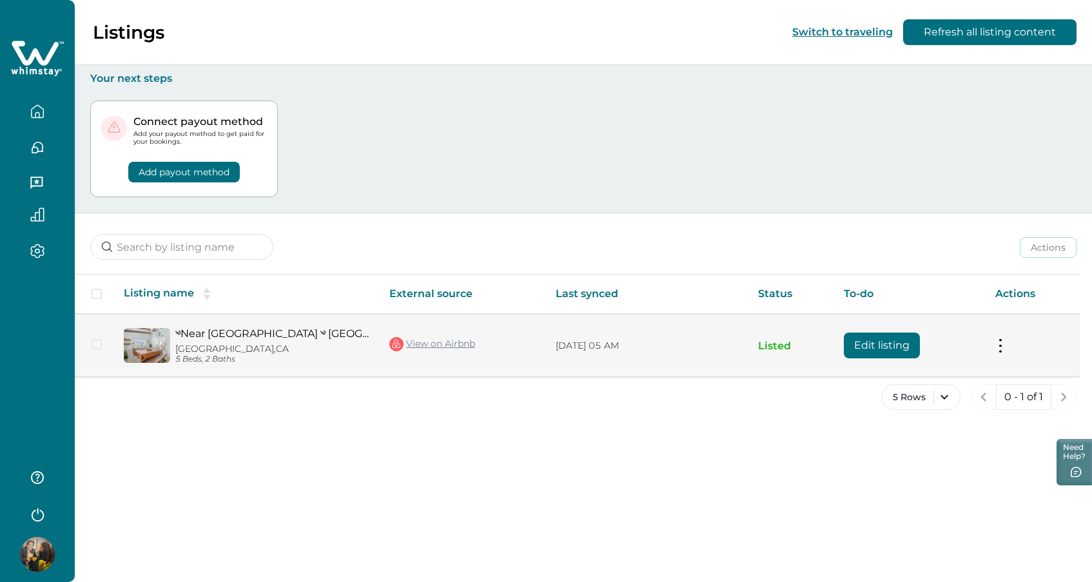
click at [998, 346] on button at bounding box center [1000, 346] width 10 height 14
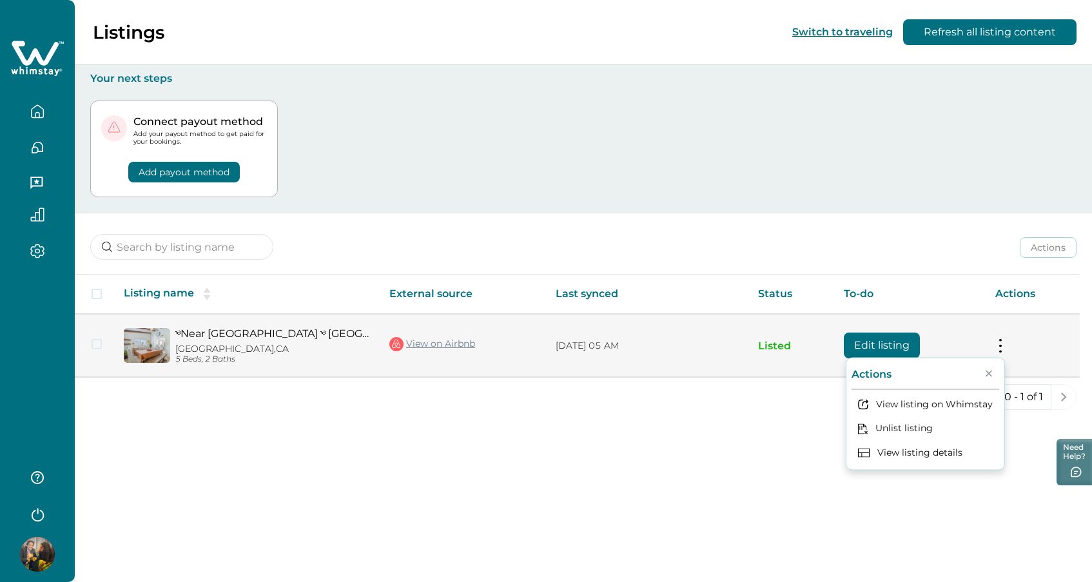
click at [882, 346] on button "Edit listing" at bounding box center [882, 346] width 76 height 26
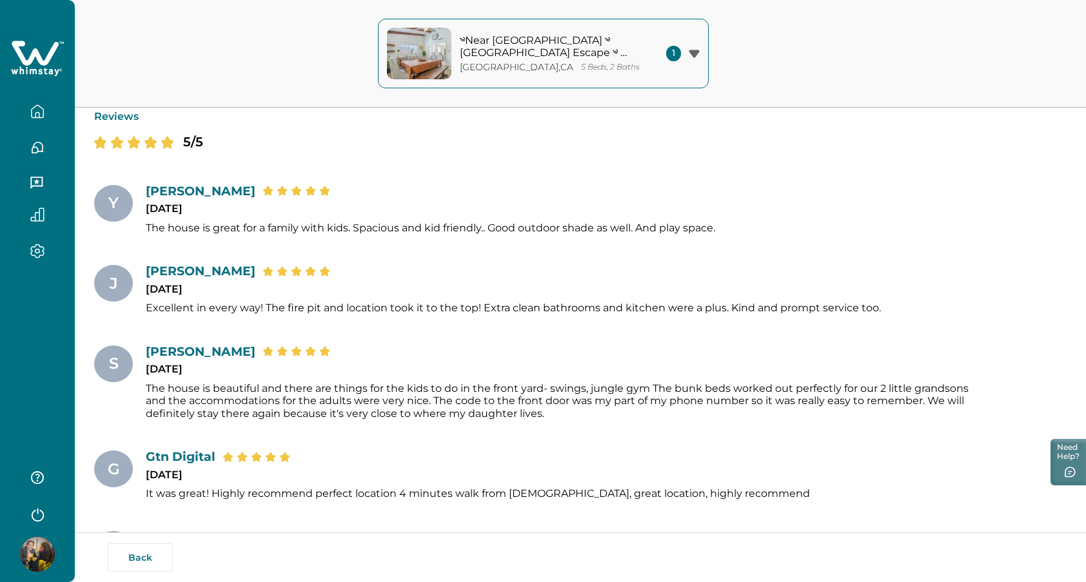
scroll to position [1056, 0]
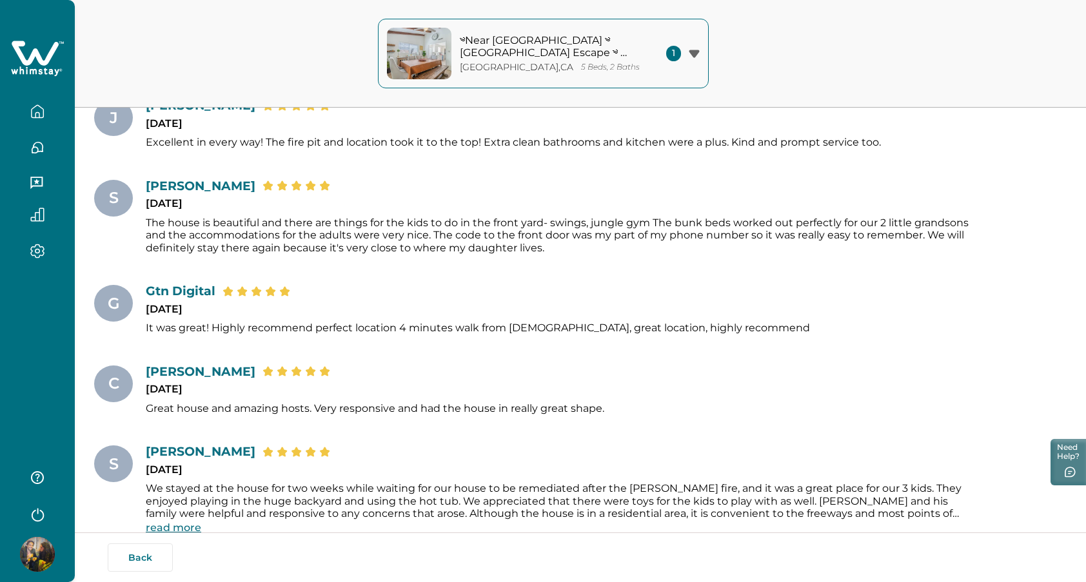
click at [42, 246] on icon "button" at bounding box center [37, 251] width 14 height 15
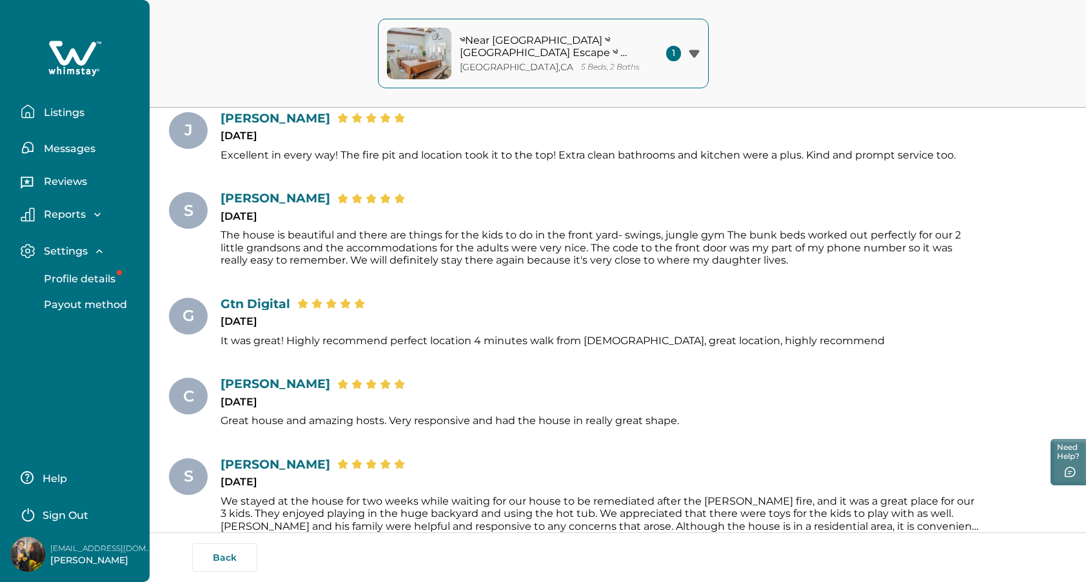
click at [78, 271] on button "Profile details" at bounding box center [89, 279] width 119 height 26
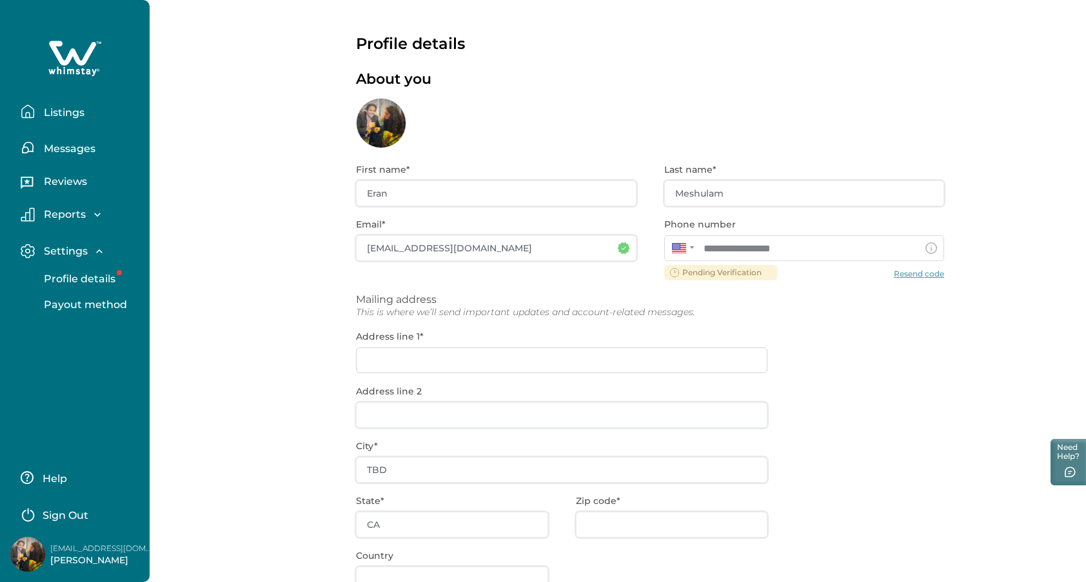
click at [81, 113] on p "Listings" at bounding box center [62, 112] width 44 height 13
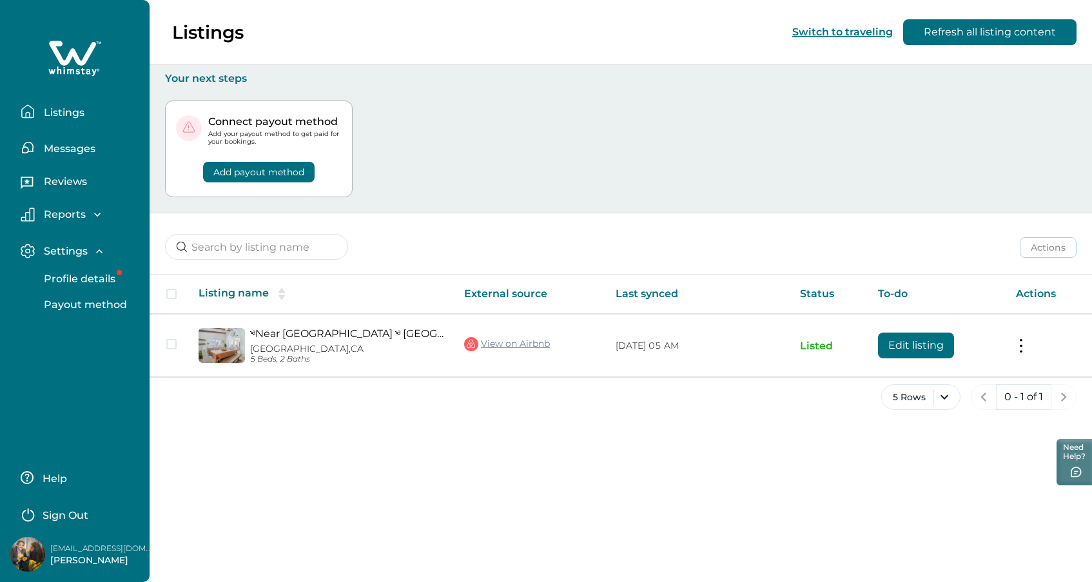
click at [68, 115] on p "Listings" at bounding box center [62, 112] width 44 height 13
click at [69, 110] on p "Listings" at bounding box center [62, 112] width 44 height 13
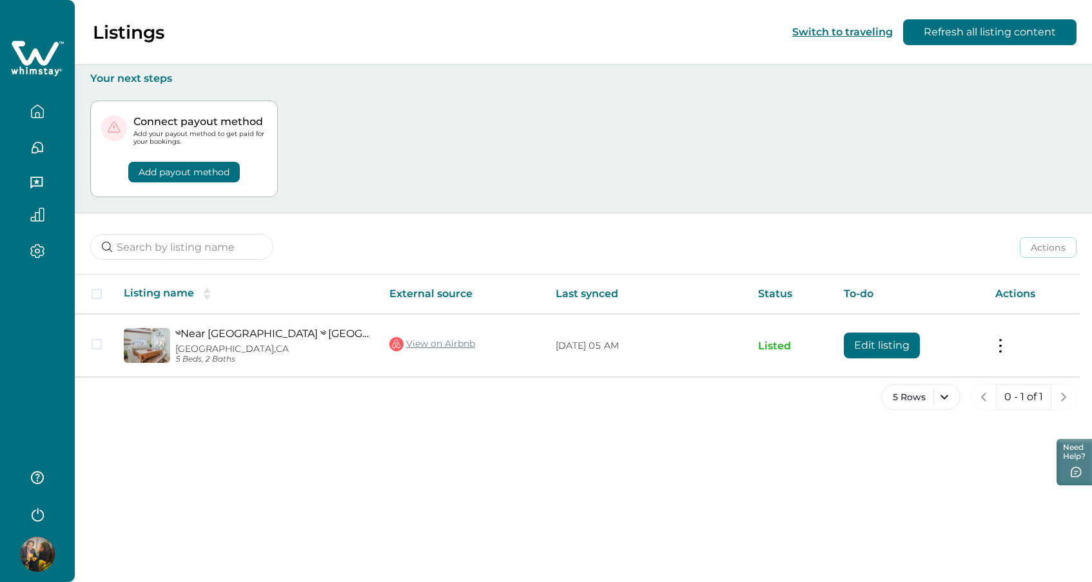
click at [41, 113] on icon "button" at bounding box center [37, 111] width 14 height 14
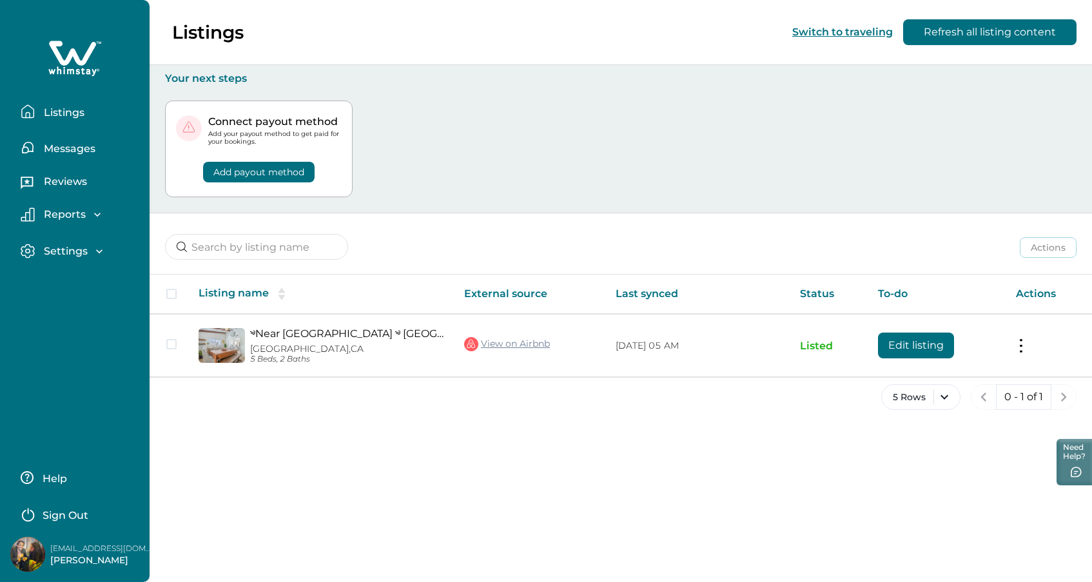
click at [72, 253] on p "Settings" at bounding box center [64, 251] width 48 height 13
click at [1069, 445] on button "Need Help?" at bounding box center [1072, 461] width 39 height 48
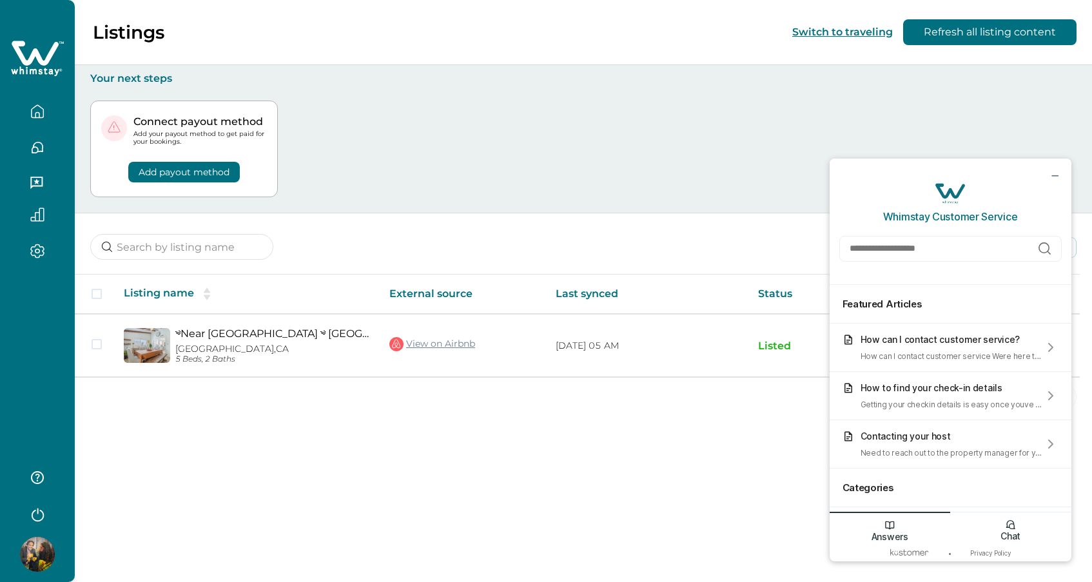
click at [997, 523] on div "Chat" at bounding box center [1010, 528] width 121 height 33
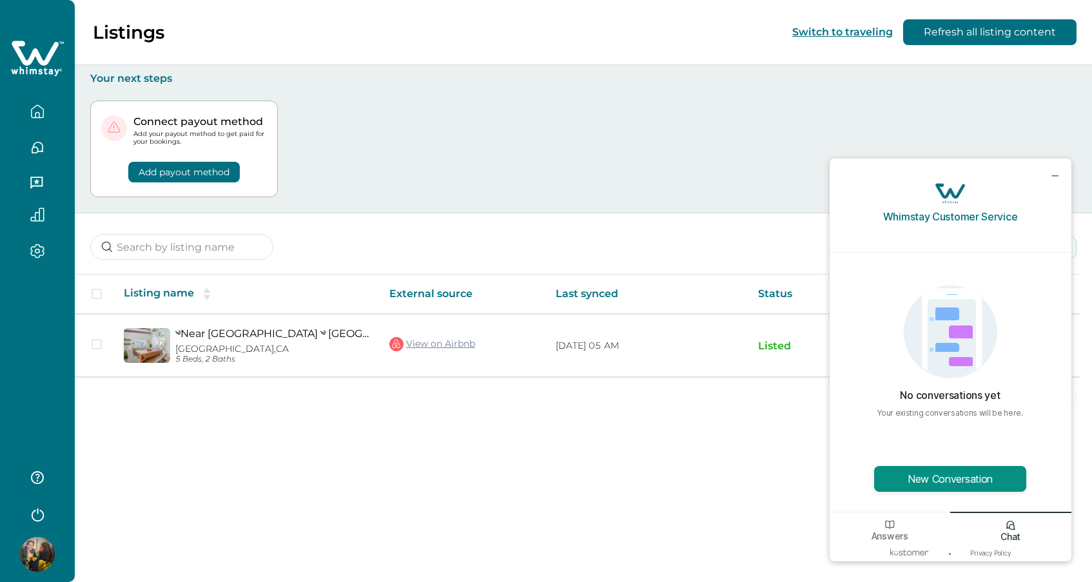
click at [964, 482] on button "New Conversation" at bounding box center [950, 479] width 152 height 26
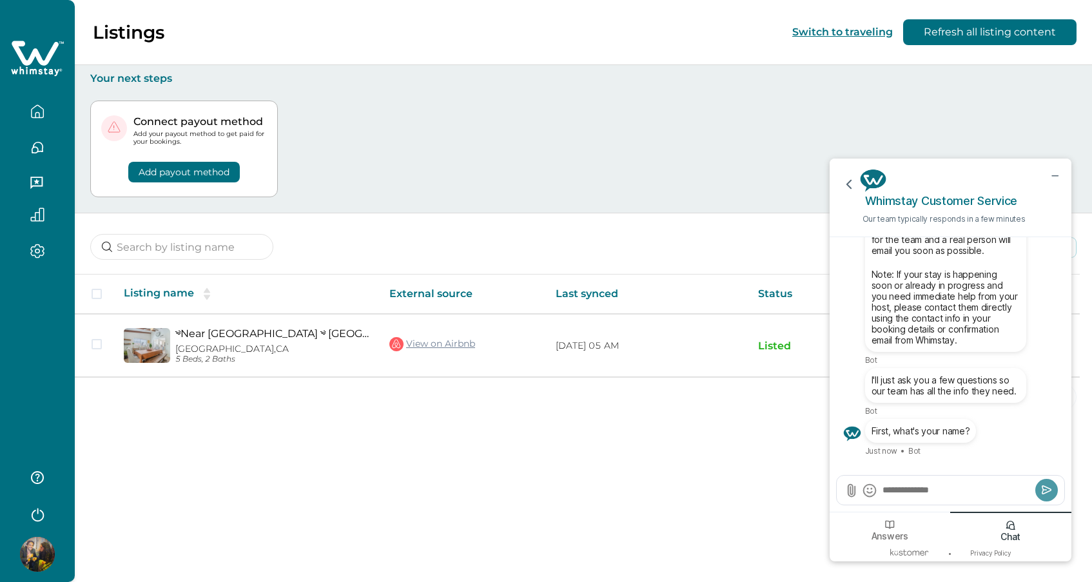
click at [953, 482] on div at bounding box center [951, 490] width 228 height 29
click at [953, 486] on textarea "Send a message" at bounding box center [956, 489] width 151 height 13
type textarea "****"
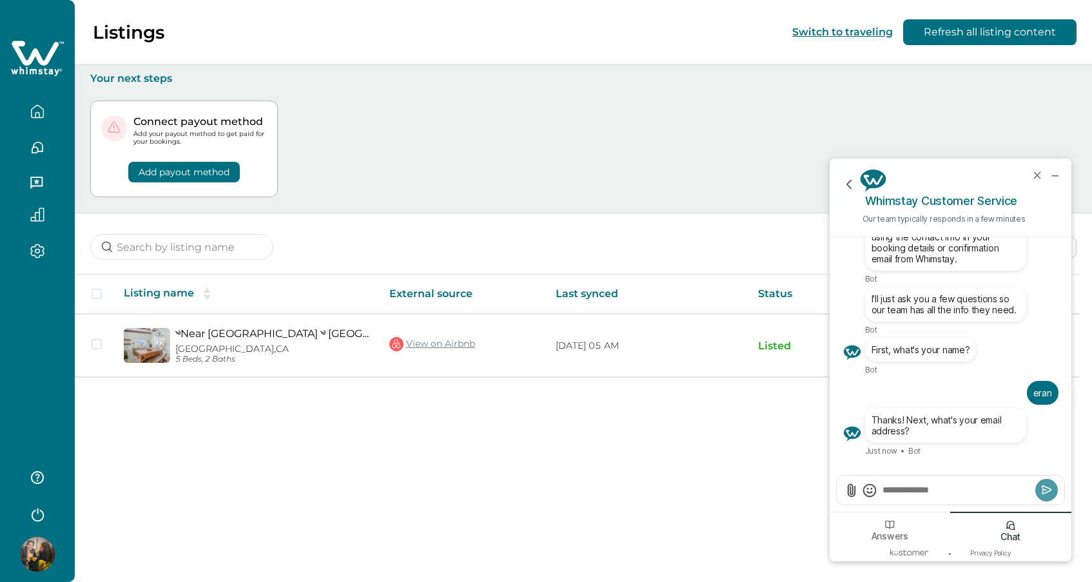
click at [969, 486] on textarea "Send a message" at bounding box center [956, 489] width 151 height 13
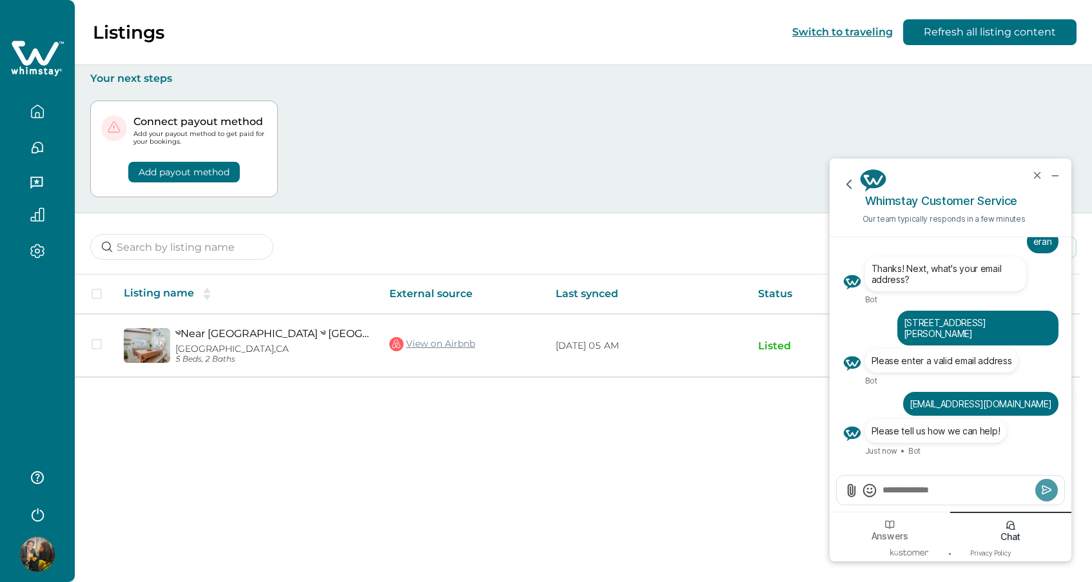
paste textarea "**********"
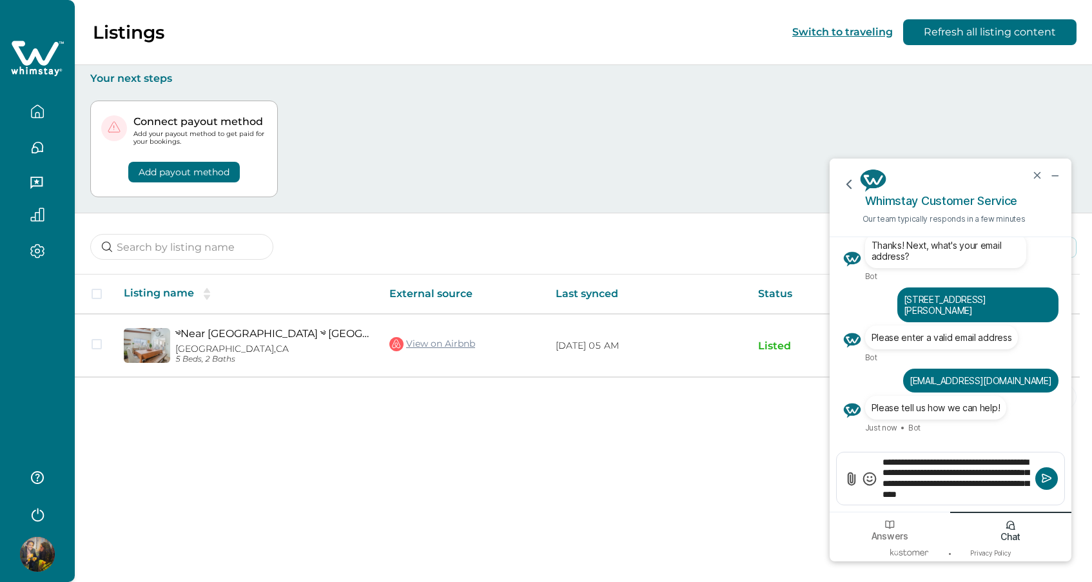
drag, startPoint x: 930, startPoint y: 472, endPoint x: 1003, endPoint y: 464, distance: 73.3
click at [1003, 464] on textarea "**********" at bounding box center [956, 479] width 151 height 46
type textarea "**********"
click at [1045, 478] on icon "Submit" at bounding box center [1046, 478] width 13 height 13
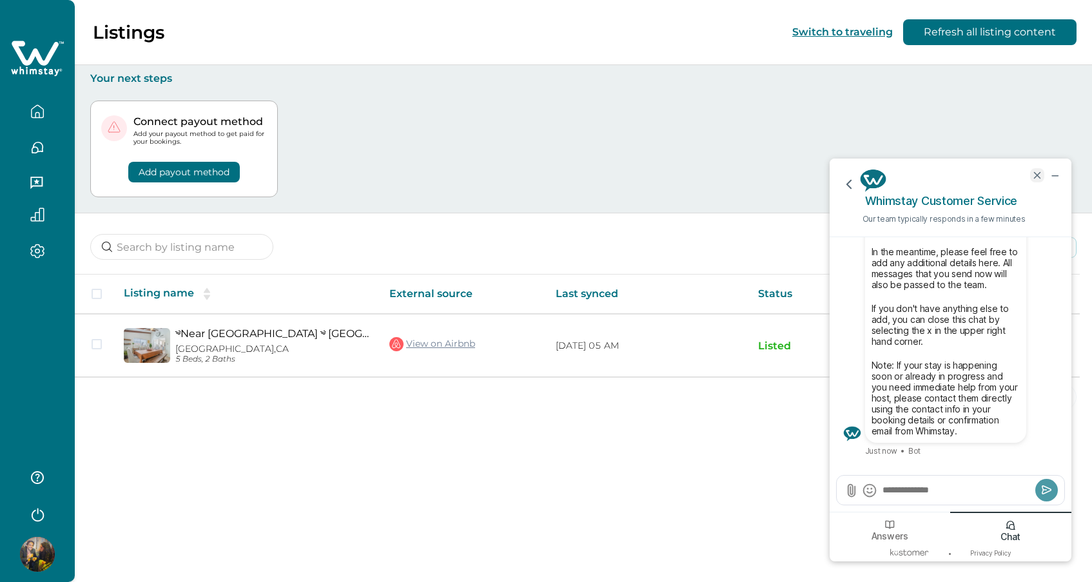
click at [1031, 175] on icon "end chat" at bounding box center [1037, 176] width 12 height 12
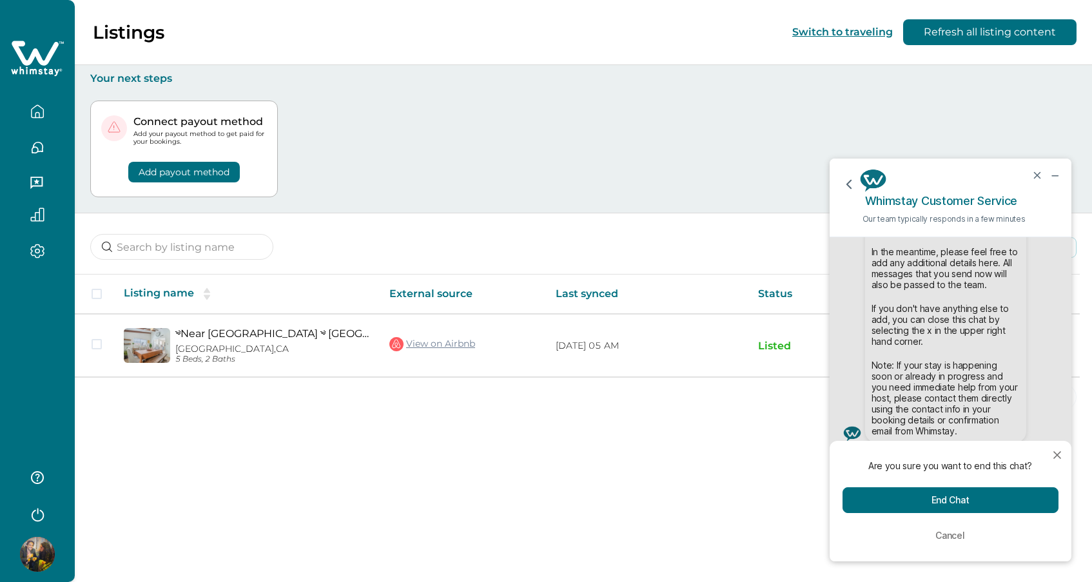
click at [960, 506] on button "End Chat" at bounding box center [950, 500] width 216 height 26
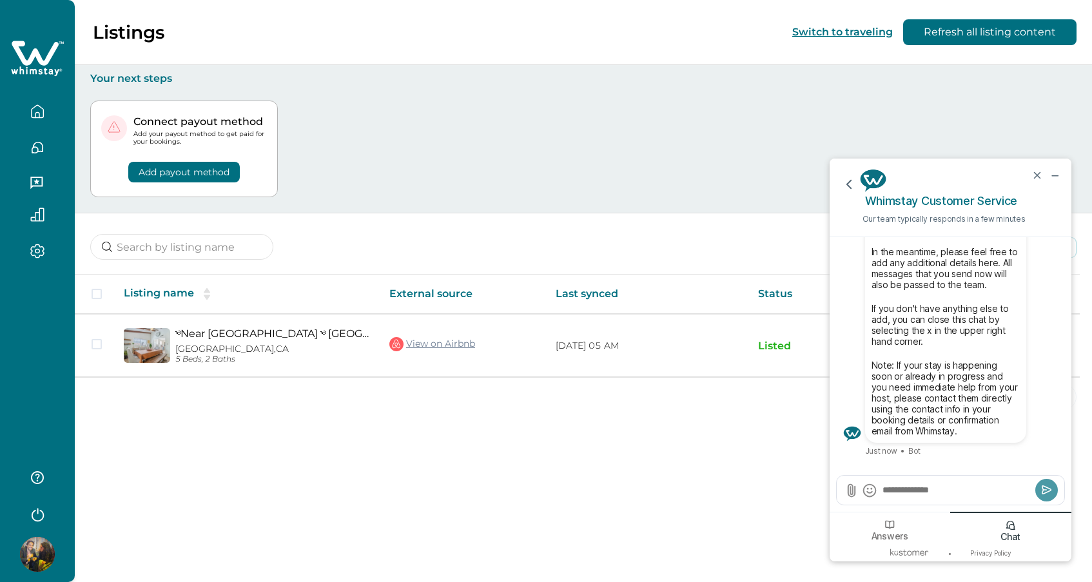
click at [641, 465] on div "Listings Switch to traveling Refresh all listing content Your next steps Connec…" at bounding box center [583, 291] width 1017 height 582
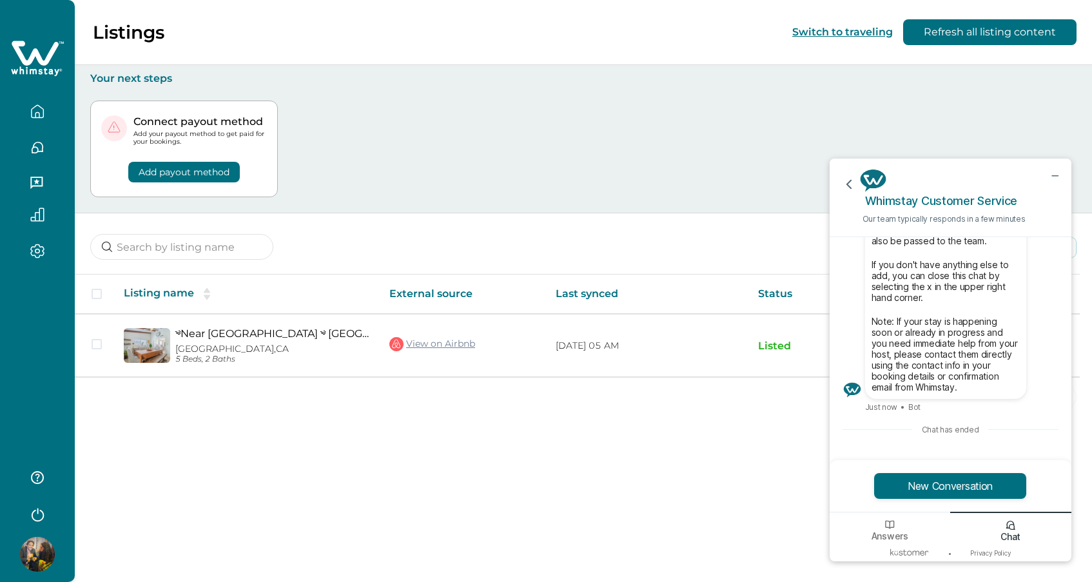
click at [678, 175] on div "Connect payout method Add your payout method to get paid for your bookings. Add…" at bounding box center [583, 149] width 986 height 128
click at [1042, 173] on div at bounding box center [1053, 176] width 37 height 34
click at [1056, 174] on icon "minimize chat widget" at bounding box center [1055, 176] width 12 height 12
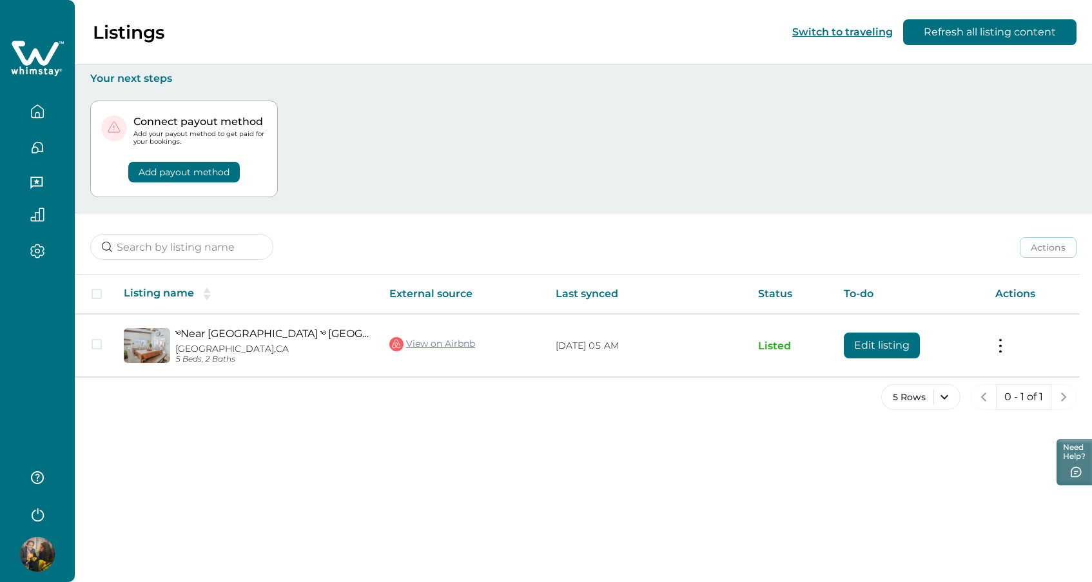
click at [33, 111] on icon "button" at bounding box center [37, 111] width 14 height 14
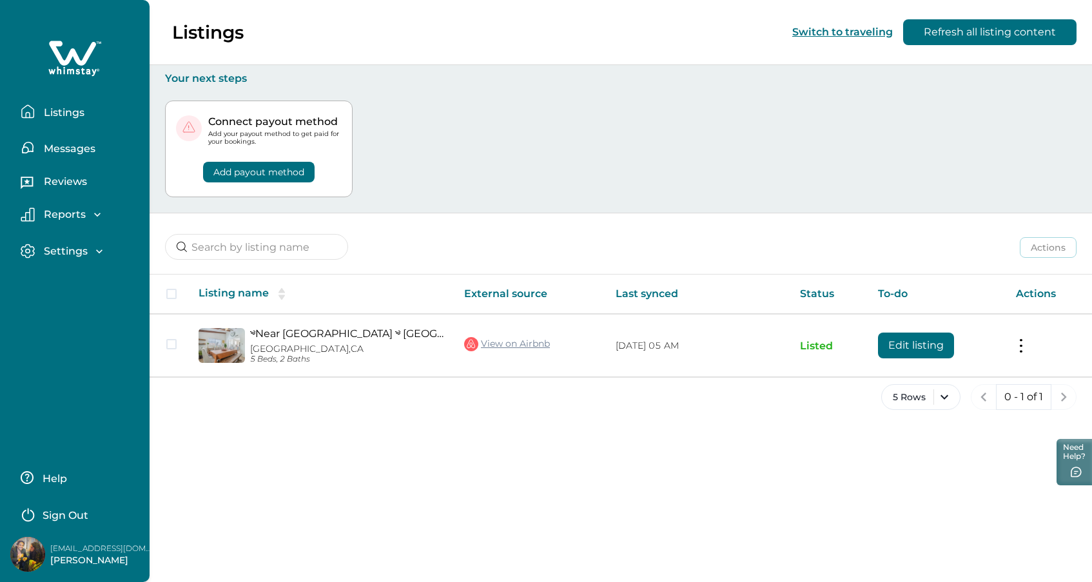
click at [50, 340] on div "Listings Messages Reviews Reports Earnings Reservations Payouts Settings Profil…" at bounding box center [75, 291] width 150 height 582
click at [282, 416] on div "5 Rows 0 - 1 of 1" at bounding box center [621, 407] width 942 height 46
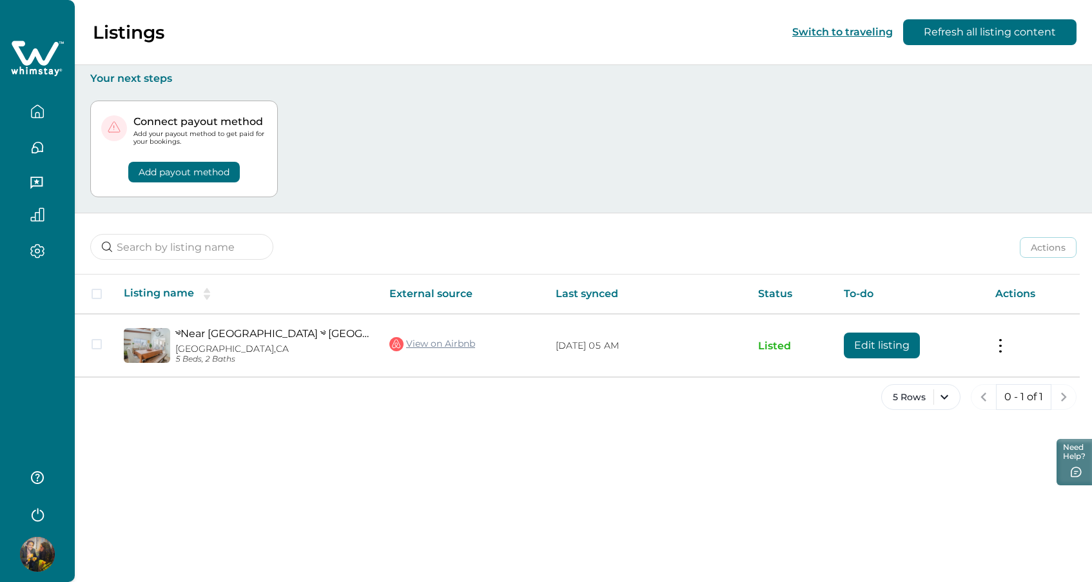
click at [453, 118] on div "Connect payout method Add your payout method to get paid for your bookings. Add…" at bounding box center [583, 149] width 986 height 128
drag, startPoint x: 610, startPoint y: 183, endPoint x: 614, endPoint y: 175, distance: 8.6
click at [610, 183] on div "Connect payout method Add your payout method to get paid for your bookings. Add…" at bounding box center [583, 149] width 986 height 128
